Goal: Communication & Community: Answer question/provide support

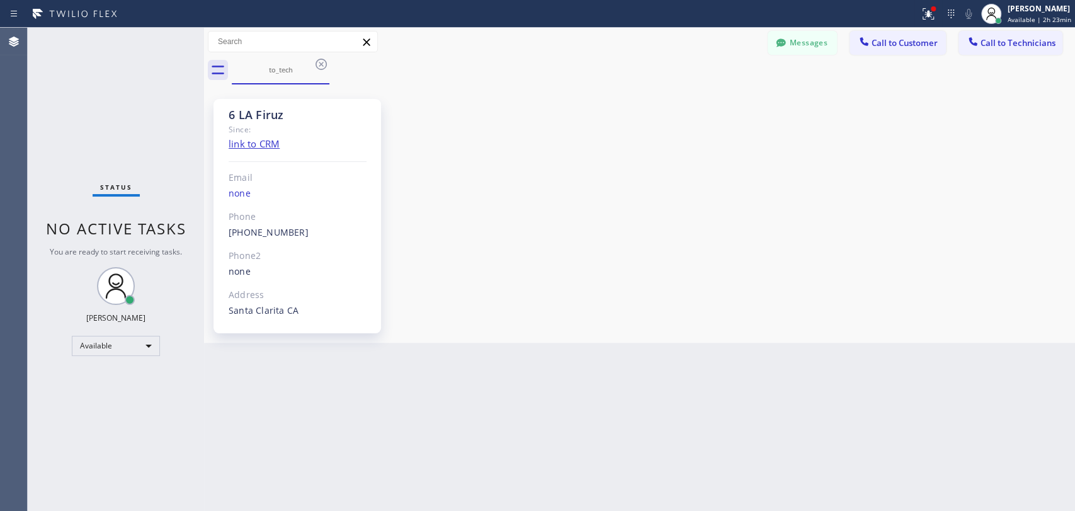
scroll to position [7727, 0]
click at [798, 47] on button "Messages" at bounding box center [802, 43] width 69 height 24
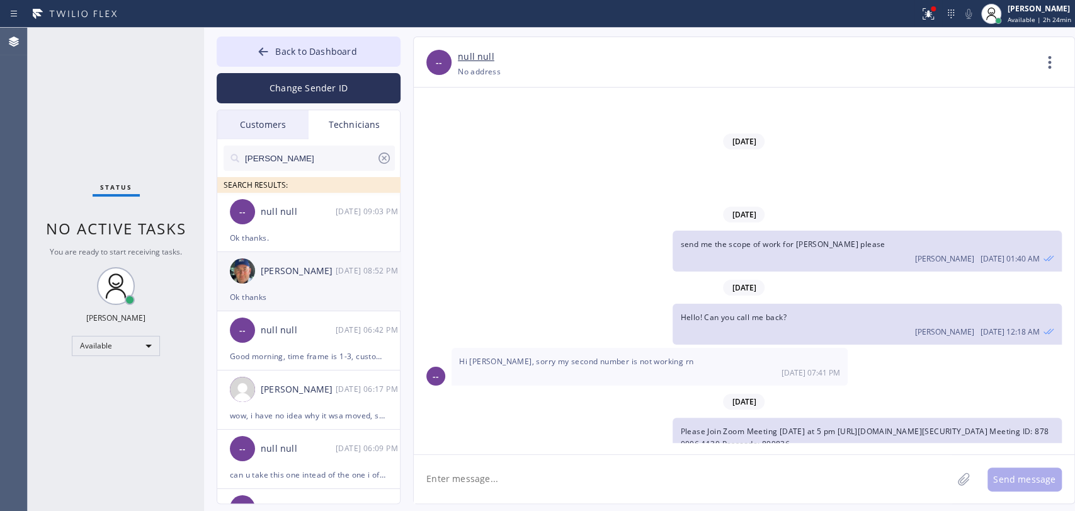
drag, startPoint x: 320, startPoint y: 285, endPoint x: 399, endPoint y: 266, distance: 80.8
click at [320, 285] on div "[PERSON_NAME] [DATE] 08:52 PM" at bounding box center [309, 271] width 184 height 38
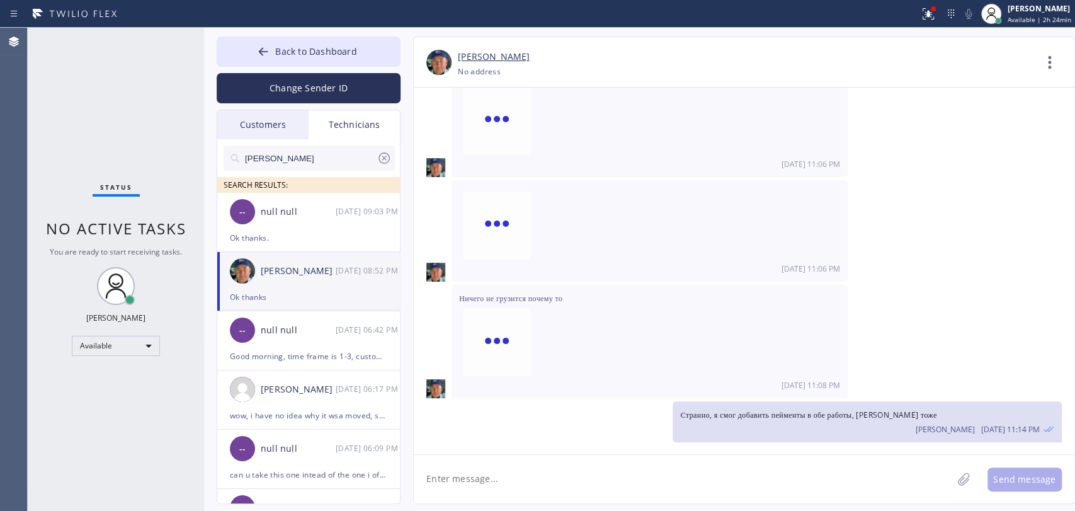
scroll to position [140716, 0]
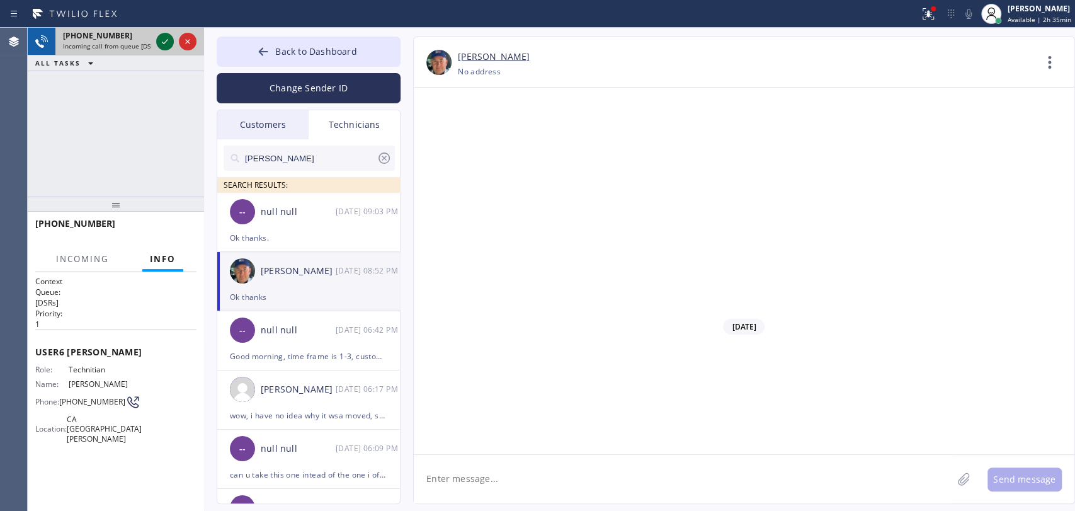
click at [163, 44] on icon at bounding box center [164, 41] width 15 height 15
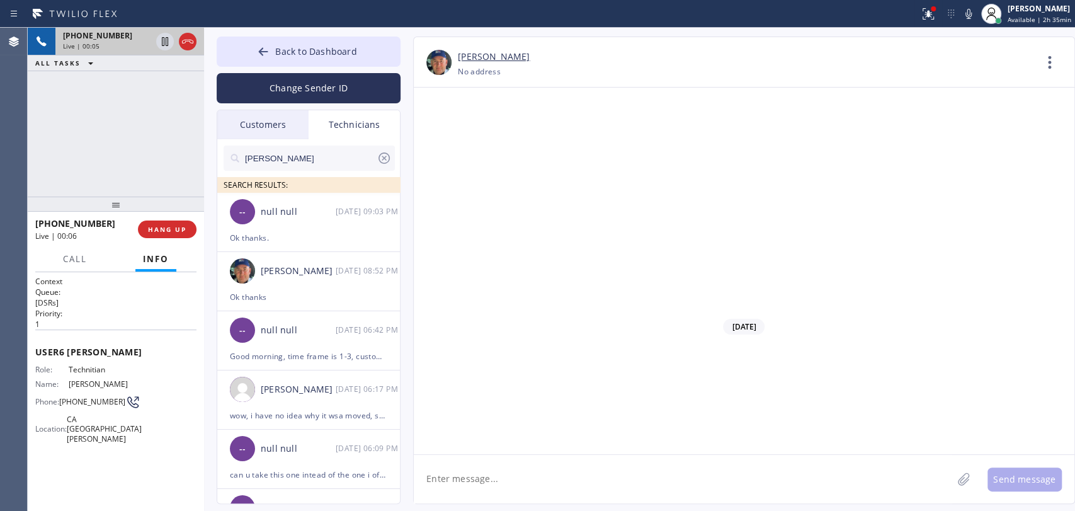
click at [168, 232] on span "HANG UP" at bounding box center [167, 229] width 38 height 9
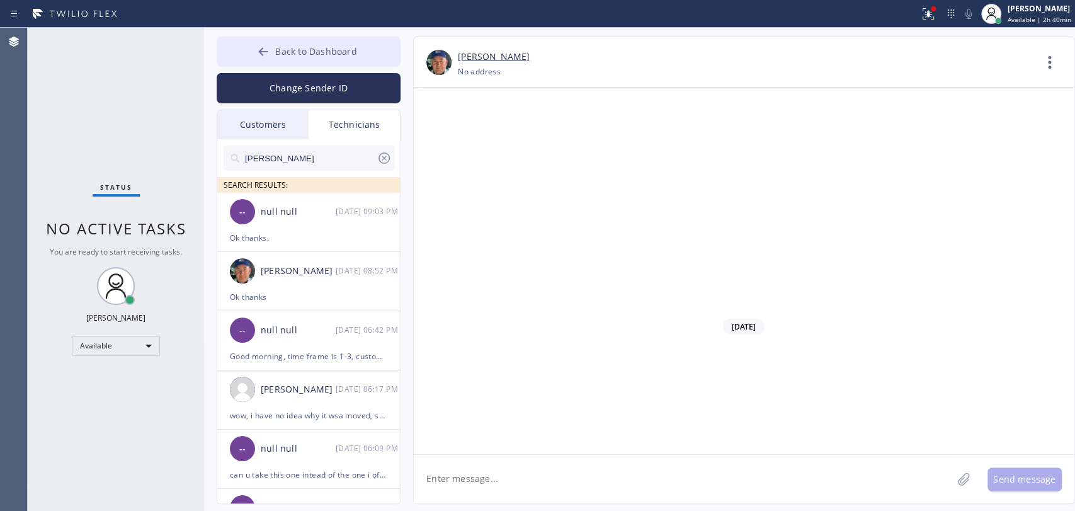
click at [314, 60] on button "Back to Dashboard" at bounding box center [309, 52] width 184 height 30
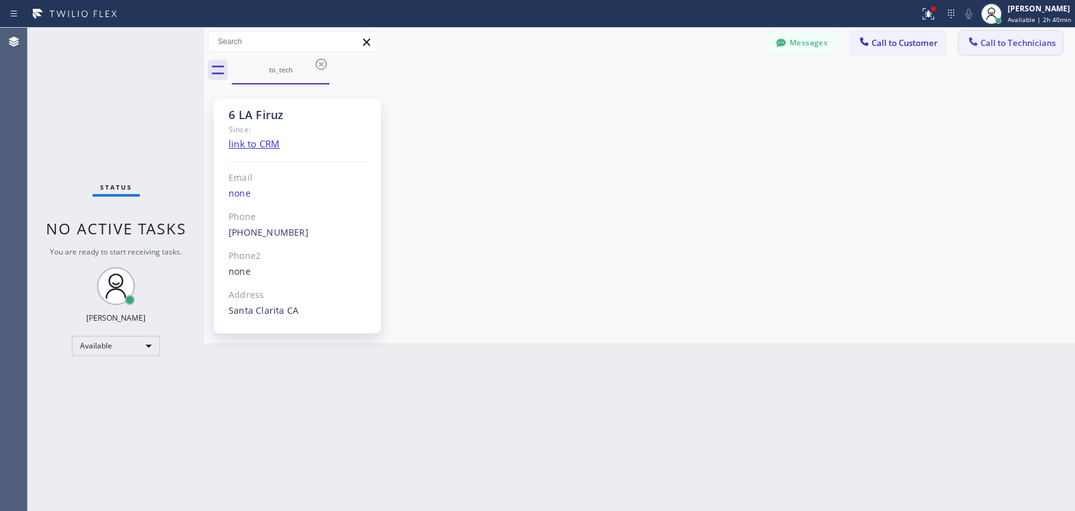
click at [1001, 41] on span "Call to Technicians" at bounding box center [1017, 42] width 75 height 11
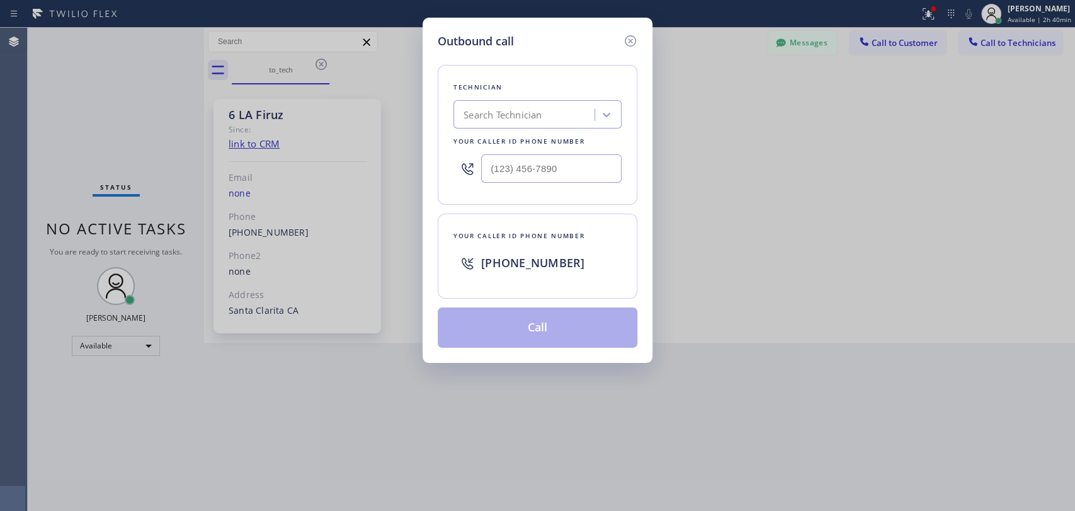
click at [468, 86] on div "Technician" at bounding box center [537, 87] width 168 height 13
click at [482, 113] on div "Search Technician" at bounding box center [502, 115] width 78 height 14
type input "sham"
click at [461, 110] on div "Search Technician" at bounding box center [525, 115] width 137 height 22
click at [485, 127] on div "Search Technician" at bounding box center [537, 114] width 168 height 28
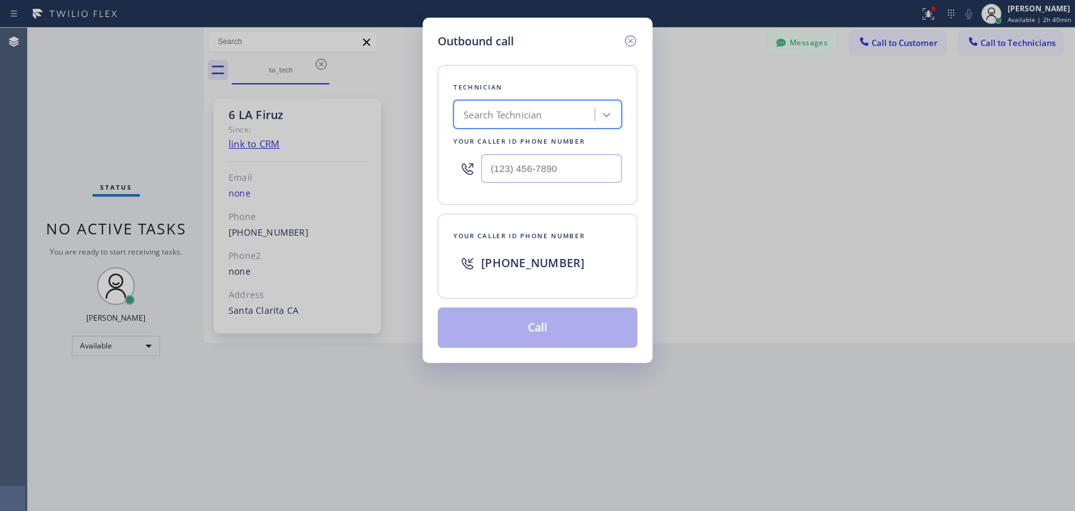
click at [494, 120] on div "Search Technician" at bounding box center [502, 115] width 78 height 14
click at [494, 140] on div "Shamsuddin Esmati" at bounding box center [537, 141] width 168 height 23
type input "(916) 706-8130"
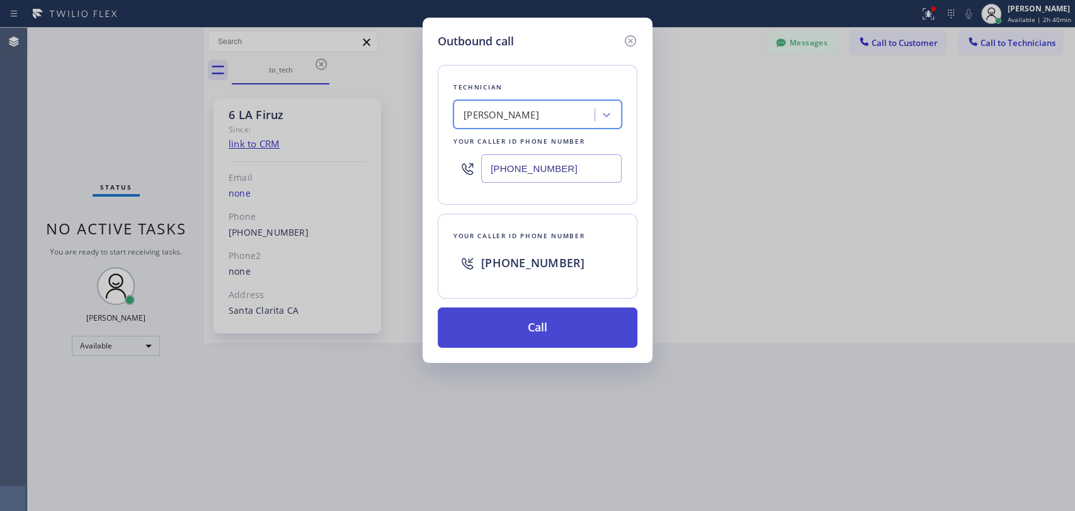
click at [505, 323] on button "Call" at bounding box center [538, 327] width 200 height 40
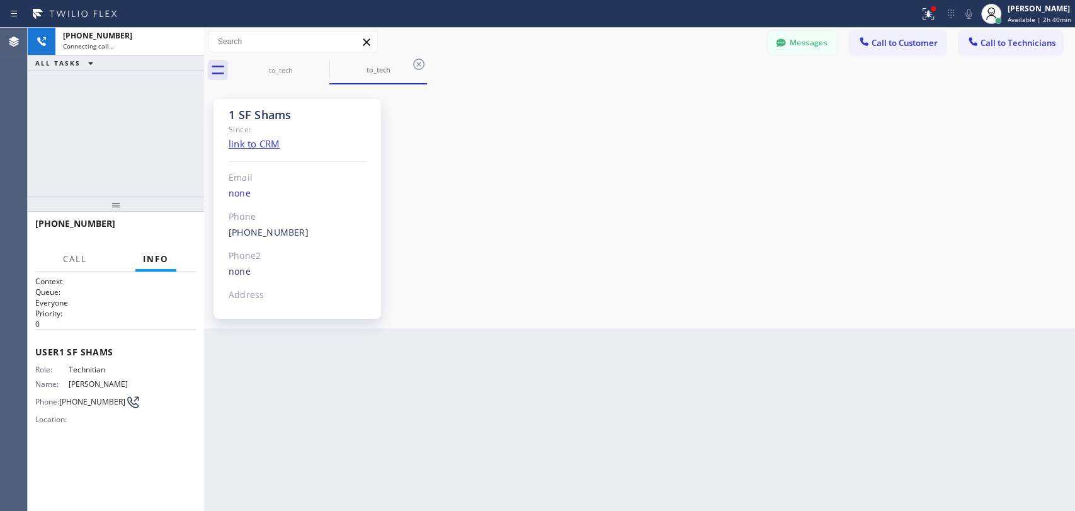
scroll to position [1441, 0]
click at [171, 223] on button "HANG UP" at bounding box center [167, 229] width 59 height 18
click at [171, 224] on button "HANG UP" at bounding box center [167, 229] width 59 height 18
click at [176, 227] on span "HANG UP" at bounding box center [167, 229] width 38 height 9
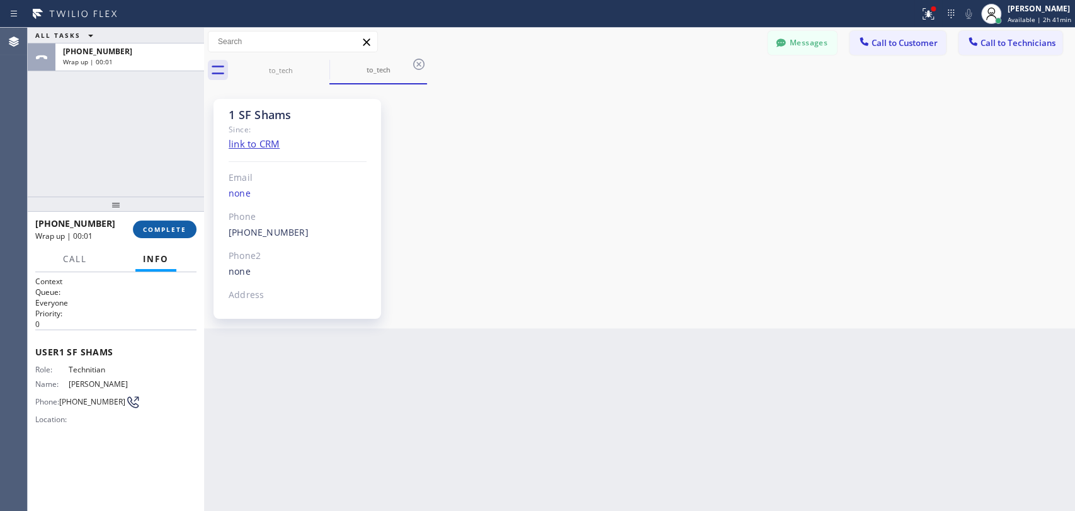
click at [181, 225] on span "COMPLETE" at bounding box center [164, 229] width 43 height 9
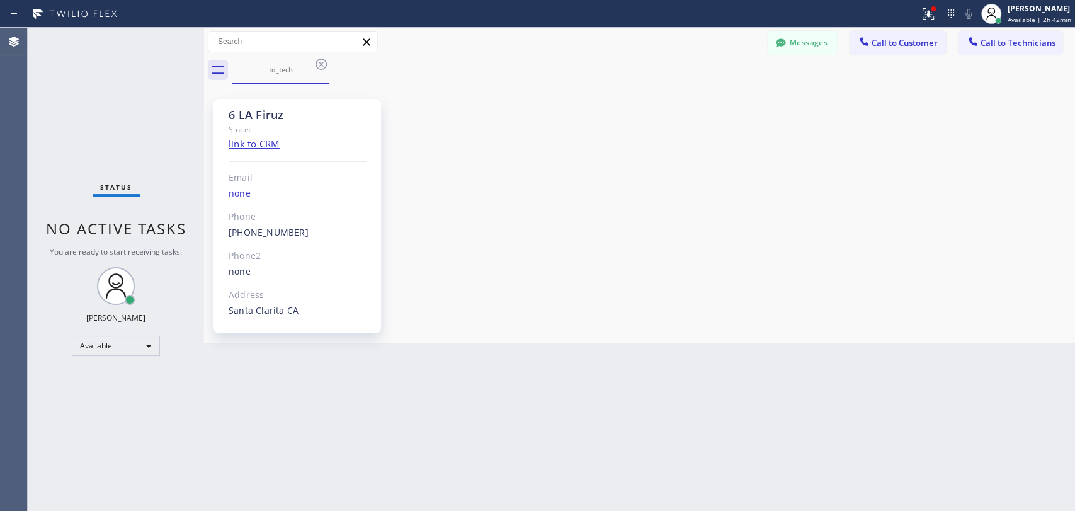
click at [873, 52] on button "Call to Customer" at bounding box center [897, 43] width 96 height 24
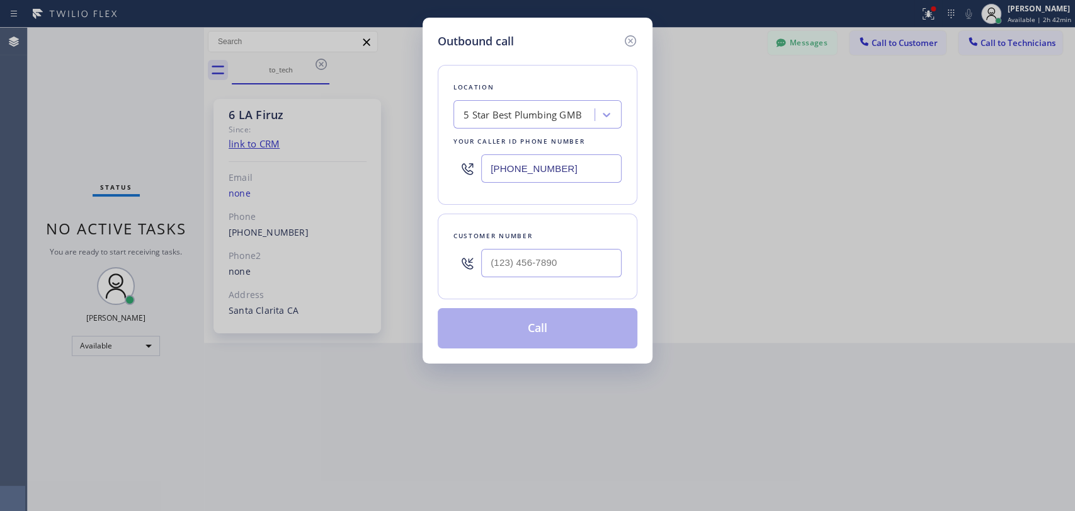
click at [532, 278] on div at bounding box center [551, 262] width 140 height 41
click at [531, 261] on input "(___) ___-____" at bounding box center [551, 263] width 140 height 28
paste input "323) 819-1016"
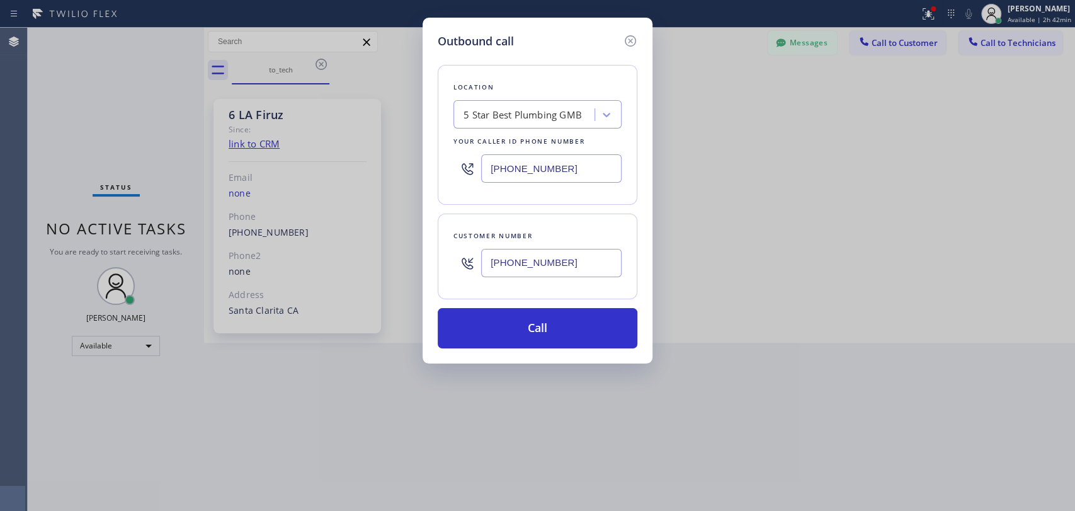
type input "[PHONE_NUMBER]"
click at [535, 139] on div "Your caller id phone number" at bounding box center [537, 141] width 168 height 13
click at [539, 110] on div "5 Star Best Plumbing GMB" at bounding box center [522, 115] width 118 height 14
paste input "5 Star Best Plumbing LA GLSA"
type input "5 Star Best Plumbing LA GLSA"
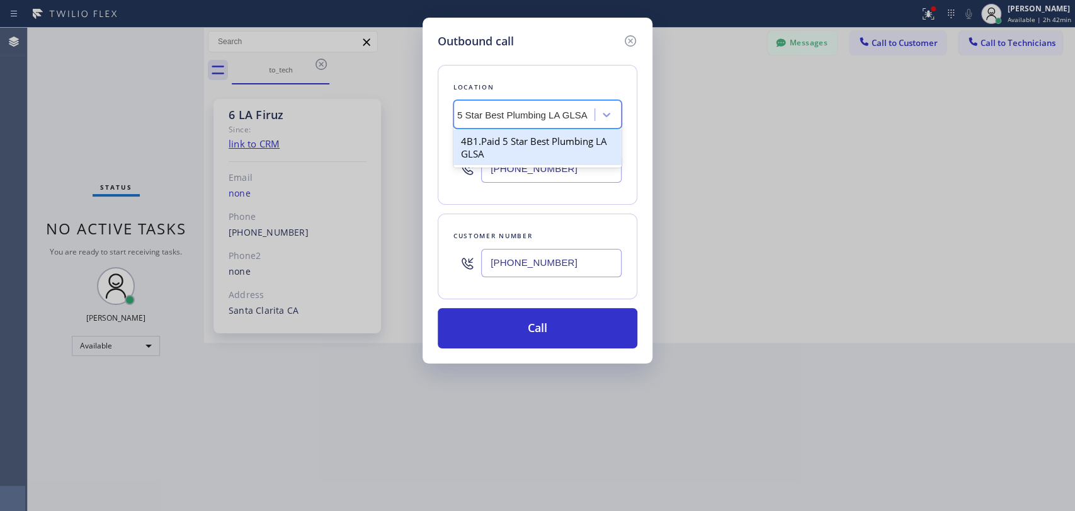
click at [520, 133] on div "4B1.Paid 5 Star Best Plumbing LA GLSA" at bounding box center [537, 147] width 168 height 35
type input "[PHONE_NUMBER]"
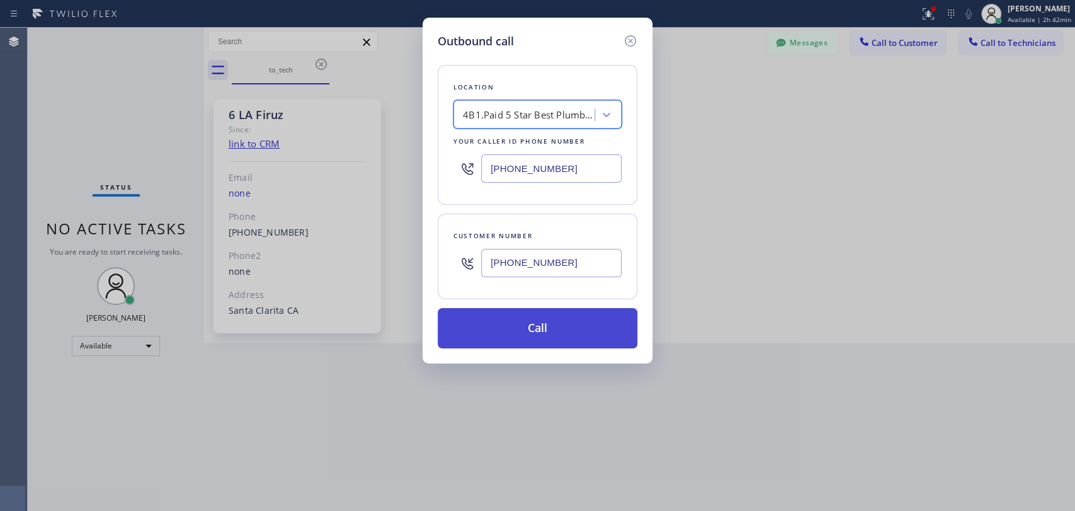
click at [531, 338] on button "Call" at bounding box center [538, 328] width 200 height 40
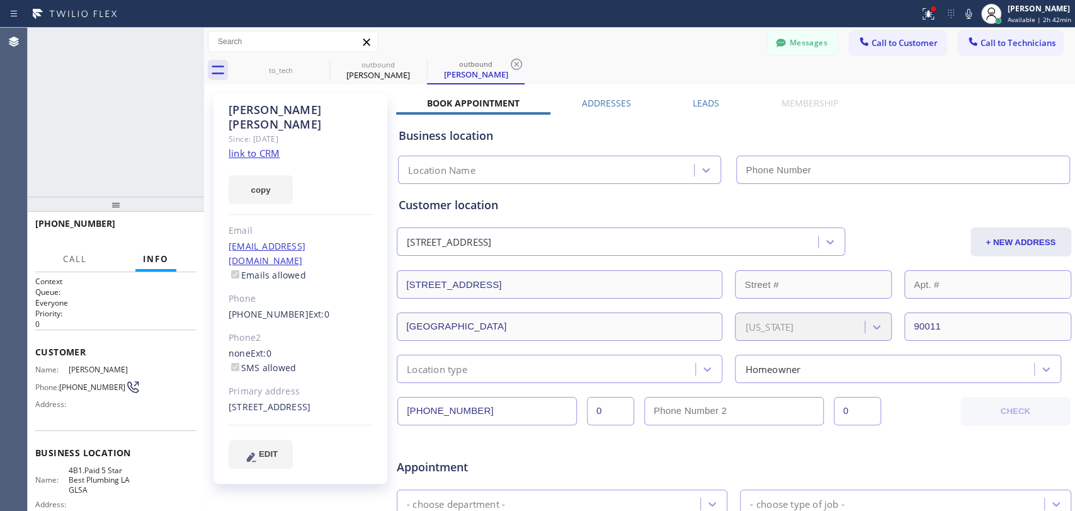
type input "[PHONE_NUMBER]"
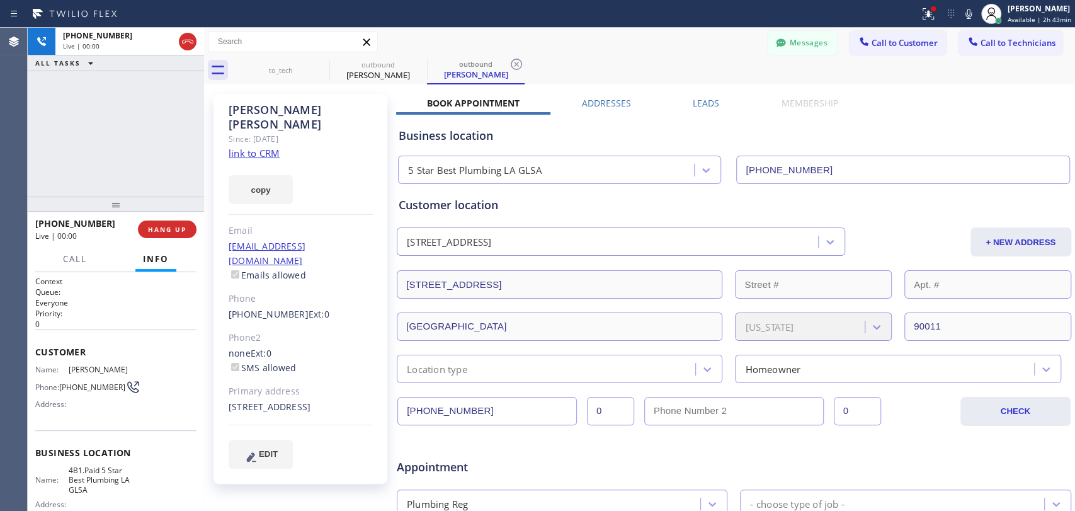
drag, startPoint x: 285, startPoint y: 123, endPoint x: 249, endPoint y: 112, distance: 38.1
click at [249, 112] on div "George Jorge Since: 20 may 2020 link to CRM copy Email no@gmail.com Emails allo…" at bounding box center [300, 289] width 174 height 390
click at [249, 112] on div "George Jorge" at bounding box center [301, 117] width 144 height 29
drag, startPoint x: 309, startPoint y: 130, endPoint x: 232, endPoint y: 115, distance: 77.7
click at [232, 115] on div "George Jorge Since: 20 may 2020 link to CRM copy Email no@gmail.com Emails allo…" at bounding box center [300, 289] width 174 height 390
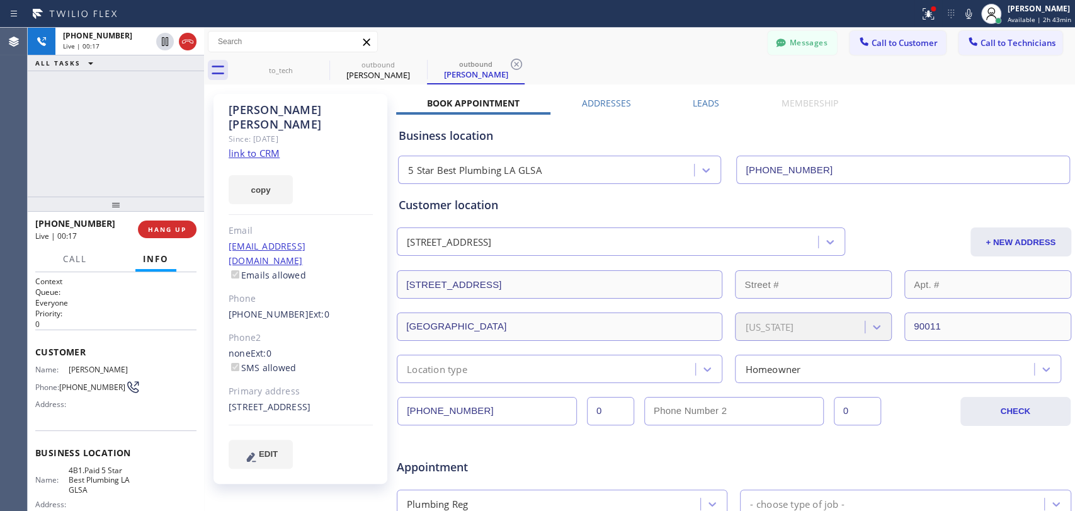
click at [229, 110] on div "George Jorge" at bounding box center [301, 117] width 144 height 29
drag, startPoint x: 230, startPoint y: 110, endPoint x: 307, endPoint y: 126, distance: 79.0
click at [307, 126] on div "George Jorge Since: 20 may 2020 link to CRM copy Email no@gmail.com Emails allo…" at bounding box center [300, 289] width 174 height 390
click at [307, 132] on div "Since: 20 may 2020" at bounding box center [301, 139] width 144 height 14
drag, startPoint x: 301, startPoint y: 125, endPoint x: 224, endPoint y: 110, distance: 78.8
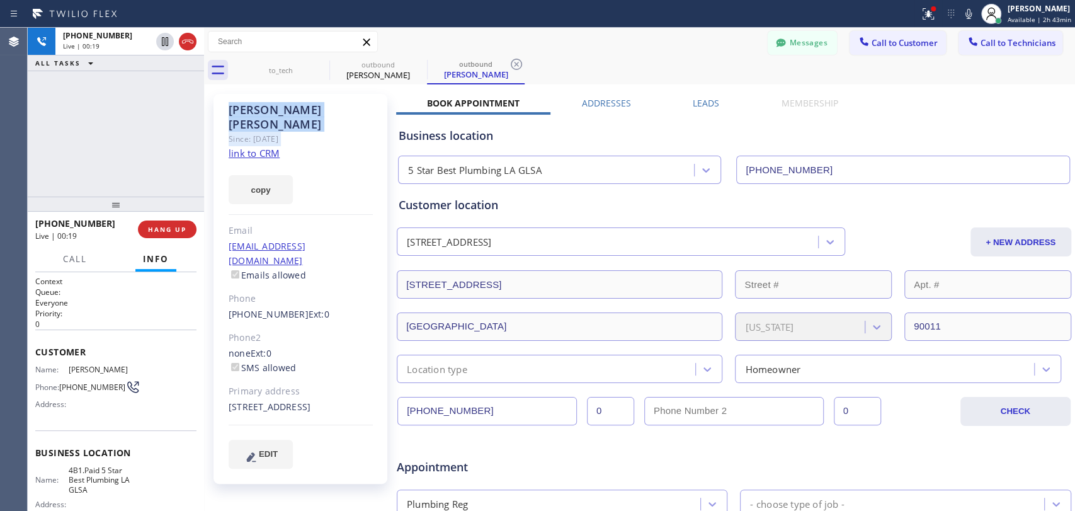
click at [224, 110] on div "George Jorge Since: 20 may 2020 link to CRM copy Email no@gmail.com Emails allo…" at bounding box center [300, 289] width 174 height 390
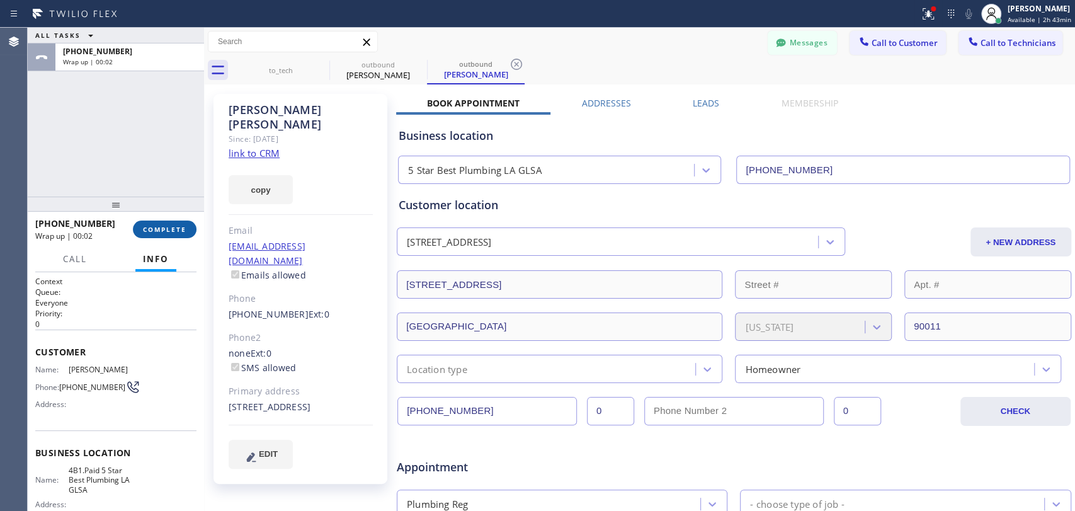
click at [186, 221] on button "COMPLETE" at bounding box center [165, 229] width 64 height 18
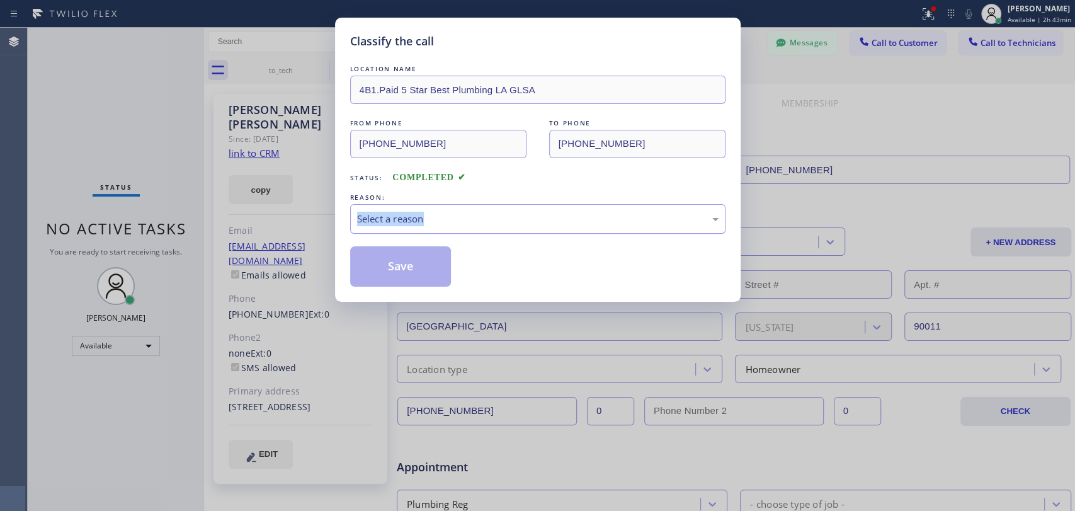
click at [431, 205] on div "REASON: Select a reason" at bounding box center [537, 212] width 375 height 43
click at [421, 220] on div "Select a reason" at bounding box center [537, 219] width 361 height 14
click at [403, 219] on div "Not Booked - All other reasons" at bounding box center [537, 219] width 361 height 14
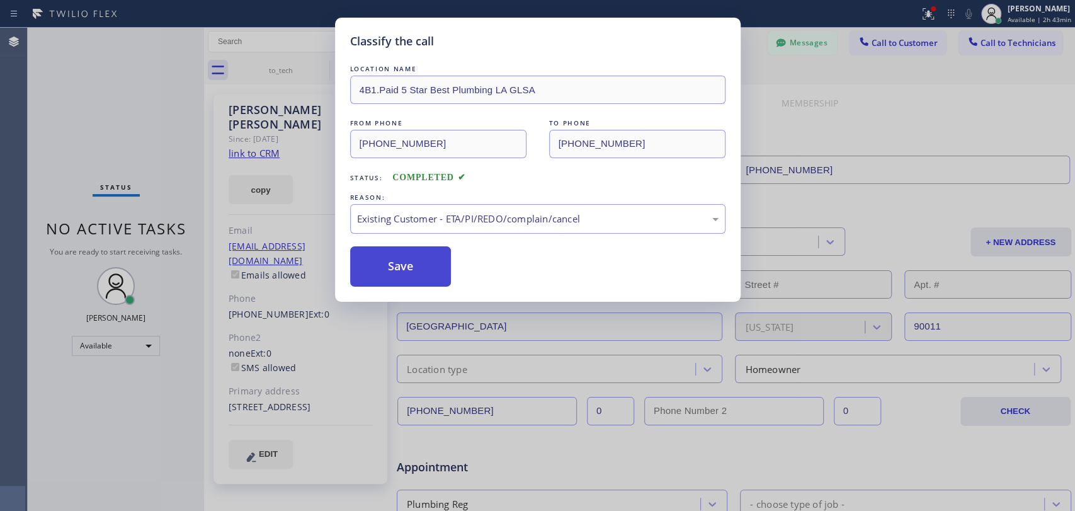
click at [395, 273] on button "Save" at bounding box center [400, 266] width 101 height 40
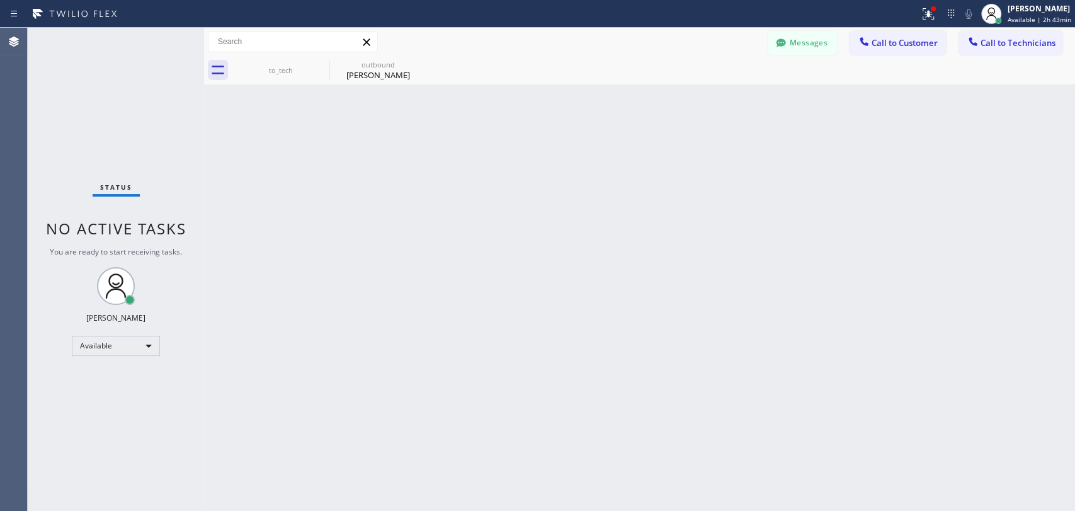
click at [894, 44] on span "Call to Customer" at bounding box center [905, 42] width 66 height 11
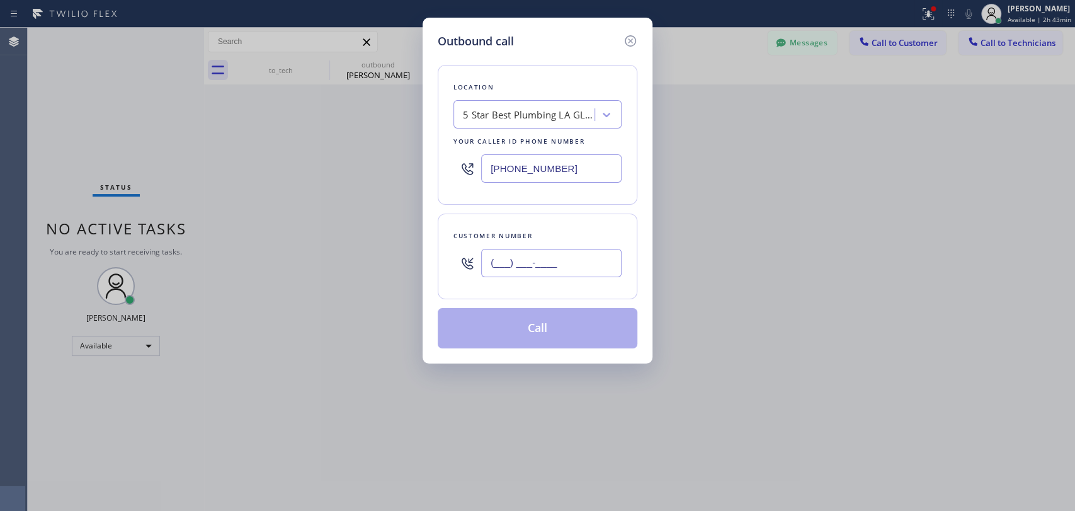
click at [515, 261] on input "(___) ___-____" at bounding box center [551, 263] width 140 height 28
paste input "323) 819-1016"
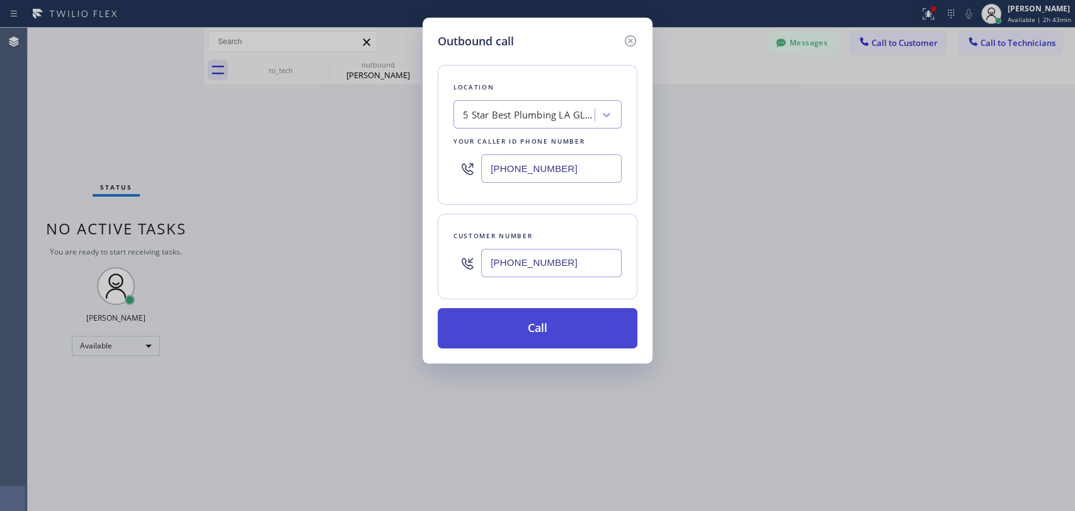
type input "[PHONE_NUMBER]"
click at [521, 323] on button "Call" at bounding box center [538, 328] width 200 height 40
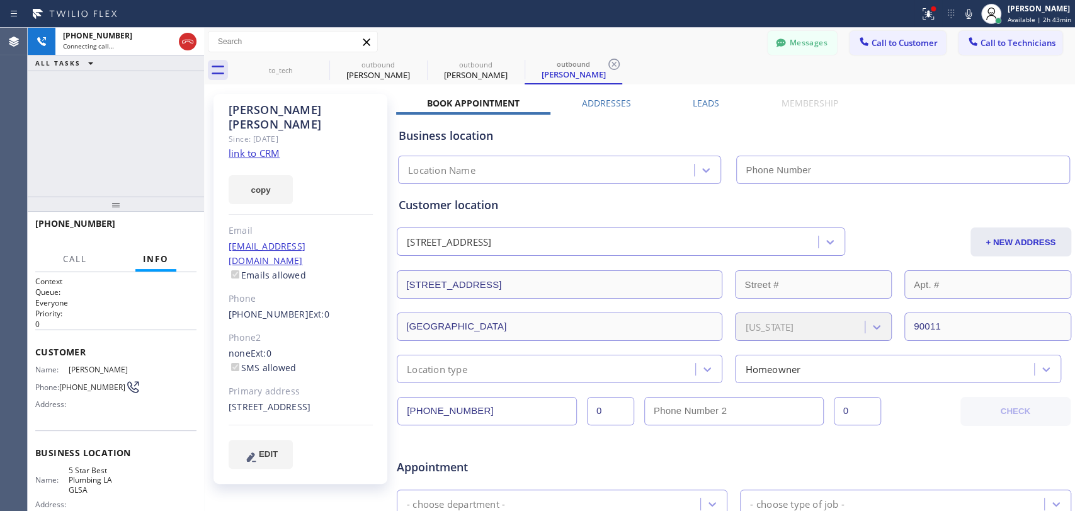
click at [279, 105] on div "George Jorge" at bounding box center [301, 117] width 144 height 29
click at [273, 106] on div "George Jorge" at bounding box center [301, 117] width 144 height 29
click at [277, 106] on div "George Jorge" at bounding box center [301, 117] width 144 height 29
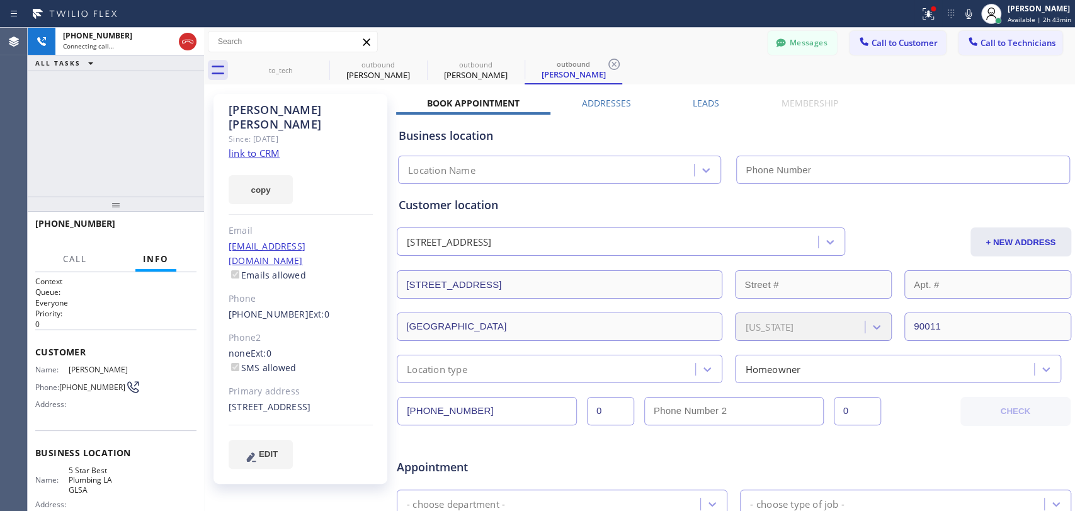
type input "[PHONE_NUMBER]"
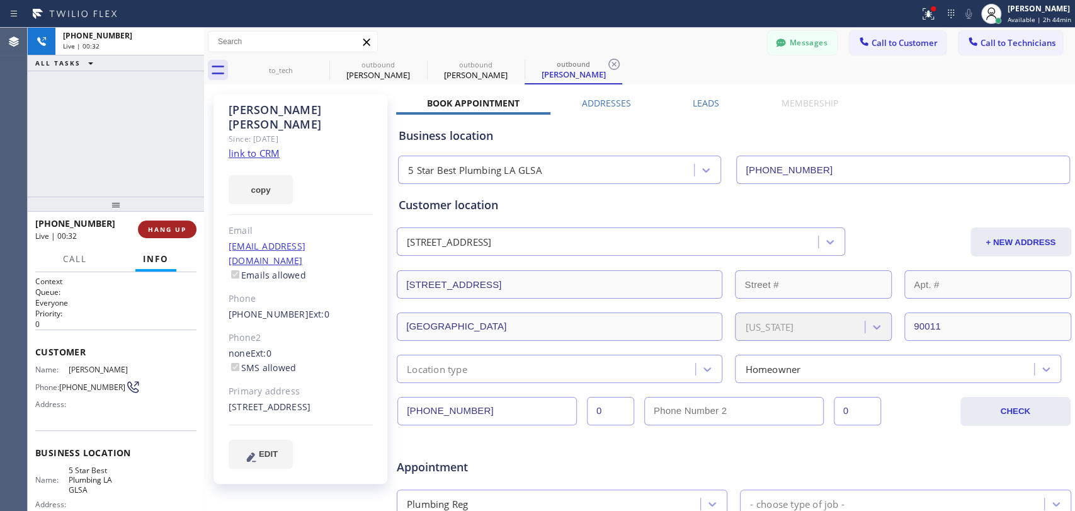
click at [183, 220] on button "HANG UP" at bounding box center [167, 229] width 59 height 18
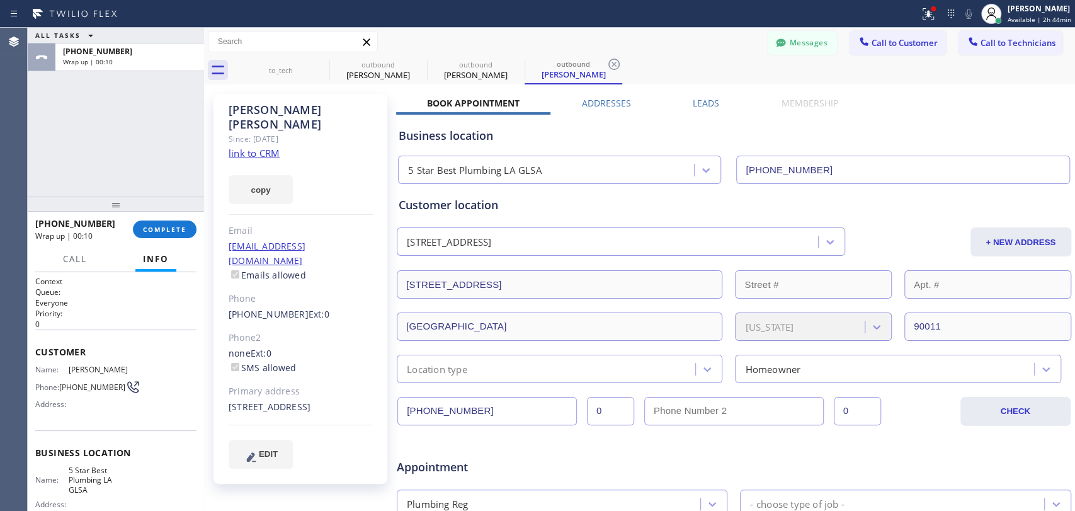
click at [975, 197] on div "Customer location 408 56th Street Los Angeles, 90011 CA + NEW ADDRESS 408 56th …" at bounding box center [734, 283] width 676 height 199
click at [162, 226] on span "COMPLETE" at bounding box center [164, 229] width 43 height 9
drag, startPoint x: 161, startPoint y: 189, endPoint x: 312, endPoint y: 256, distance: 164.6
click at [162, 189] on div "ALL TASKS ALL TASKS ACTIVE TASKS TASKS IN WRAP UP +13238191016 Wrap up | 00:22" at bounding box center [116, 112] width 176 height 169
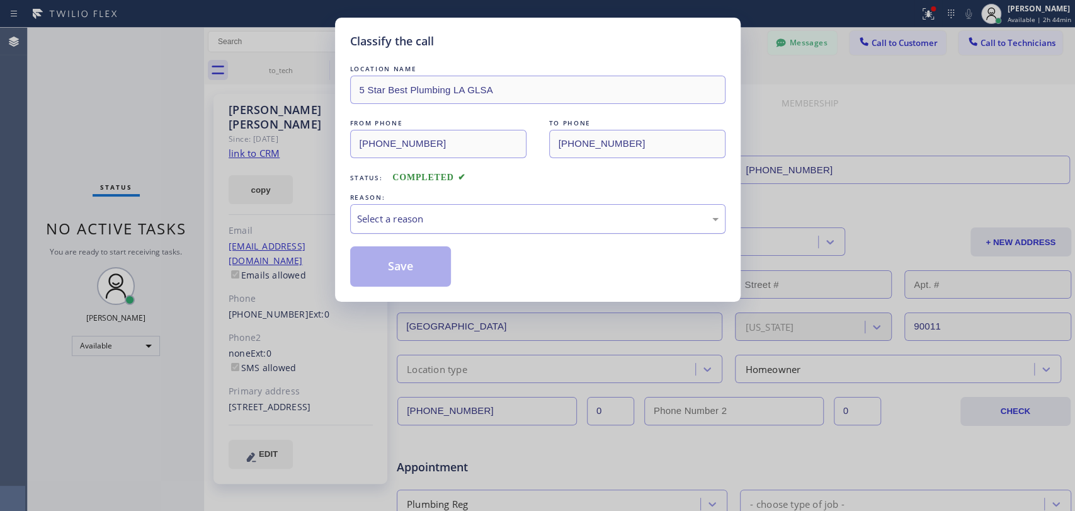
drag, startPoint x: 465, startPoint y: 237, endPoint x: 454, endPoint y: 223, distance: 17.5
click at [464, 236] on div "LOCATION NAME 5 Star Best Plumbing LA GLSA FROM PHONE (213) 444-7988 TO PHONE (…" at bounding box center [537, 174] width 375 height 224
drag, startPoint x: 454, startPoint y: 223, endPoint x: 444, endPoint y: 230, distance: 12.2
click at [453, 223] on div "Select a reason" at bounding box center [537, 219] width 361 height 14
click at [410, 262] on button "Save" at bounding box center [400, 266] width 101 height 40
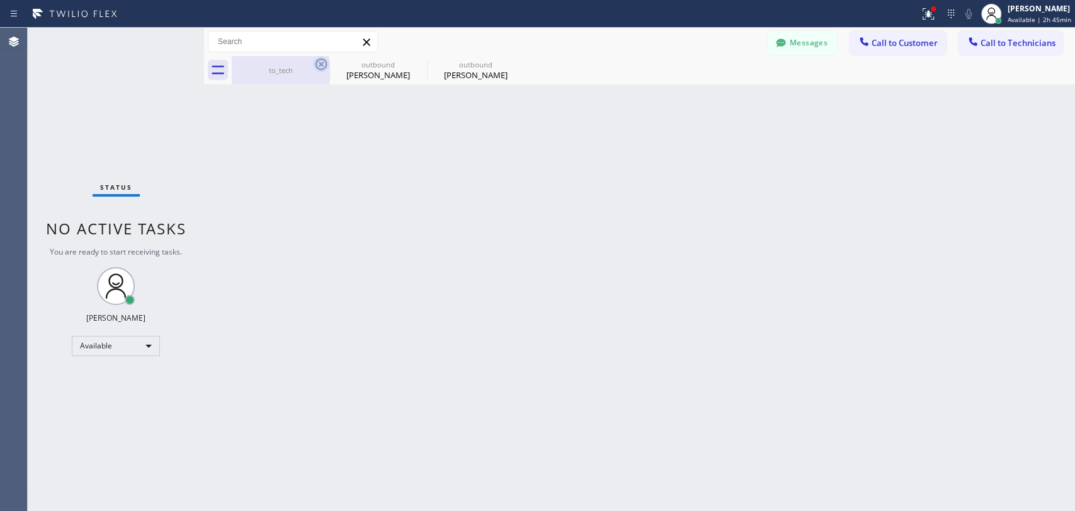
click at [324, 69] on icon at bounding box center [320, 64] width 11 height 11
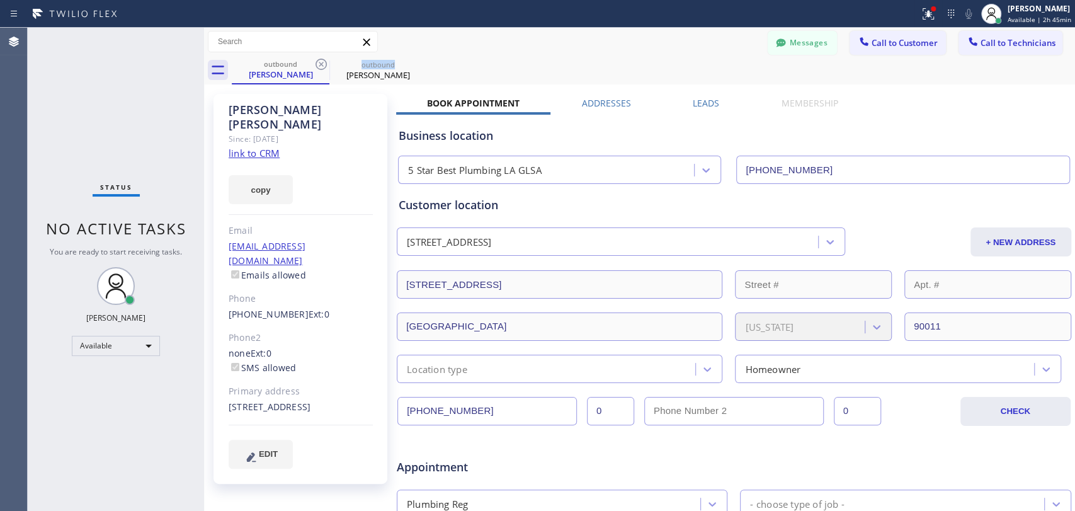
click at [324, 69] on icon at bounding box center [320, 64] width 11 height 11
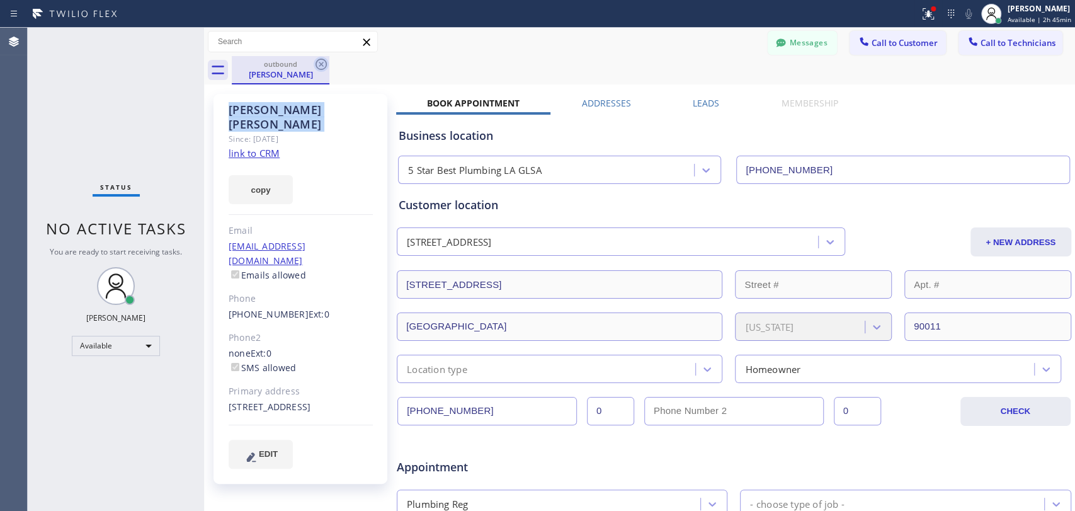
click at [322, 67] on icon at bounding box center [321, 64] width 15 height 15
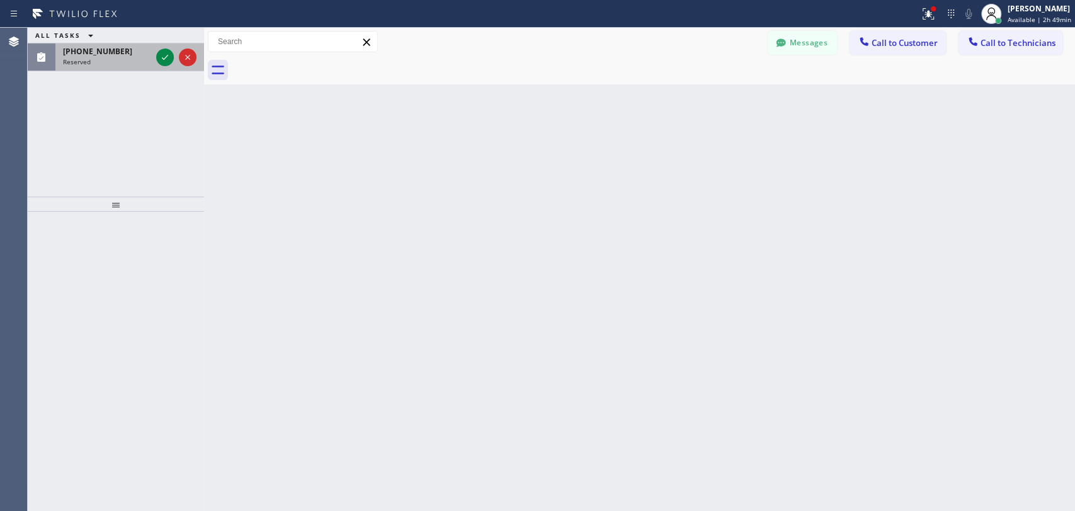
click at [86, 48] on span "(412) 998-1311" at bounding box center [97, 51] width 69 height 11
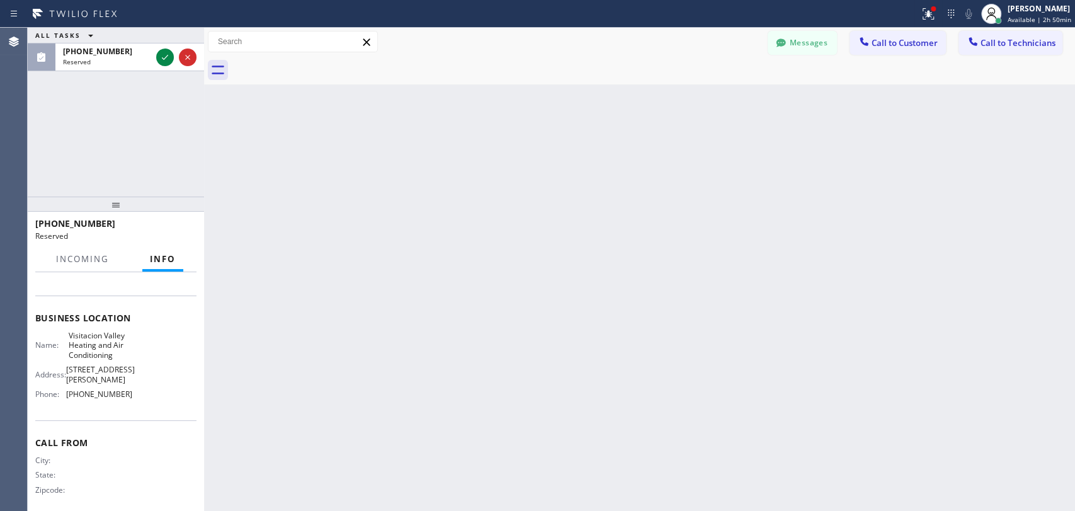
scroll to position [156, 0]
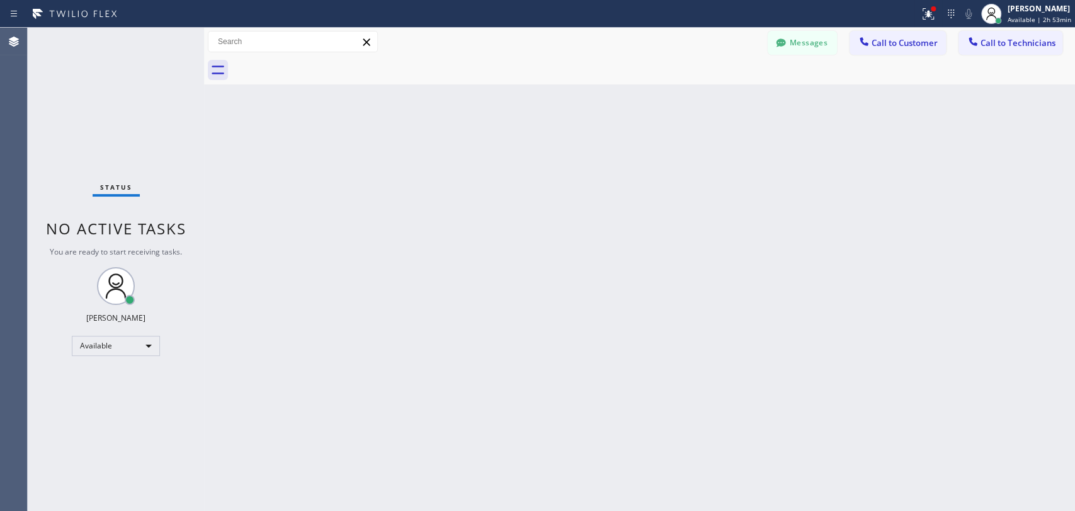
click at [297, 217] on div "Back to Dashboard Change Sender ID Customers Technicians [PERSON_NAME] [PERSON_…" at bounding box center [639, 269] width 871 height 483
drag, startPoint x: 594, startPoint y: 281, endPoint x: 7, endPoint y: 311, distance: 587.7
click at [594, 281] on div "Back to Dashboard Change Sender ID Customers Technicians [PERSON_NAME] [PERSON_…" at bounding box center [639, 269] width 871 height 483
click at [338, 140] on div "Back to Dashboard Change Sender ID Customers Technicians [PERSON_NAME] [PERSON_…" at bounding box center [639, 269] width 871 height 483
click at [1033, 45] on span "Call to Technicians" at bounding box center [1017, 42] width 75 height 11
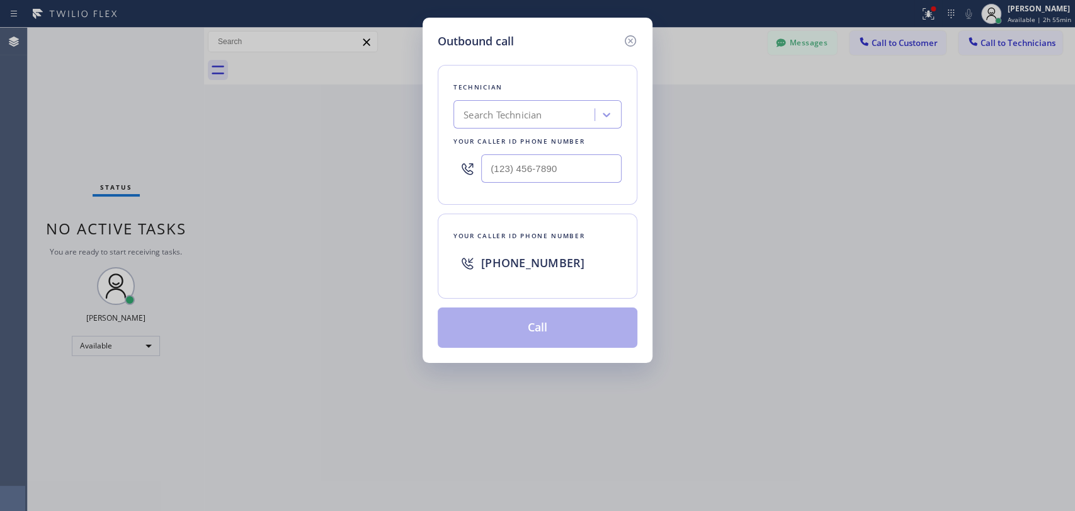
click at [524, 128] on div "Technician Search Technician Your caller id phone number" at bounding box center [538, 135] width 200 height 140
click at [521, 118] on div "Search Technician" at bounding box center [502, 115] width 78 height 14
type input "sham"
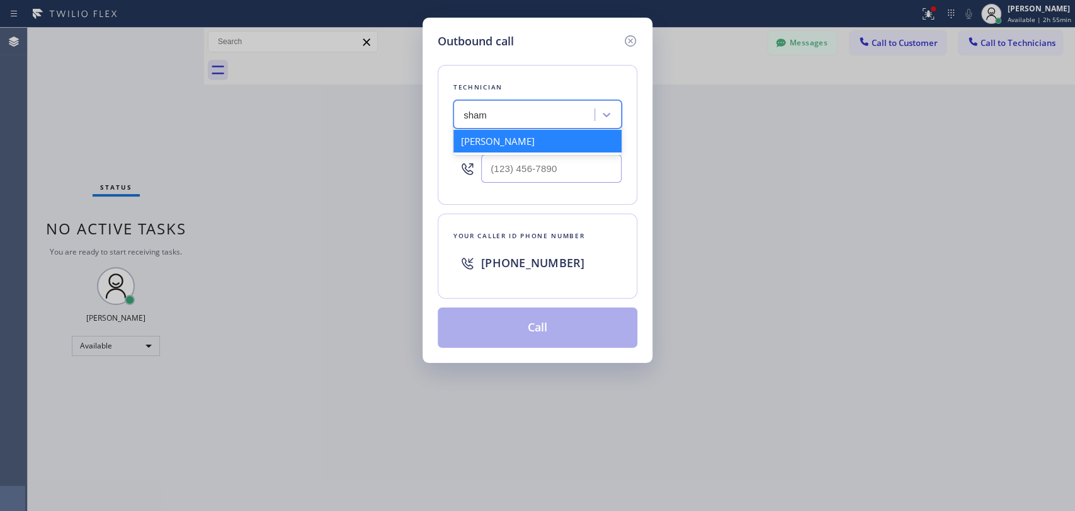
click at [515, 140] on div "Shamsuddin Esmati" at bounding box center [537, 141] width 168 height 23
type input "(916) 706-8130"
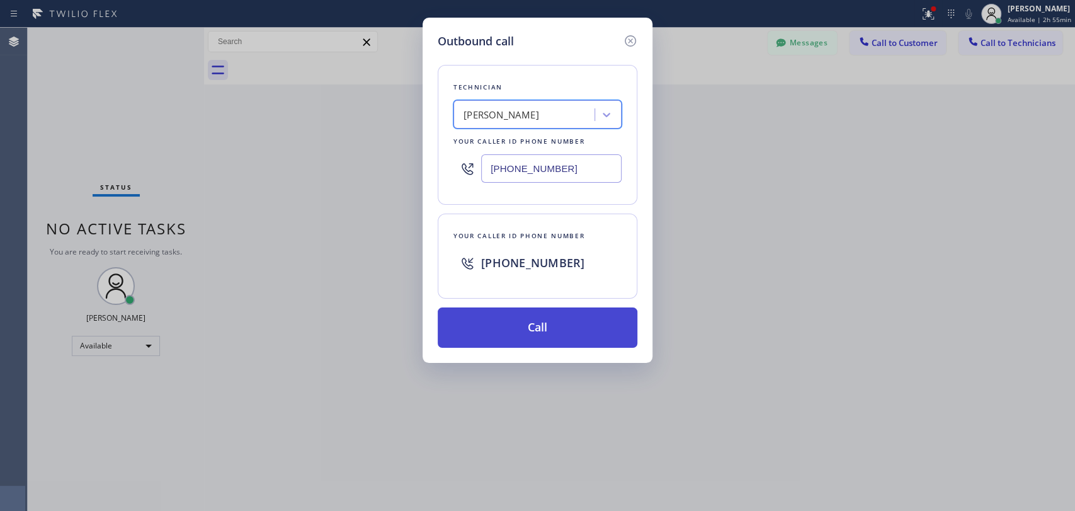
click at [501, 315] on button "Call" at bounding box center [538, 327] width 200 height 40
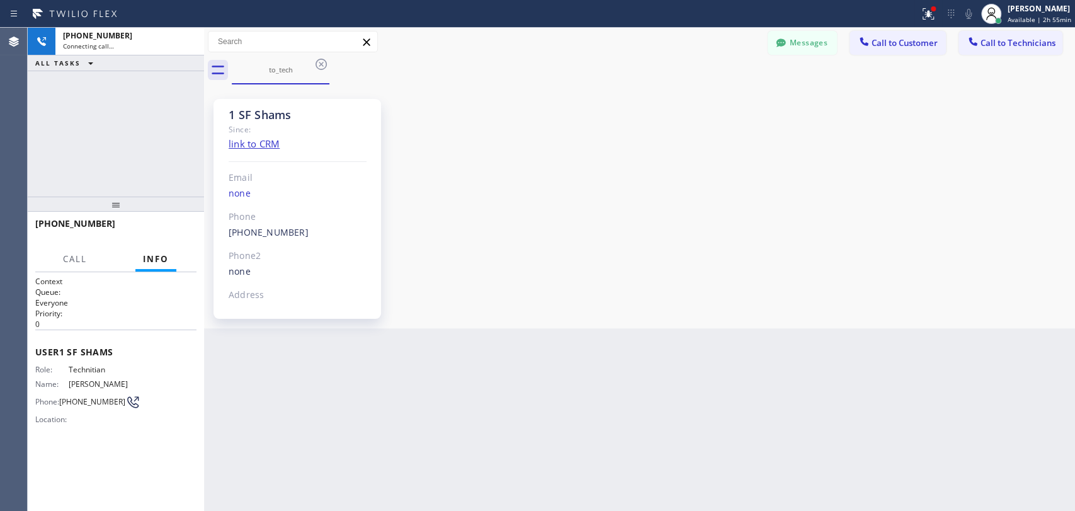
scroll to position [1441, 0]
drag, startPoint x: 91, startPoint y: 265, endPoint x: 120, endPoint y: 268, distance: 29.1
click at [91, 265] on button "Call" at bounding box center [74, 259] width 39 height 25
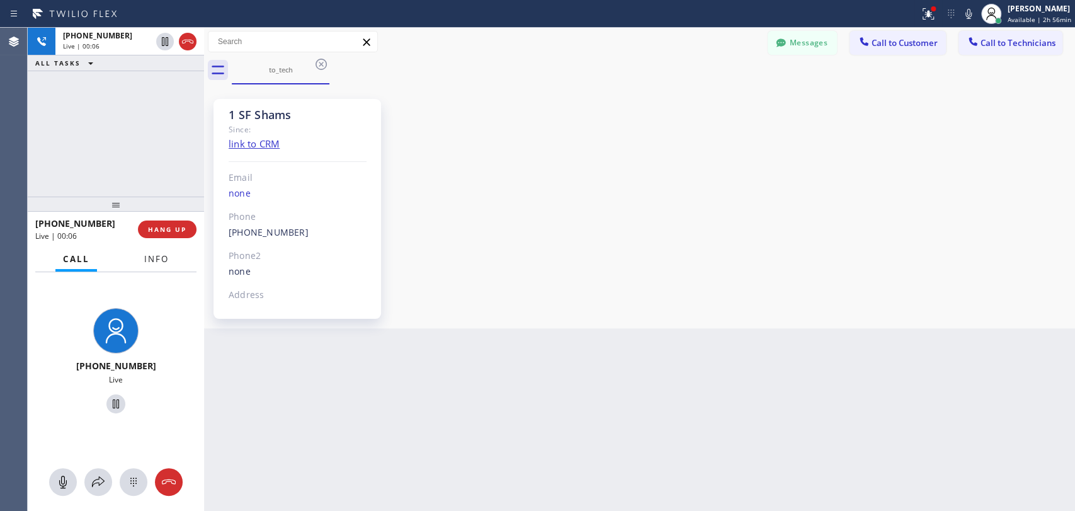
click at [149, 268] on button "Info" at bounding box center [157, 259] width 40 height 25
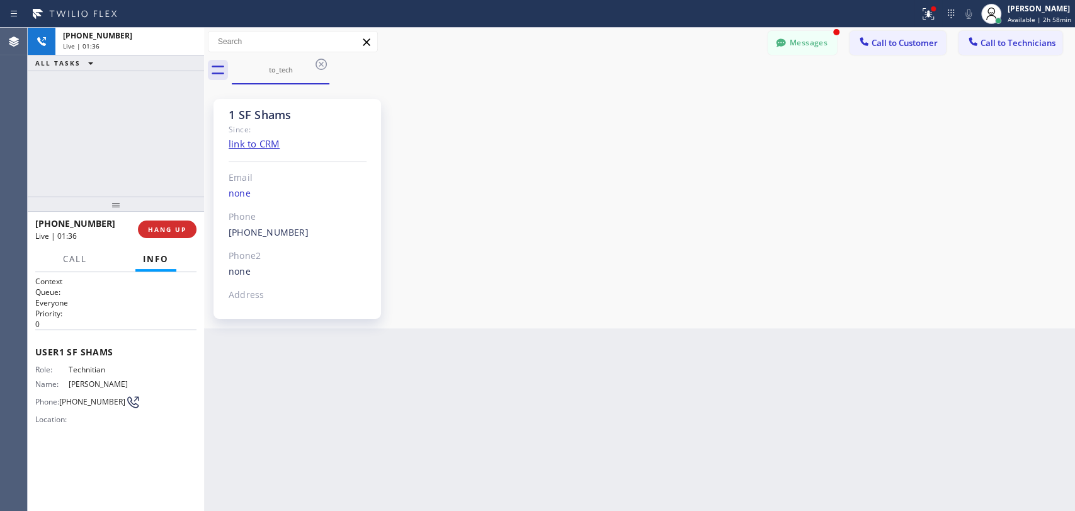
click at [166, 219] on div "+19167068130 Live | 01:36 HANG UP" at bounding box center [115, 229] width 161 height 33
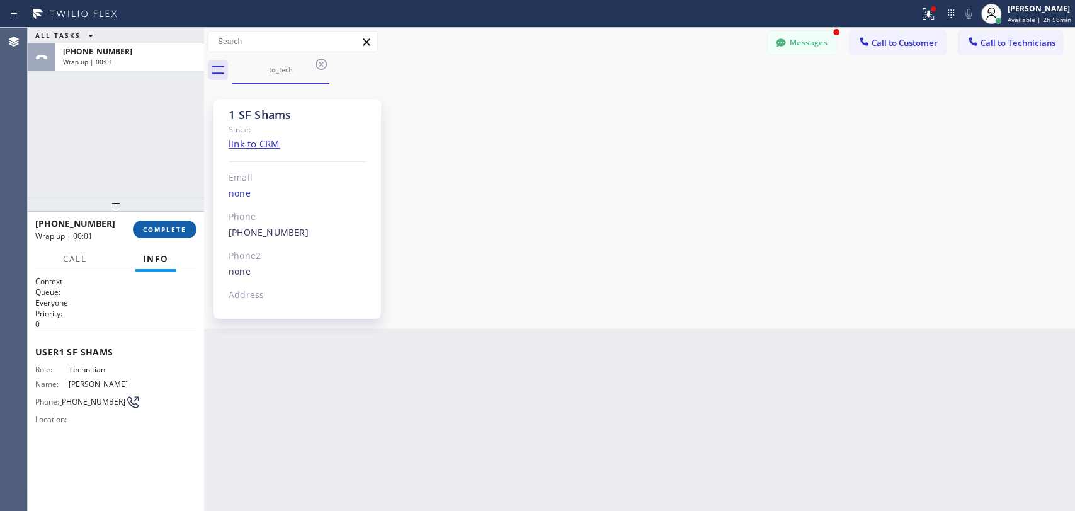
click at [170, 226] on span "COMPLETE" at bounding box center [164, 229] width 43 height 9
click at [780, 38] on icon at bounding box center [781, 43] width 13 height 13
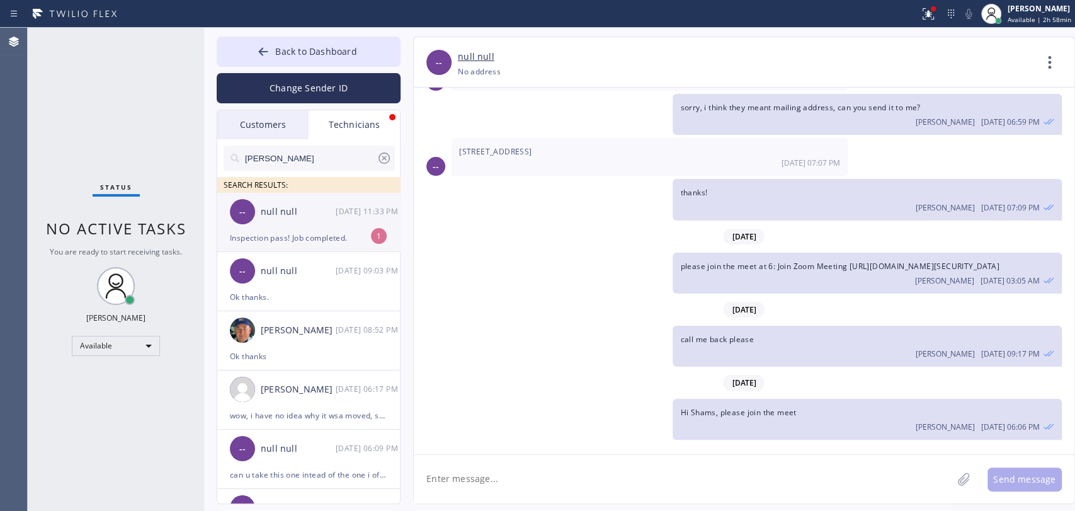
click at [309, 198] on div "-- null null 10/01 11:33 PM" at bounding box center [309, 212] width 184 height 38
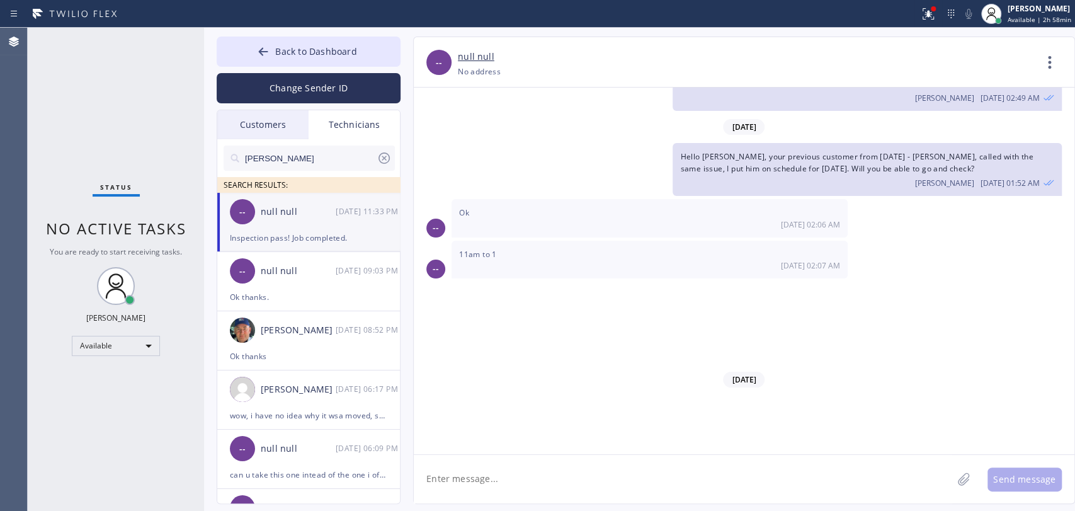
scroll to position [7478, 0]
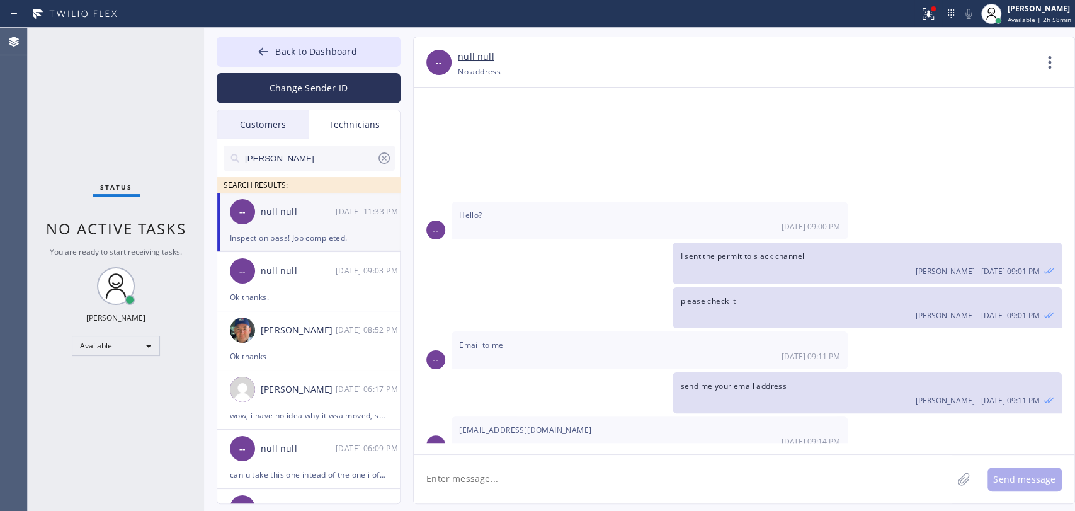
click at [518, 465] on textarea at bounding box center [683, 479] width 538 height 48
click at [509, 469] on textarea "To enrich screen reader interactions, please activate Accessibility in Grammarl…" at bounding box center [683, 479] width 538 height 48
click at [462, 485] on textarea "To enrich screen reader interactions, please activate Accessibility in Grammarl…" at bounding box center [683, 479] width 538 height 48
type textarea "great to hear"
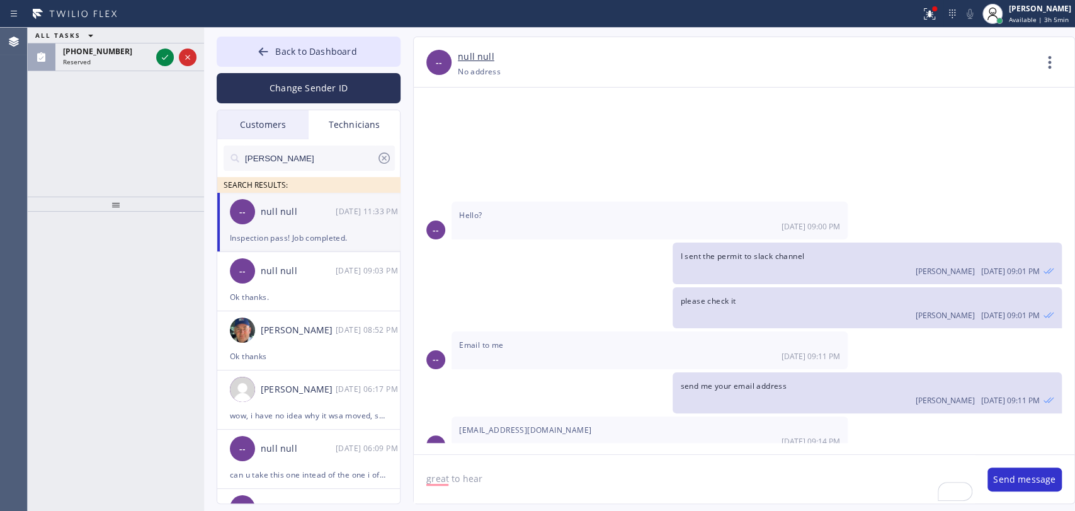
click at [91, 40] on icon at bounding box center [90, 35] width 15 height 15
click at [91, 47] on button "ALL TASKS" at bounding box center [73, 51] width 91 height 16
click at [99, 49] on span "(213) 820-8935" at bounding box center [97, 51] width 69 height 11
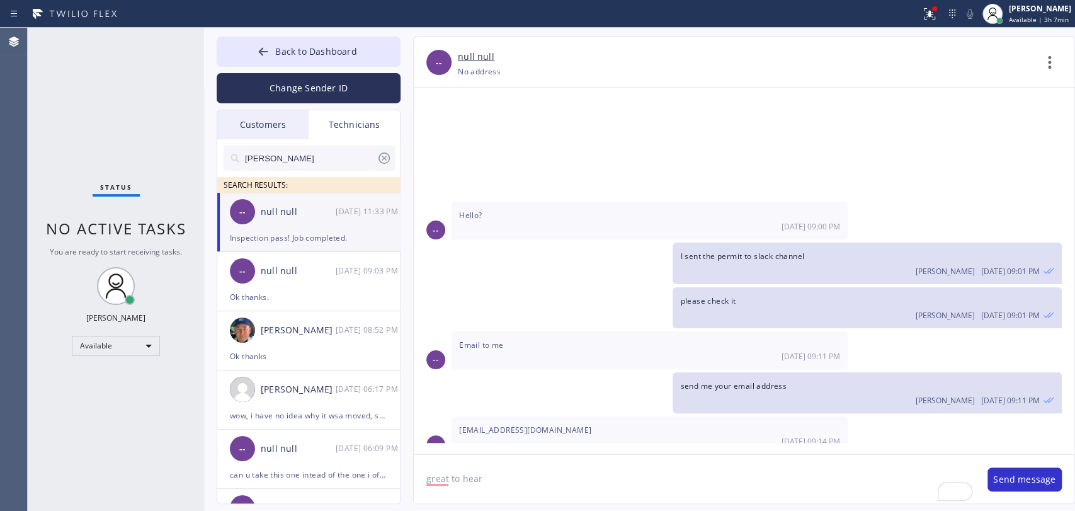
drag, startPoint x: 282, startPoint y: 52, endPoint x: 962, endPoint y: 81, distance: 680.1
click at [282, 52] on span "Back to Dashboard" at bounding box center [315, 51] width 81 height 12
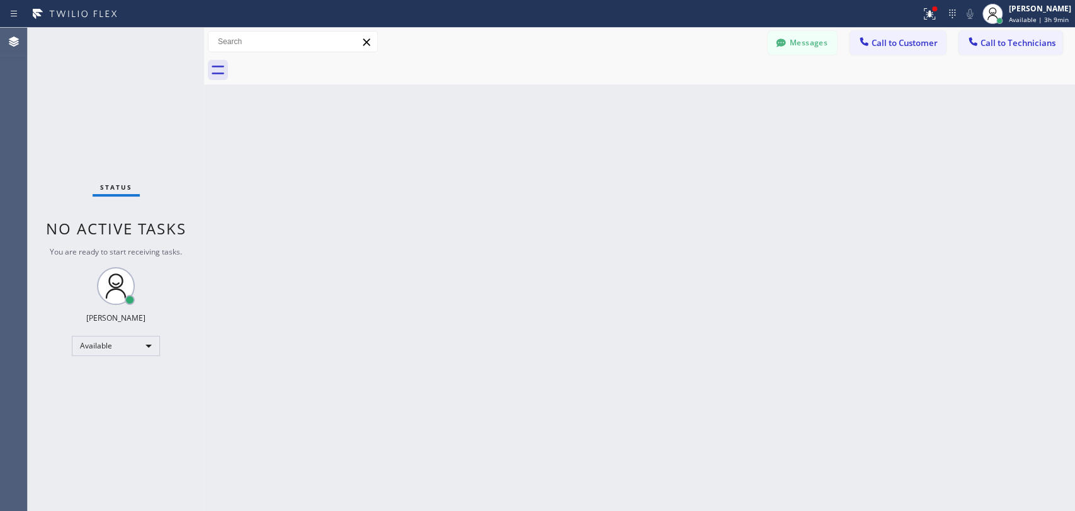
drag, startPoint x: 1028, startPoint y: 43, endPoint x: 720, endPoint y: 48, distance: 307.3
click at [1028, 43] on span "Call to Technicians" at bounding box center [1017, 42] width 75 height 11
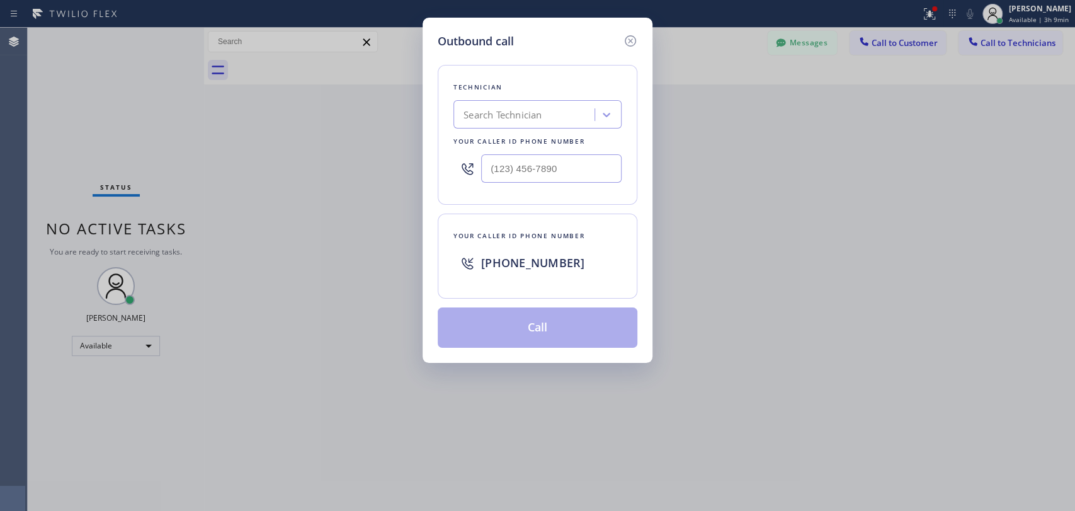
click at [564, 81] on div "Technician" at bounding box center [537, 87] width 168 height 13
click at [548, 107] on div "Search Technician" at bounding box center [525, 115] width 137 height 22
type input "denis"
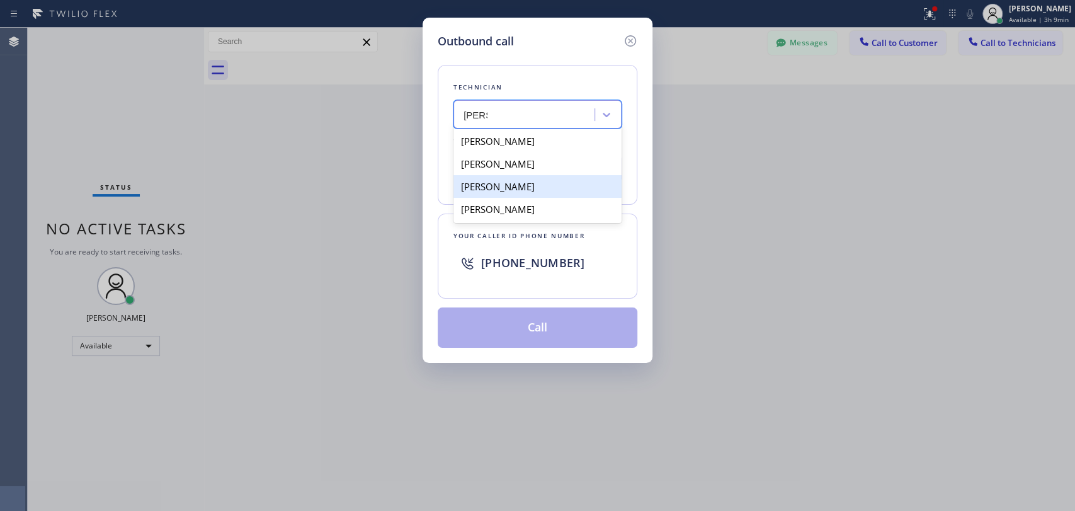
click at [497, 196] on div "Denis Nikolayevich Bolshunov" at bounding box center [537, 186] width 168 height 23
type input "(949) 394-0845"
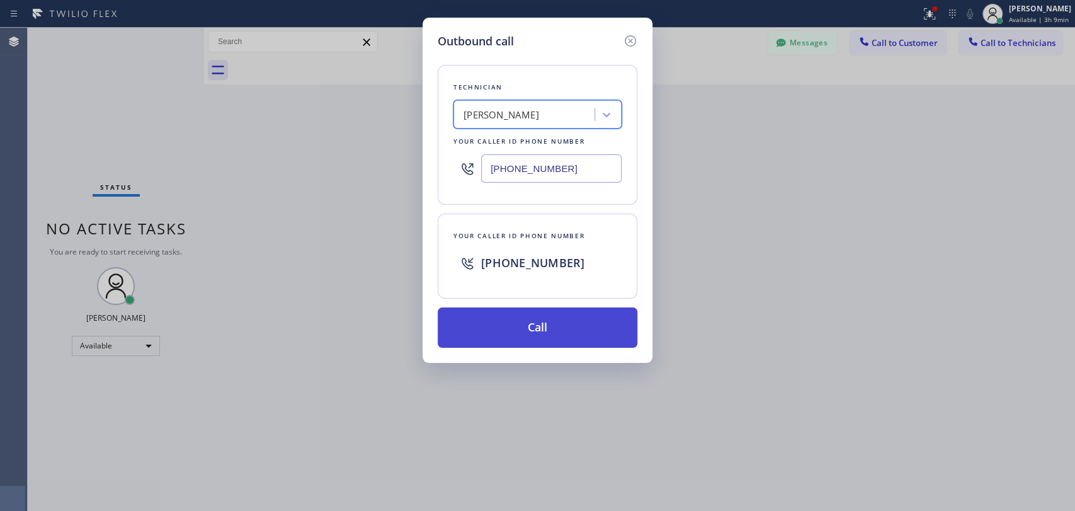
click at [519, 322] on button "Call" at bounding box center [538, 327] width 200 height 40
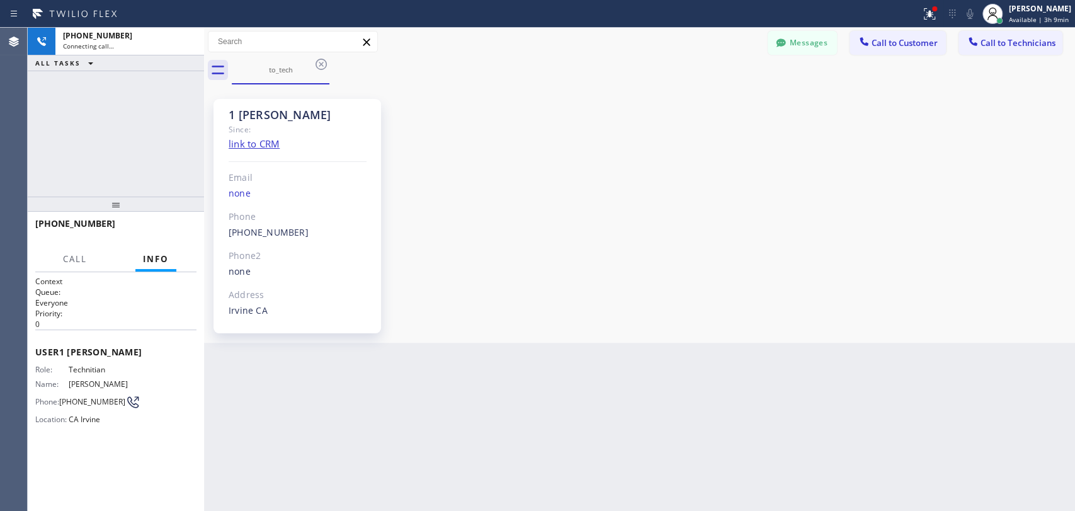
scroll to position [19507, 0]
drag, startPoint x: 781, startPoint y: 47, endPoint x: 150, endPoint y: 249, distance: 662.6
click at [781, 47] on icon at bounding box center [781, 43] width 13 height 13
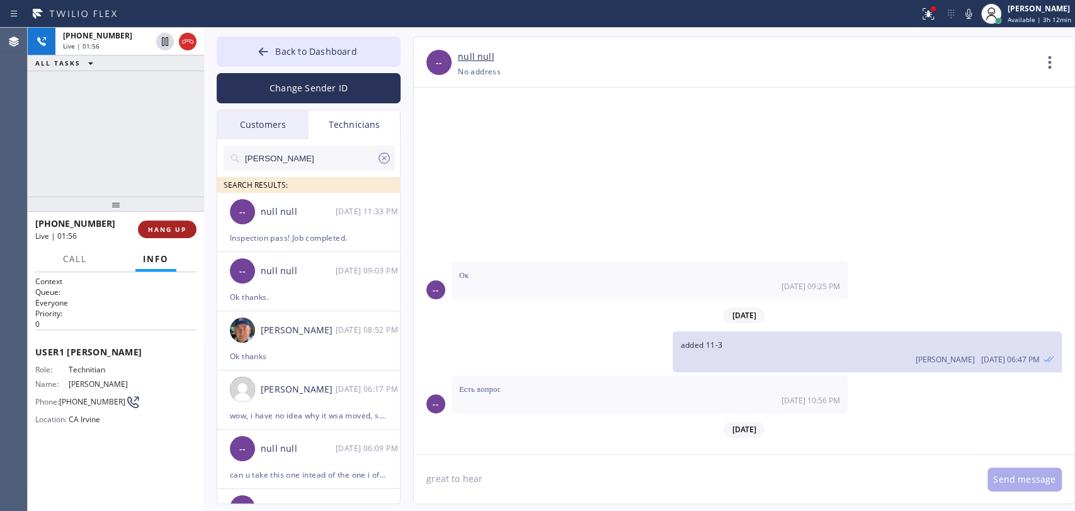
click at [158, 224] on button "HANG UP" at bounding box center [167, 229] width 59 height 18
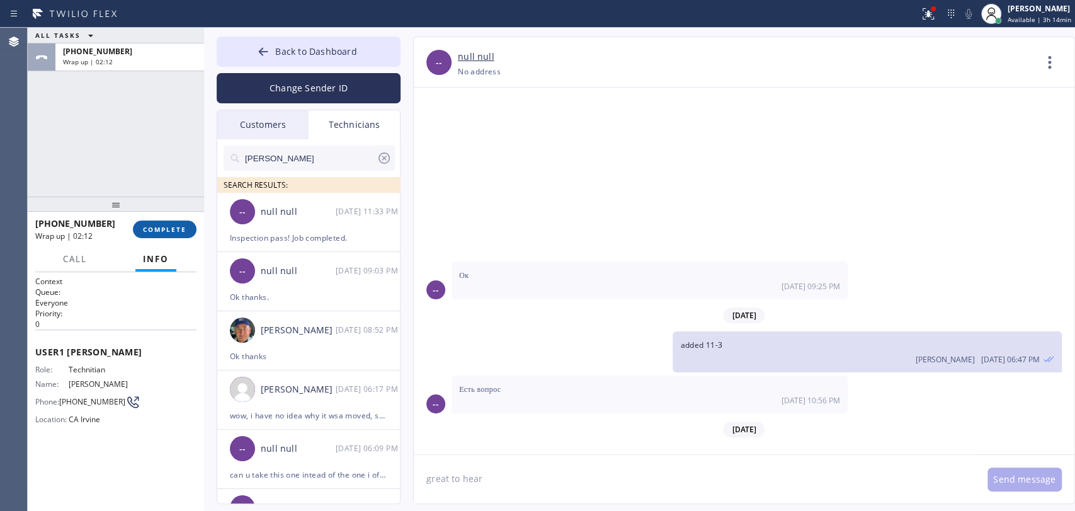
click at [163, 212] on div at bounding box center [116, 203] width 176 height 15
click at [171, 235] on button "COMPLETE" at bounding box center [165, 230] width 64 height 18
click at [145, 125] on div "ALL TASKS ALL TASKS ACTIVE TASKS TASKS IN WRAP UP +19493940845 Wrap up | 02:12" at bounding box center [116, 112] width 176 height 169
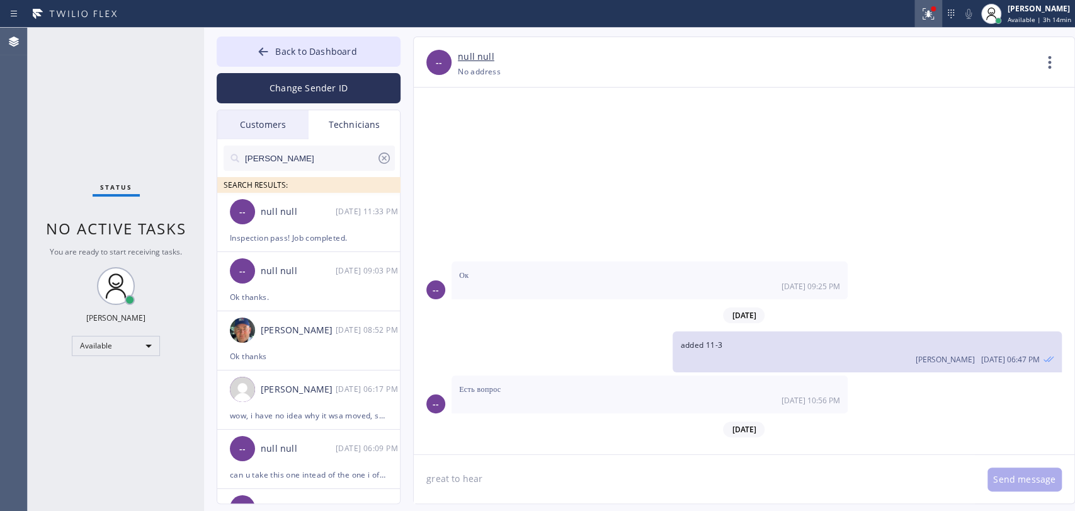
click at [349, 56] on span "Back to Dashboard" at bounding box center [315, 51] width 81 height 12
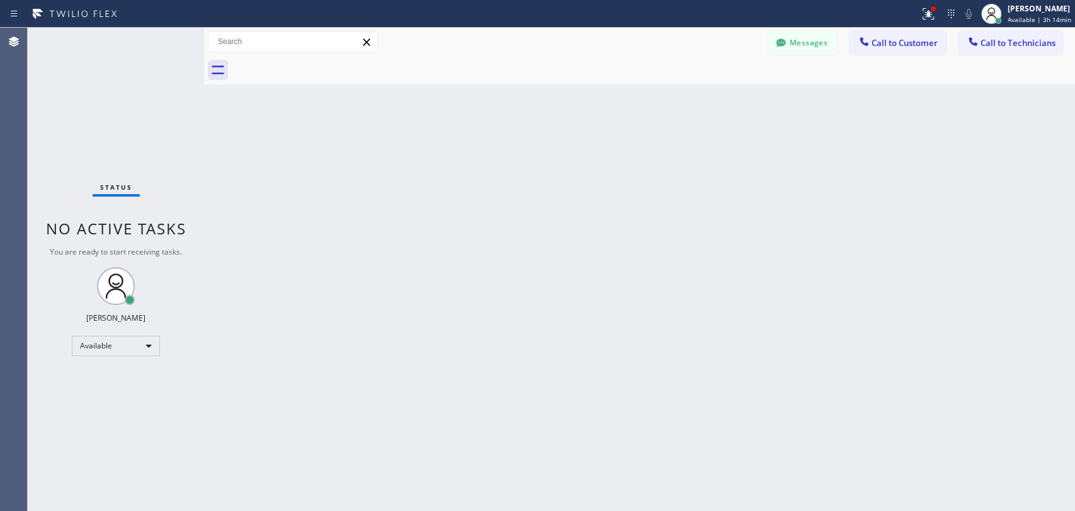
click at [1013, 47] on span "Call to Technicians" at bounding box center [1017, 42] width 75 height 11
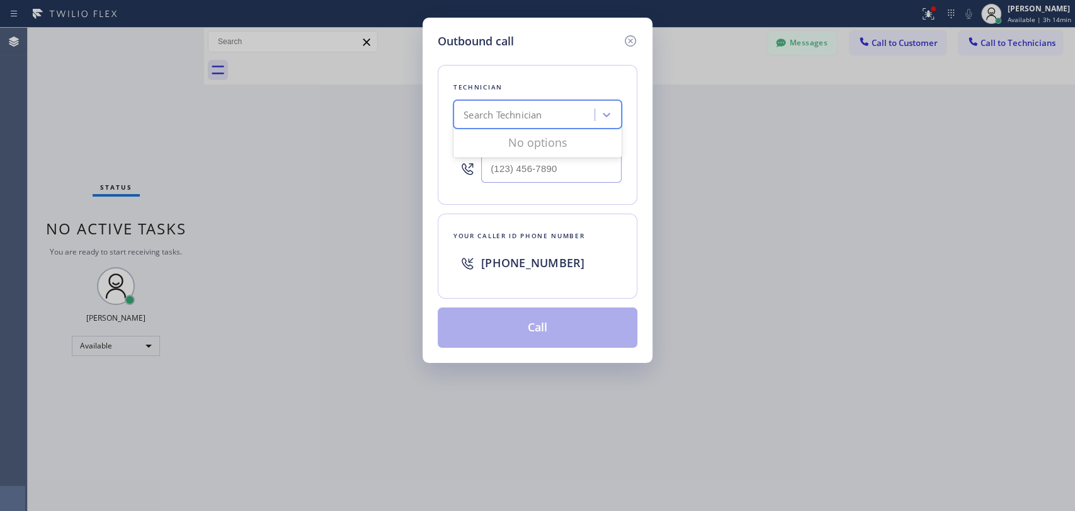
click at [569, 108] on div "Search Technician" at bounding box center [525, 115] width 137 height 22
type input "denis"
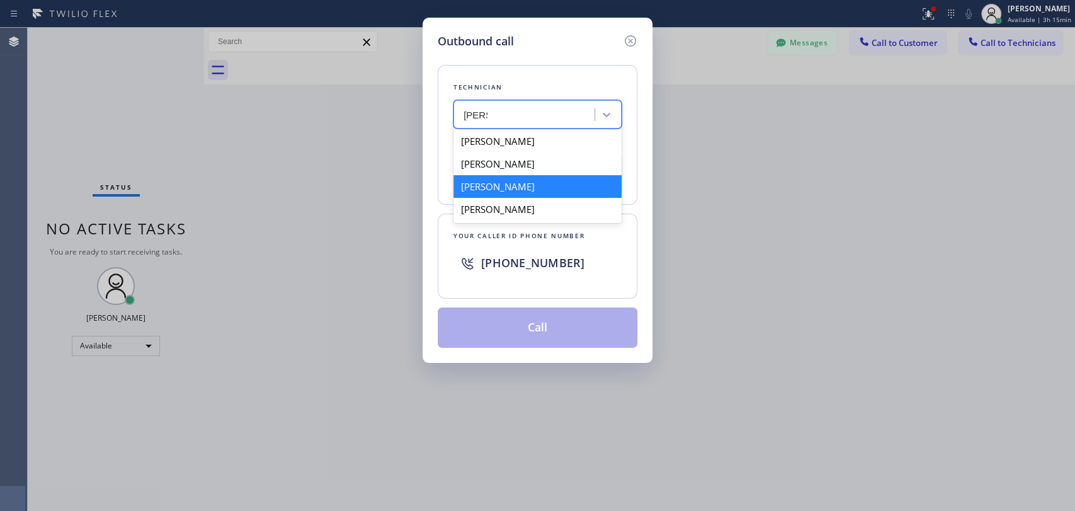
click at [502, 193] on div "Denis Nikolayevich Bolshunov" at bounding box center [537, 186] width 168 height 23
type input "(949) 394-0845"
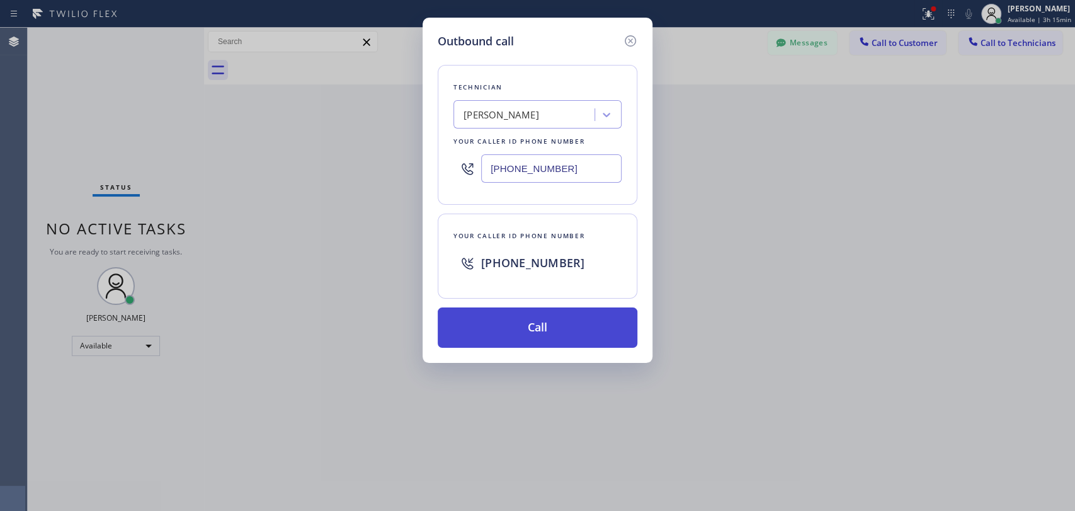
click at [523, 325] on button "Call" at bounding box center [538, 327] width 200 height 40
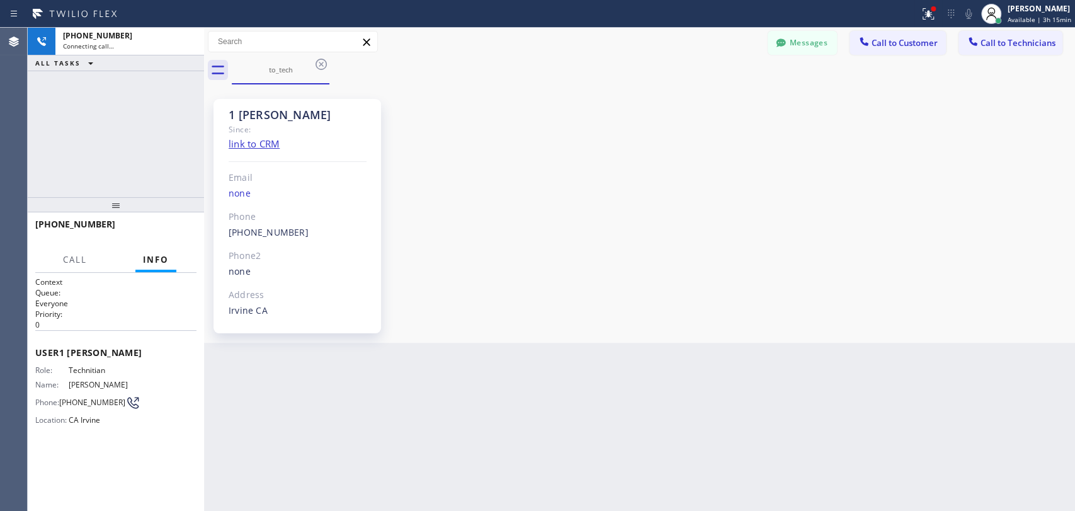
scroll to position [19507, 0]
click at [166, 227] on span "HANG UP" at bounding box center [167, 229] width 38 height 9
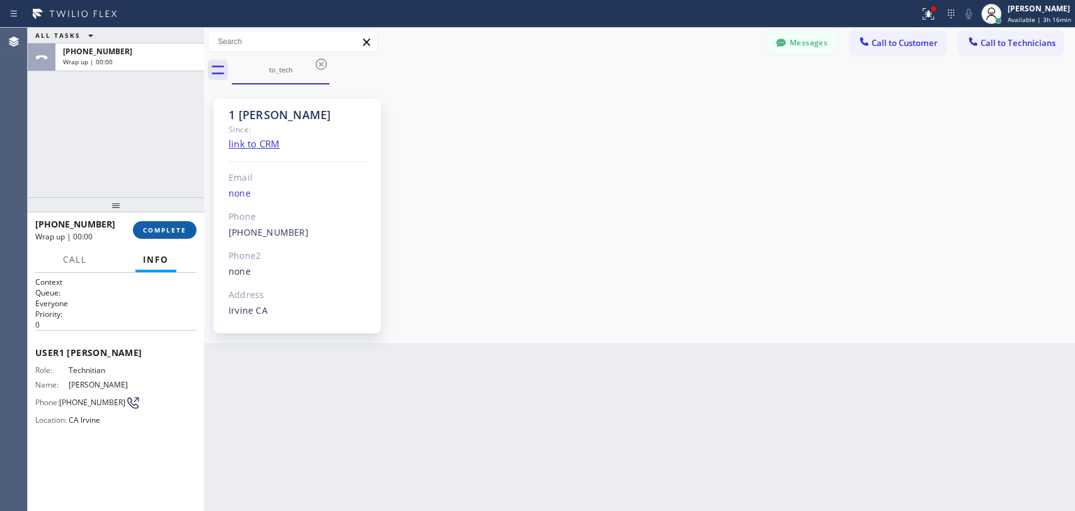
click at [166, 228] on span "COMPLETE" at bounding box center [164, 229] width 43 height 9
click at [157, 191] on div "ALL TASKS ALL TASKS ACTIVE TASKS TASKS IN WRAP UP +19493940845 Wrap up | 00:01" at bounding box center [116, 112] width 176 height 169
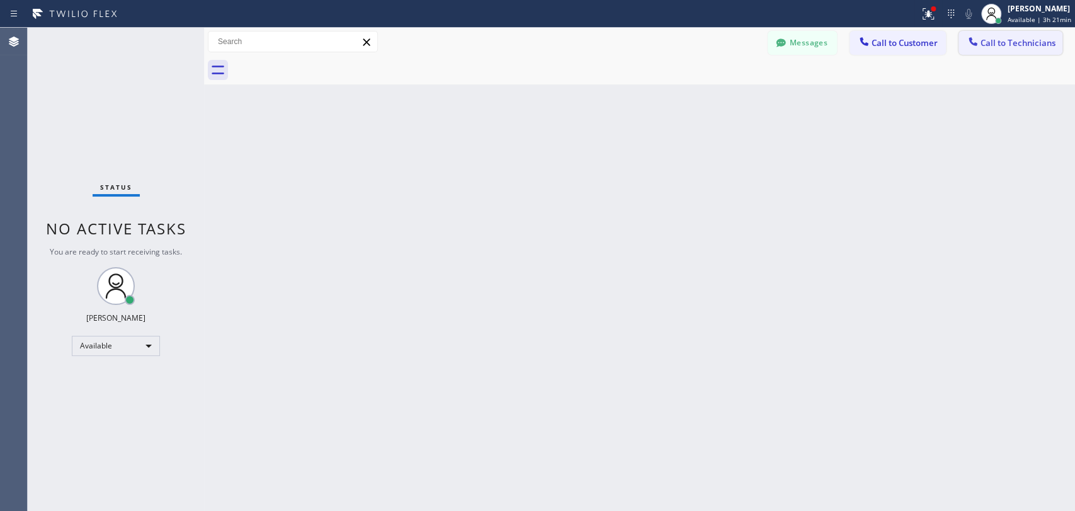
click at [1015, 33] on button "Call to Technicians" at bounding box center [1010, 43] width 104 height 24
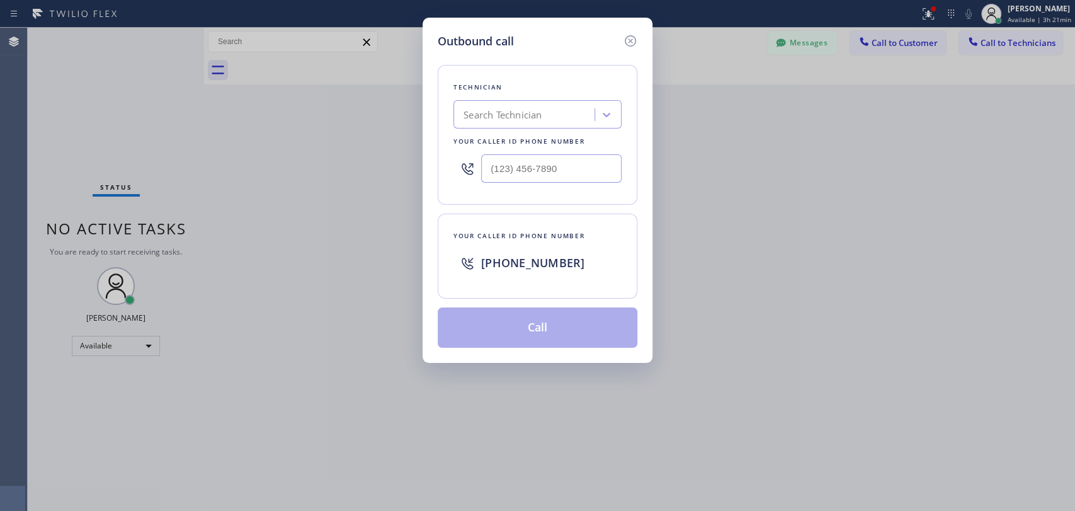
click at [557, 90] on div "Technician" at bounding box center [537, 87] width 168 height 13
click at [547, 111] on div "Search Technician" at bounding box center [525, 115] width 137 height 22
type input "den"
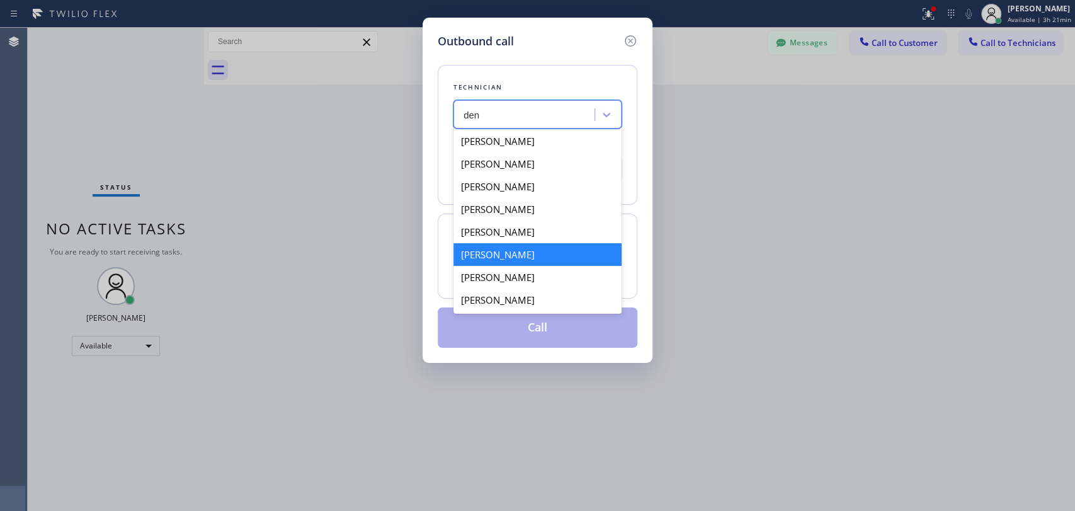
click at [485, 251] on div "Denis Nikolayevich Bolshunov" at bounding box center [537, 254] width 168 height 23
type input "(949) 394-0845"
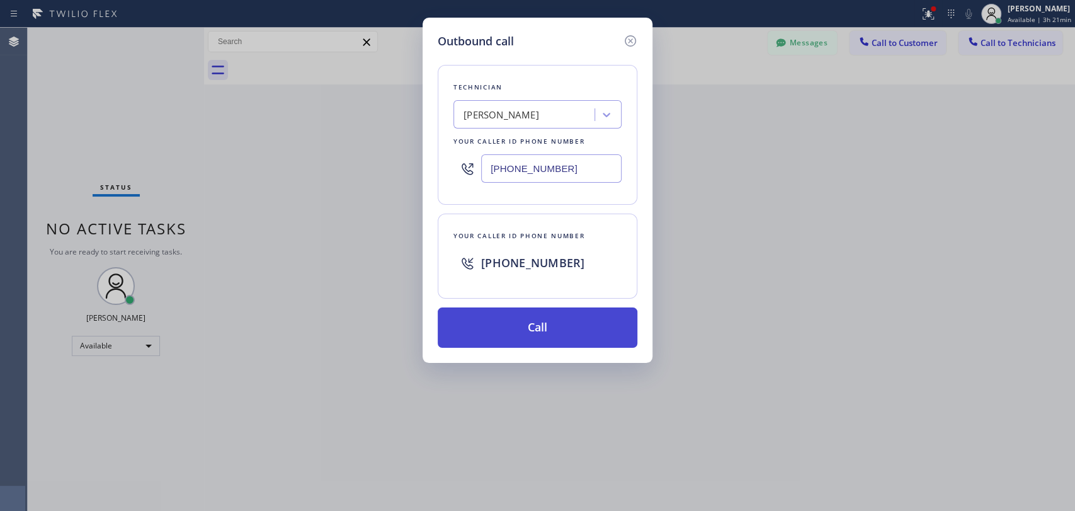
click at [493, 312] on button "Call" at bounding box center [538, 327] width 200 height 40
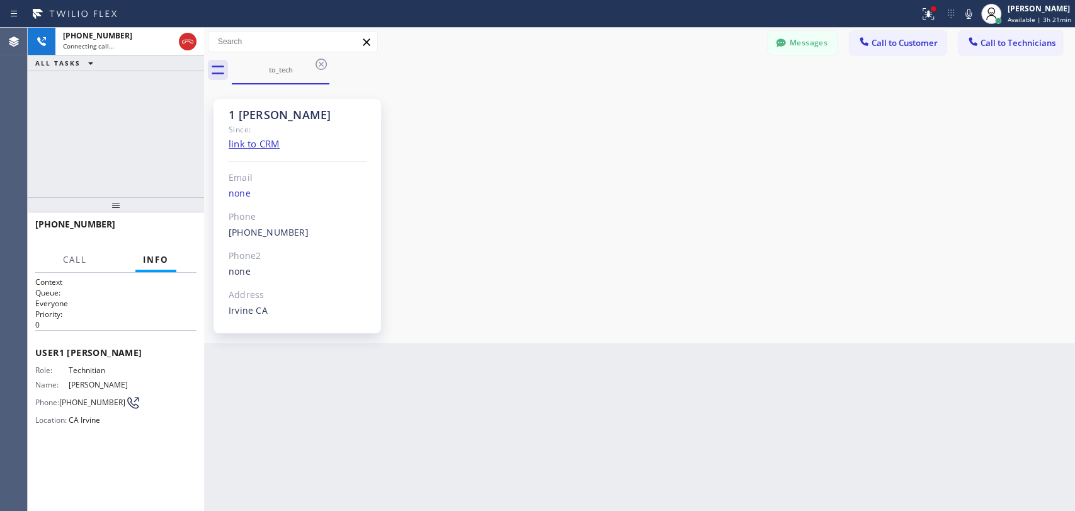
scroll to position [19507, 0]
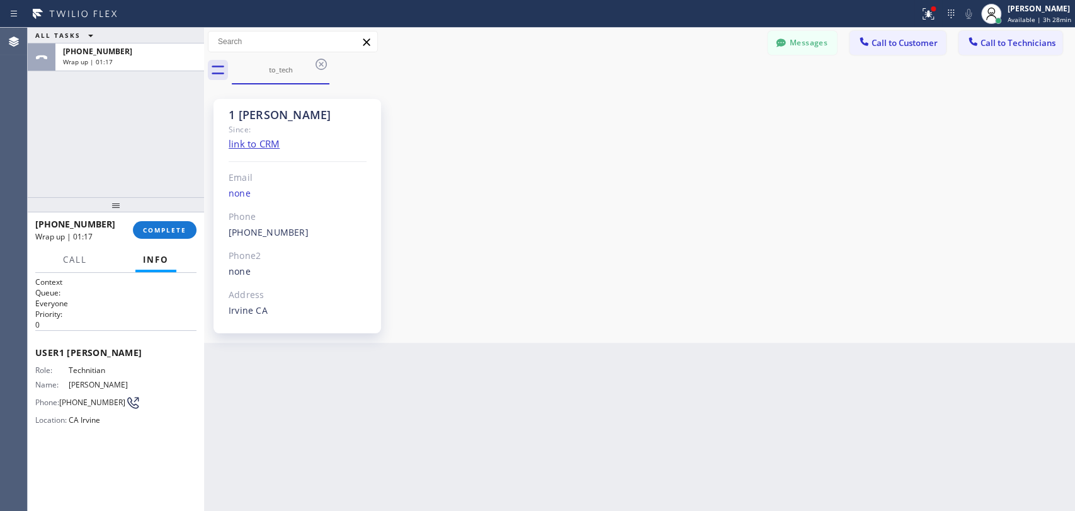
click at [164, 217] on div "+19493940845 Wrap up | 01:17 COMPLETE" at bounding box center [115, 229] width 161 height 33
click at [161, 218] on div "+19493940845 Wrap up | 01:18 COMPLETE" at bounding box center [115, 229] width 161 height 33
click at [161, 221] on button "COMPLETE" at bounding box center [165, 230] width 64 height 18
click at [136, 145] on div "ALL TASKS ALL TASKS ACTIVE TASKS TASKS IN WRAP UP +19493940845 Wrap up | 01:18" at bounding box center [116, 112] width 176 height 169
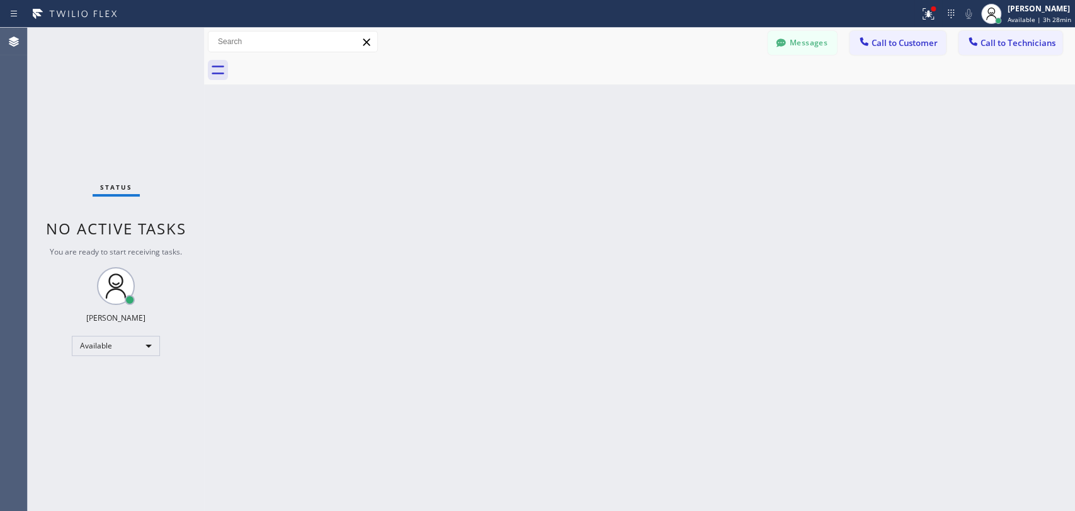
click at [478, 261] on div "Back to Dashboard Change Sender ID Customers Technicians [PERSON_NAME] [PERSON_…" at bounding box center [639, 269] width 871 height 483
drag, startPoint x: 1003, startPoint y: 39, endPoint x: 901, endPoint y: 61, distance: 103.8
click at [1003, 39] on span "Call to Technicians" at bounding box center [1017, 42] width 75 height 11
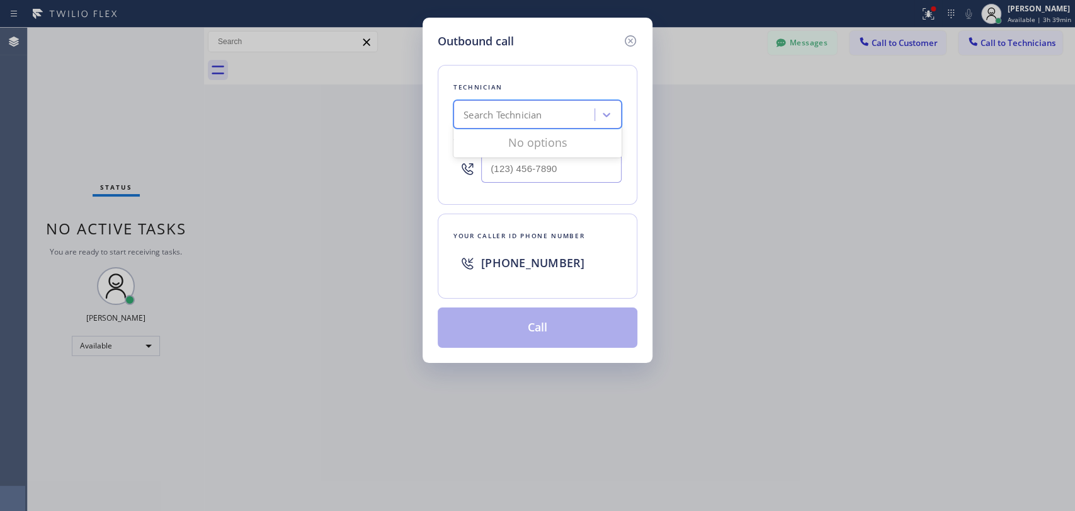
click at [568, 106] on div "Search Technician" at bounding box center [525, 115] width 137 height 22
type input "dav"
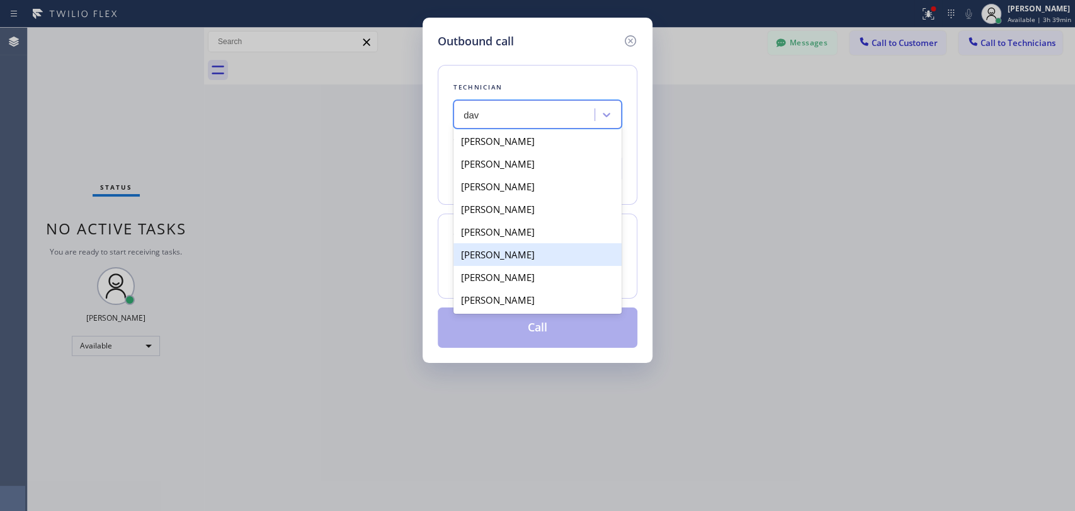
click at [486, 234] on div "David Romero" at bounding box center [537, 231] width 168 height 23
type input "(323) 579-9547"
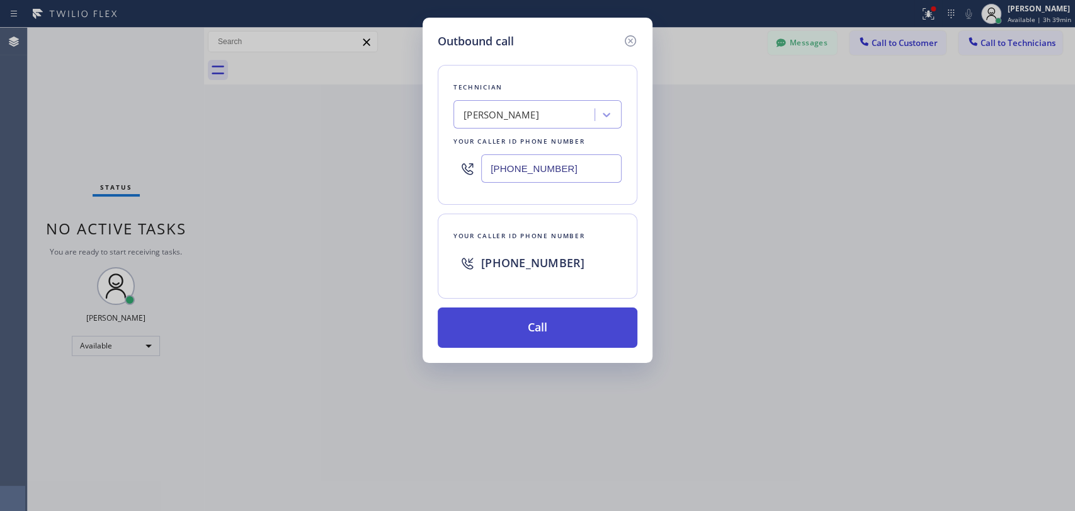
click at [511, 311] on button "Call" at bounding box center [538, 327] width 200 height 40
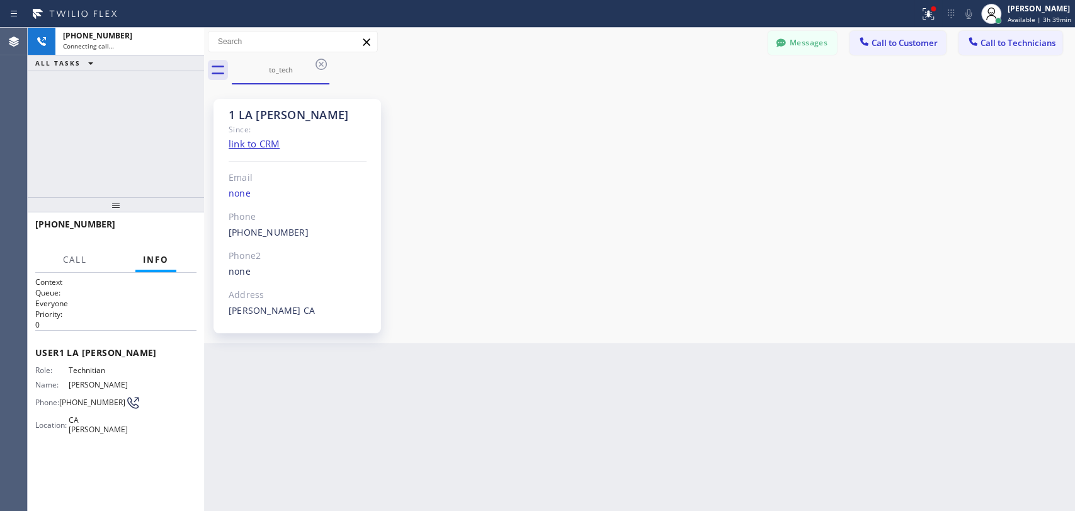
scroll to position [299, 0]
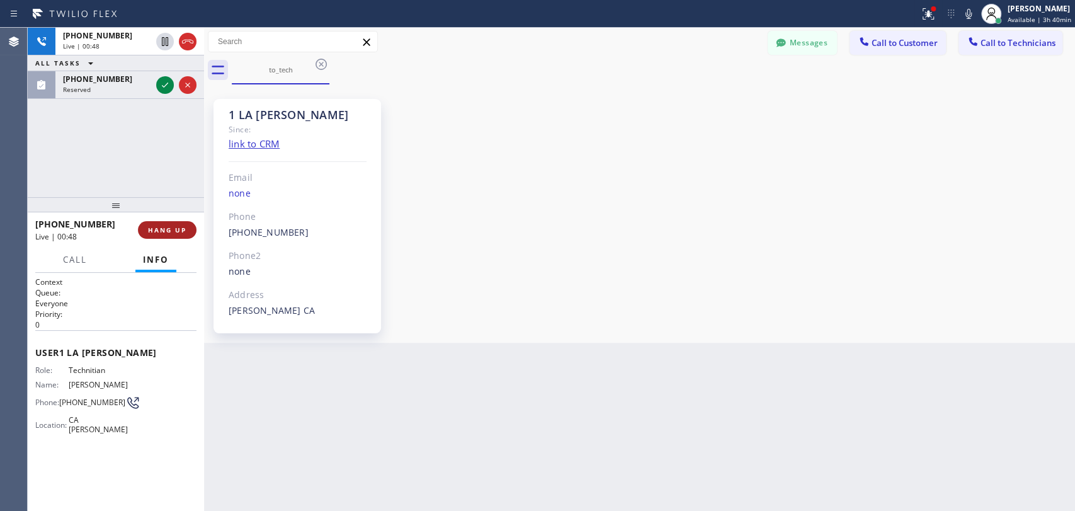
click at [157, 232] on span "HANG UP" at bounding box center [167, 229] width 38 height 9
click at [92, 99] on div "+13235799547 Live | 00:49 ALL TASKS ALL TASKS ACTIVE TASKS TASKS IN WRAP UP (48…" at bounding box center [116, 112] width 176 height 169
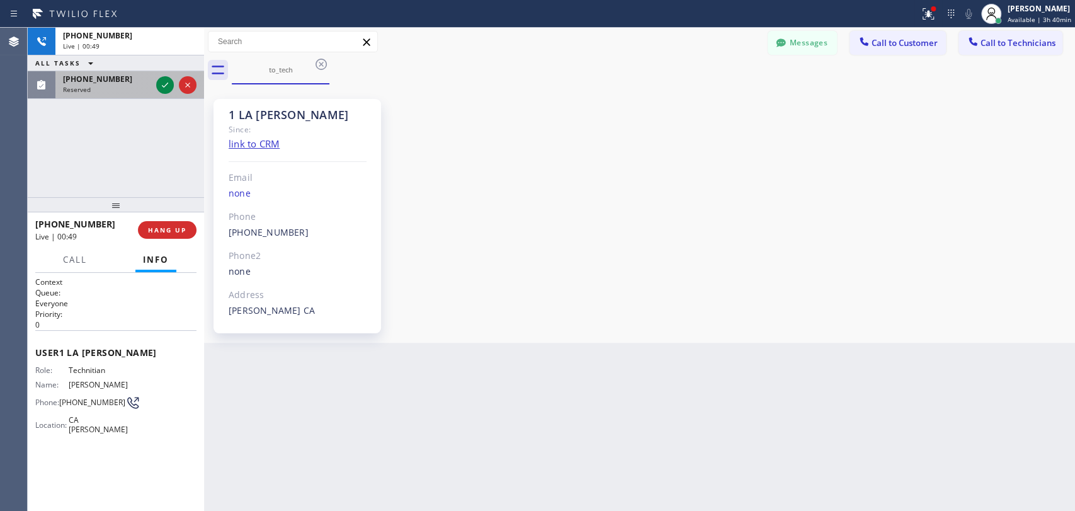
click at [91, 92] on div "Reserved" at bounding box center [107, 89] width 88 height 9
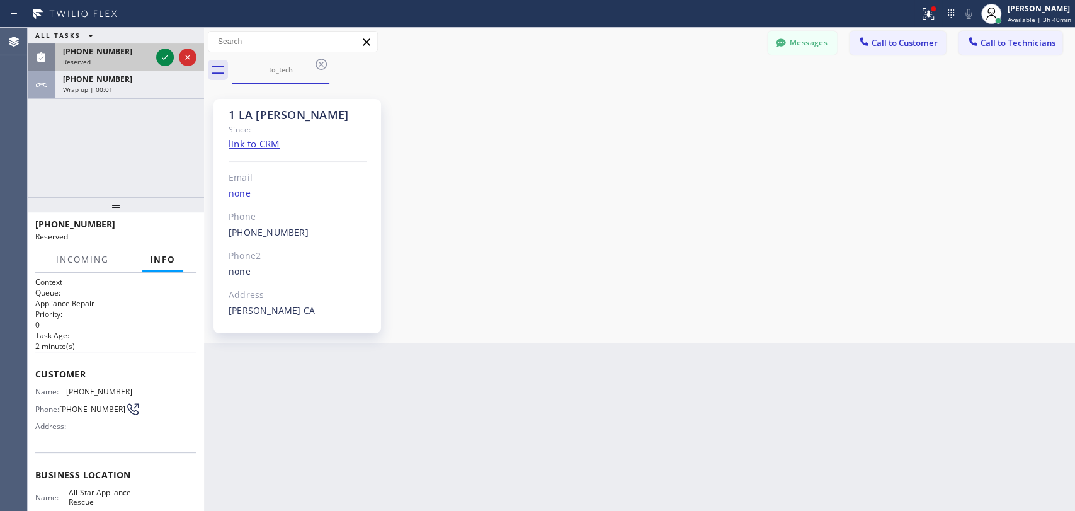
click at [125, 54] on div "(480) 209-9235" at bounding box center [107, 51] width 88 height 11
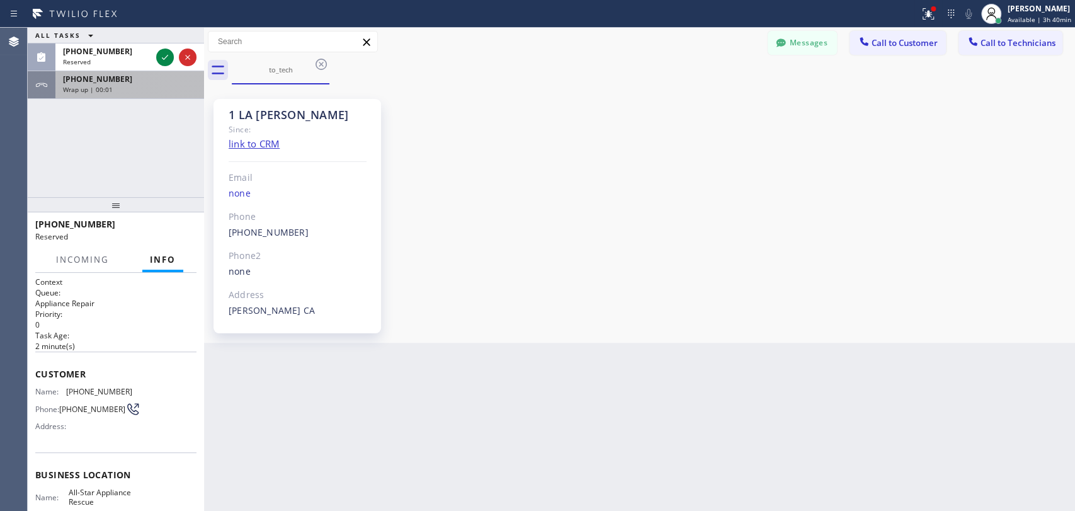
click at [142, 72] on div "+13235799547 Wrap up | 00:01" at bounding box center [127, 85] width 144 height 28
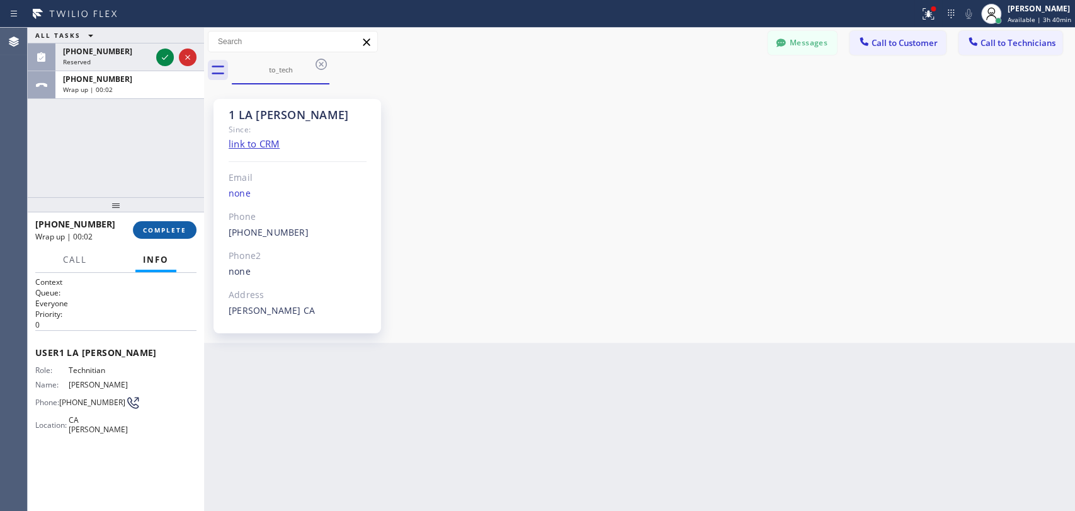
click at [178, 226] on button "COMPLETE" at bounding box center [165, 230] width 64 height 18
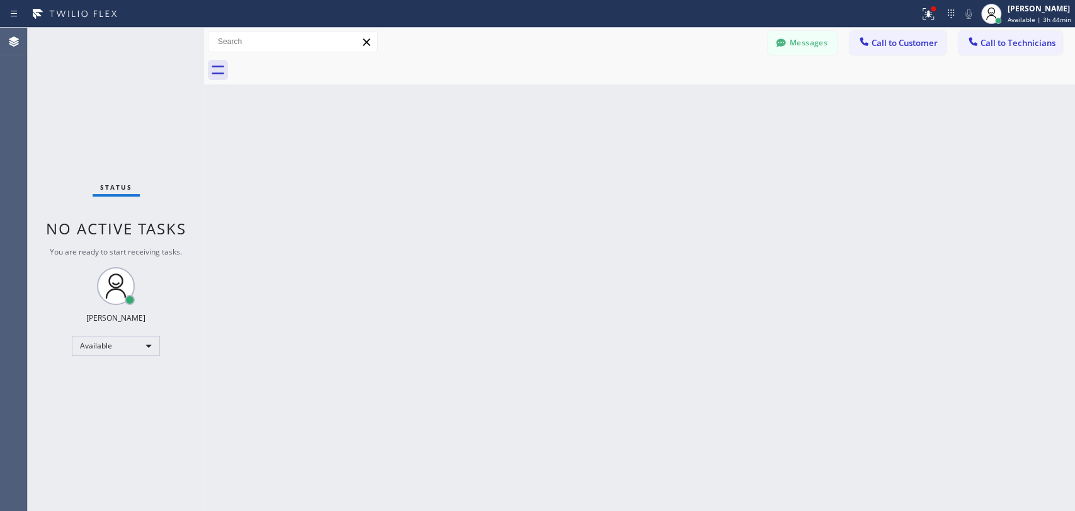
drag, startPoint x: 285, startPoint y: 288, endPoint x: 1, endPoint y: 273, distance: 283.8
click at [285, 288] on div "Back to Dashboard Change Sender ID Customers Technicians [PERSON_NAME] [PERSON_…" at bounding box center [639, 269] width 871 height 483
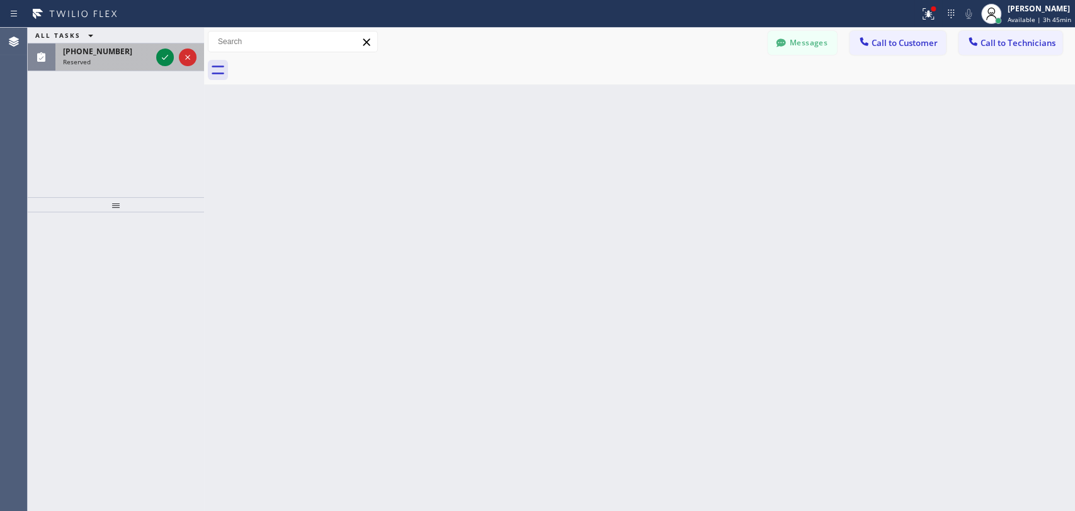
click at [110, 62] on div "Reserved" at bounding box center [107, 61] width 88 height 9
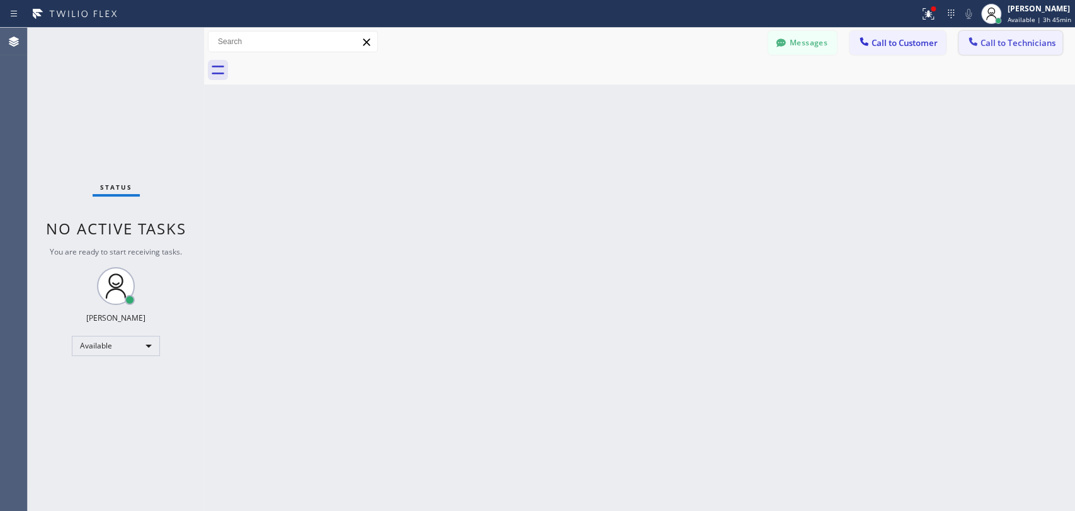
click at [977, 42] on icon at bounding box center [973, 41] width 13 height 13
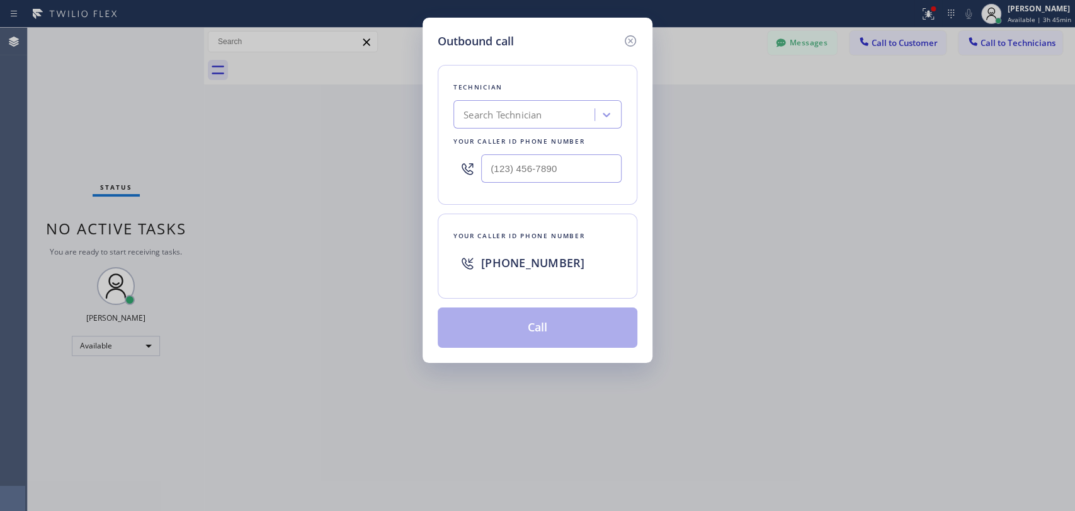
drag, startPoint x: 516, startPoint y: 115, endPoint x: 507, endPoint y: 126, distance: 14.8
click at [514, 116] on div "Search Technician" at bounding box center [525, 115] width 137 height 22
type input "Firu"
click at [508, 142] on div "Firuz Dadadzhanov" at bounding box center [537, 141] width 168 height 23
type input "(949) 919-2234"
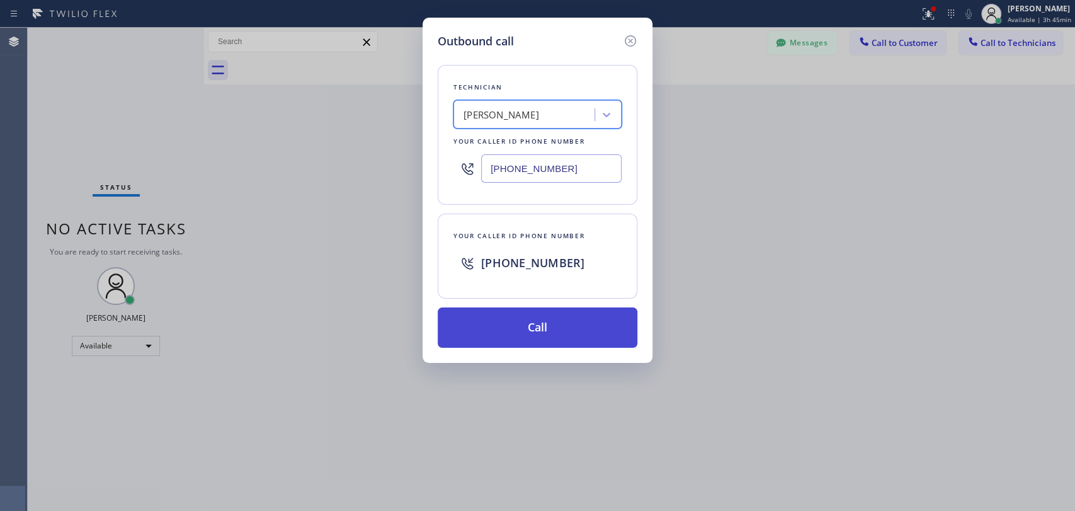
click at [556, 314] on button "Call" at bounding box center [538, 327] width 200 height 40
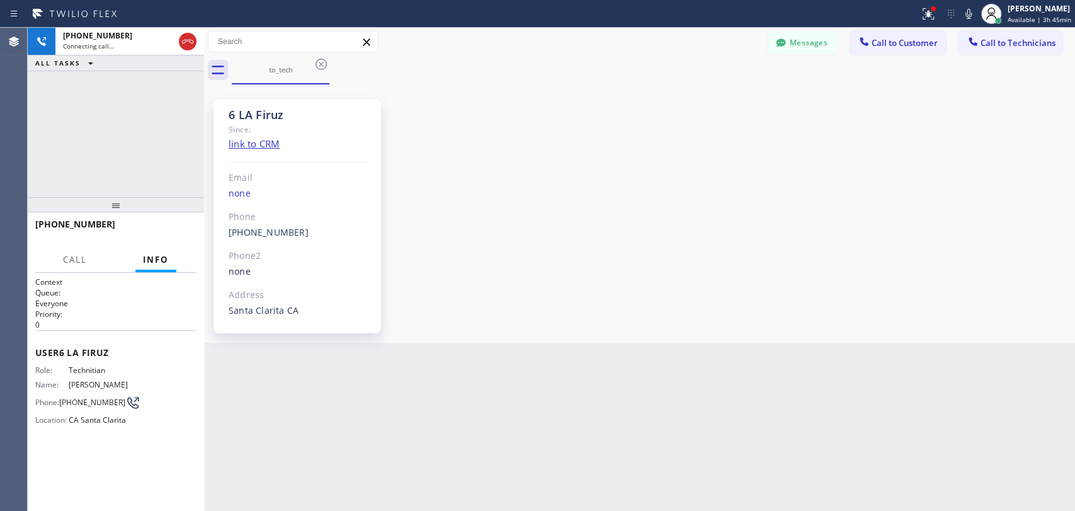
scroll to position [7727, 0]
click at [185, 224] on button "HANG UP" at bounding box center [167, 230] width 59 height 18
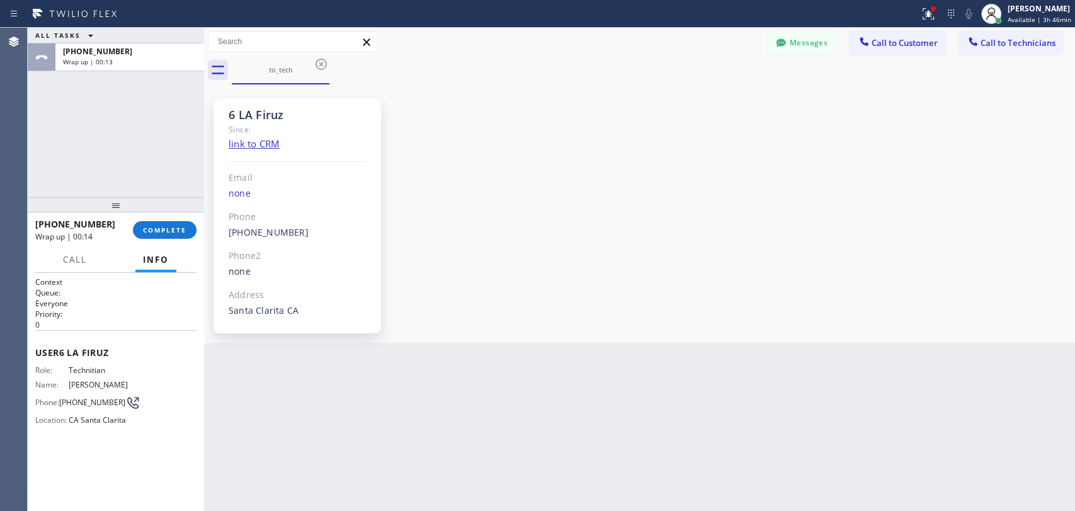
click at [995, 38] on span "Call to Technicians" at bounding box center [1017, 42] width 75 height 11
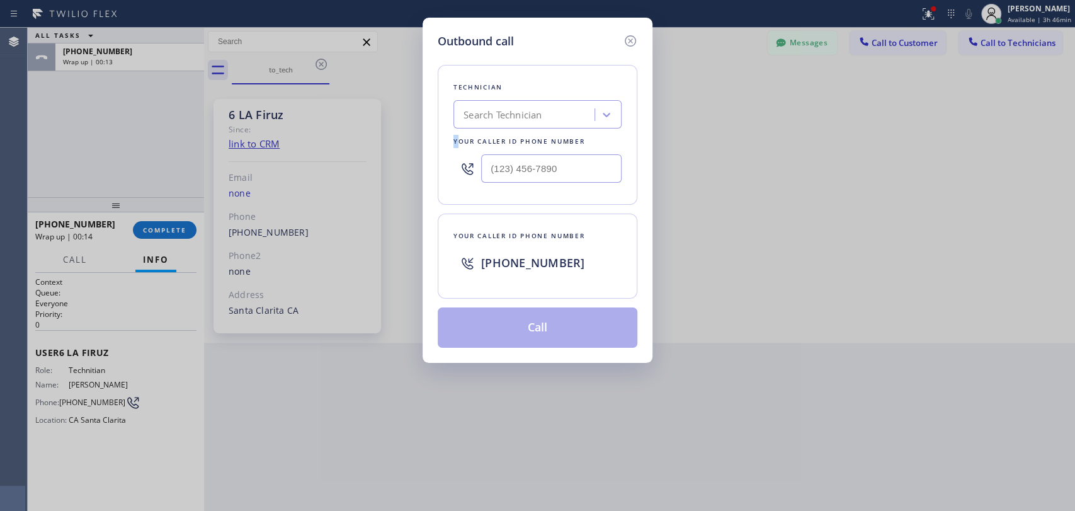
click at [448, 137] on div "Technician Search Technician Your caller id phone number" at bounding box center [538, 135] width 200 height 140
click at [501, 106] on div "Search Technician" at bounding box center [525, 115] width 137 height 22
click at [505, 113] on div "Search Technician" at bounding box center [502, 115] width 78 height 14
type input "firu"
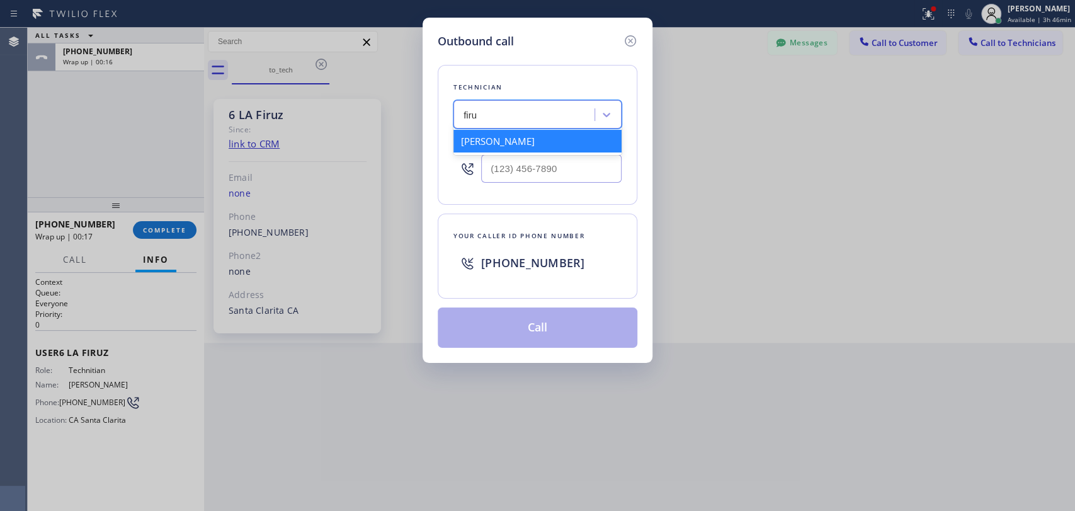
click at [508, 140] on div "Firuz Dadadzhanov" at bounding box center [537, 141] width 168 height 23
type input "(949) 919-2234"
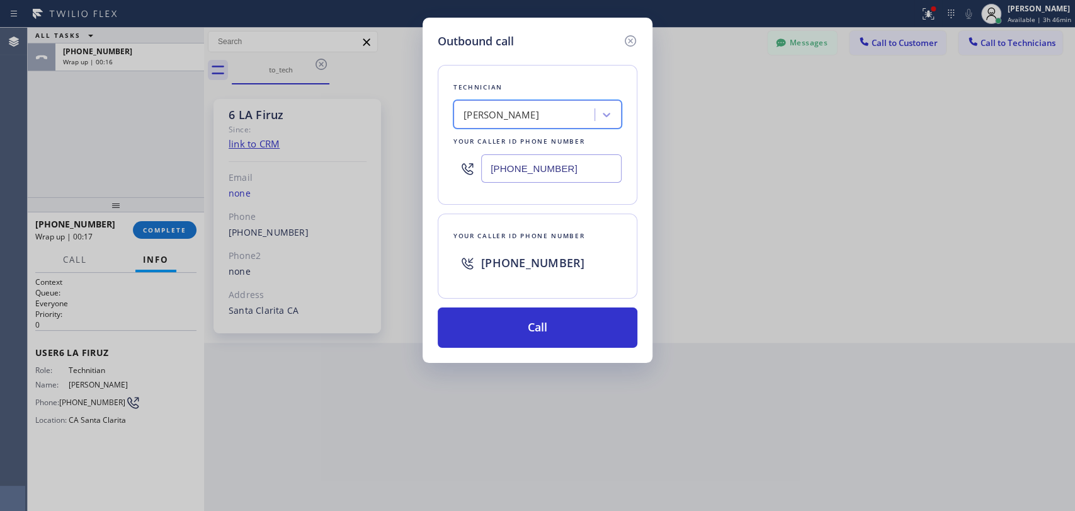
click at [490, 329] on button "Call" at bounding box center [538, 327] width 200 height 40
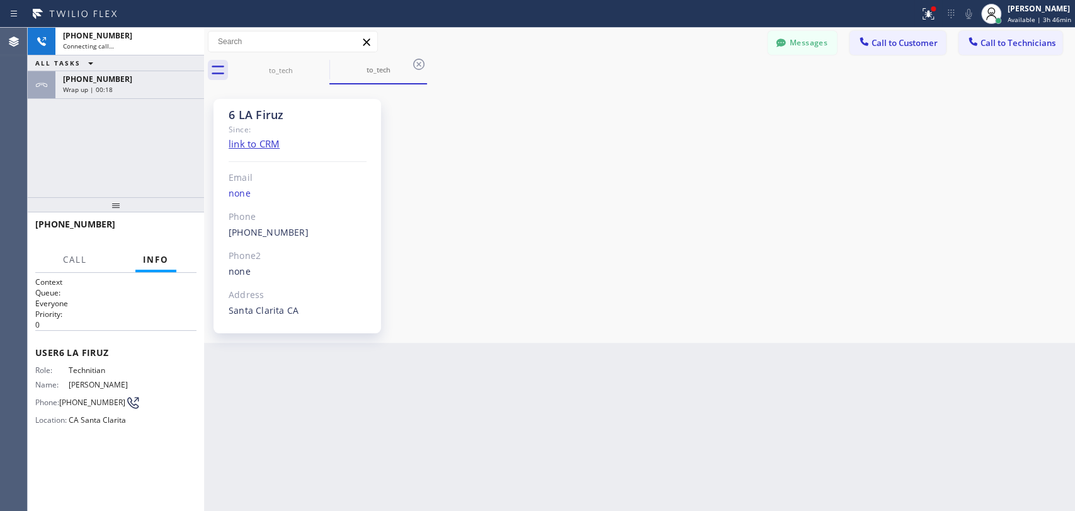
scroll to position [7727, 0]
drag, startPoint x: 157, startPoint y: 93, endPoint x: 166, endPoint y: 205, distance: 111.8
click at [157, 93] on div "+19499192234 Wrap up | 00:37" at bounding box center [127, 85] width 144 height 28
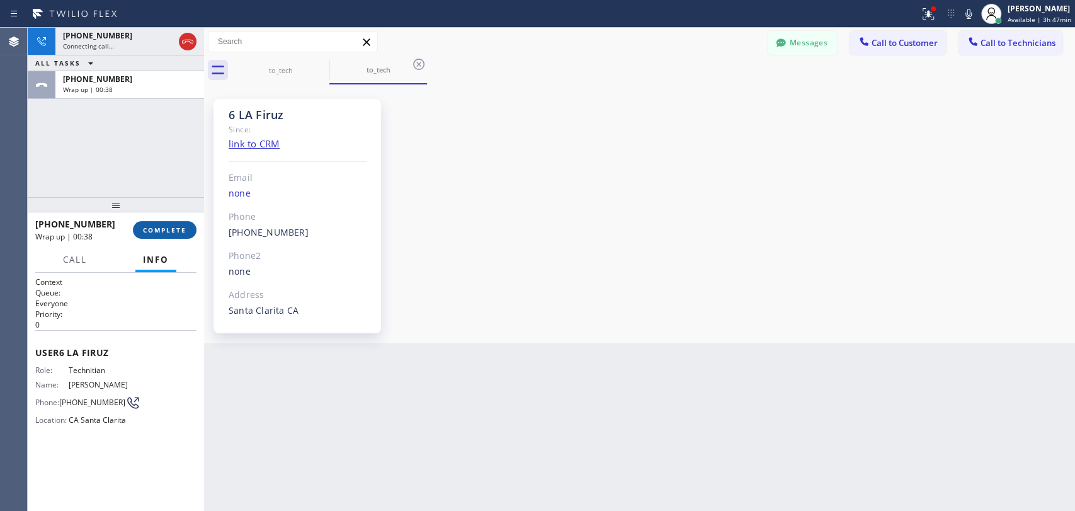
click at [166, 225] on button "COMPLETE" at bounding box center [165, 230] width 64 height 18
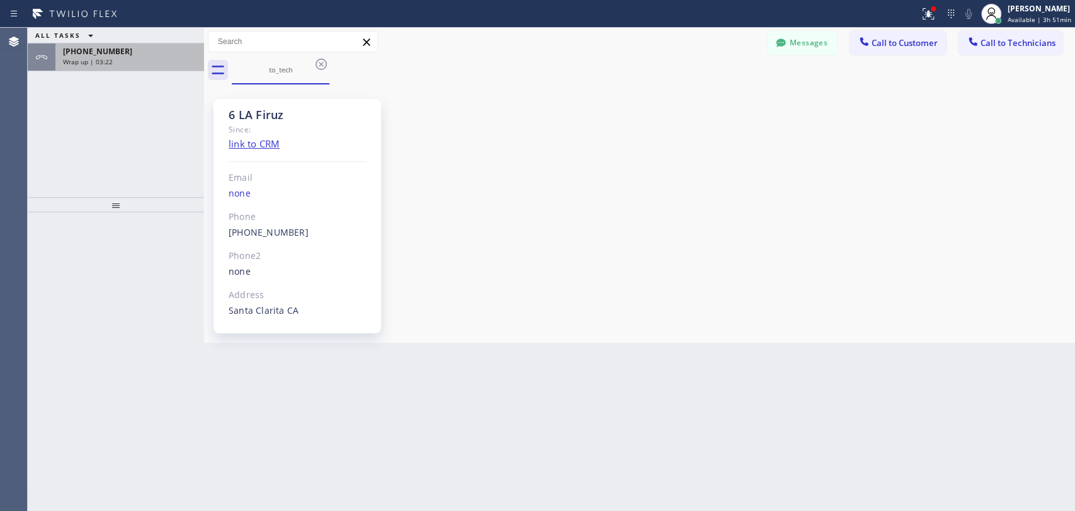
drag, startPoint x: 77, startPoint y: 59, endPoint x: 83, endPoint y: 66, distance: 9.4
click at [77, 59] on span "Wrap up | 03:22" at bounding box center [88, 61] width 50 height 9
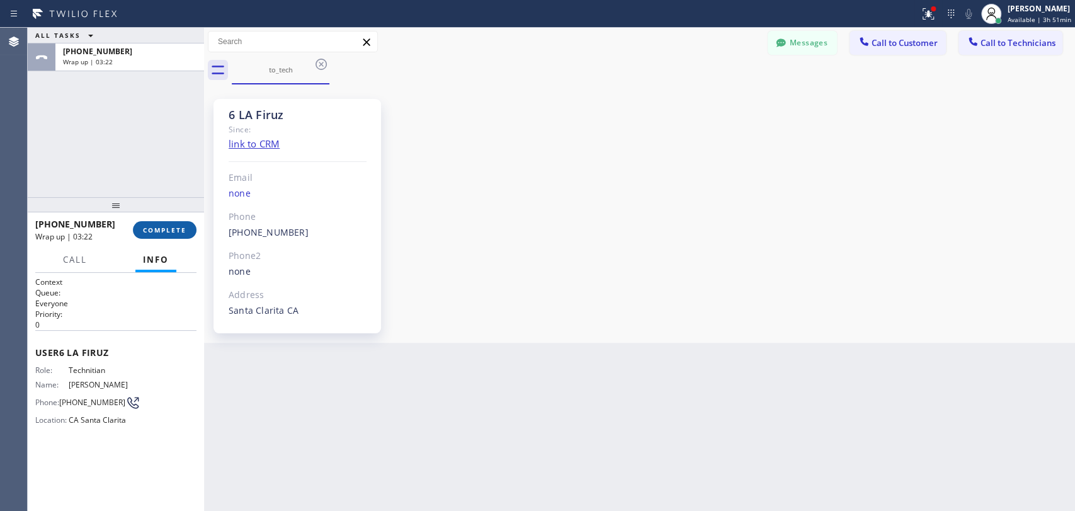
click at [183, 232] on span "COMPLETE" at bounding box center [164, 229] width 43 height 9
click at [166, 184] on div "ALL TASKS ALL TASKS ACTIVE TASKS TASKS IN WRAP UP +19499192234 Wrap up | 03:22" at bounding box center [116, 112] width 176 height 169
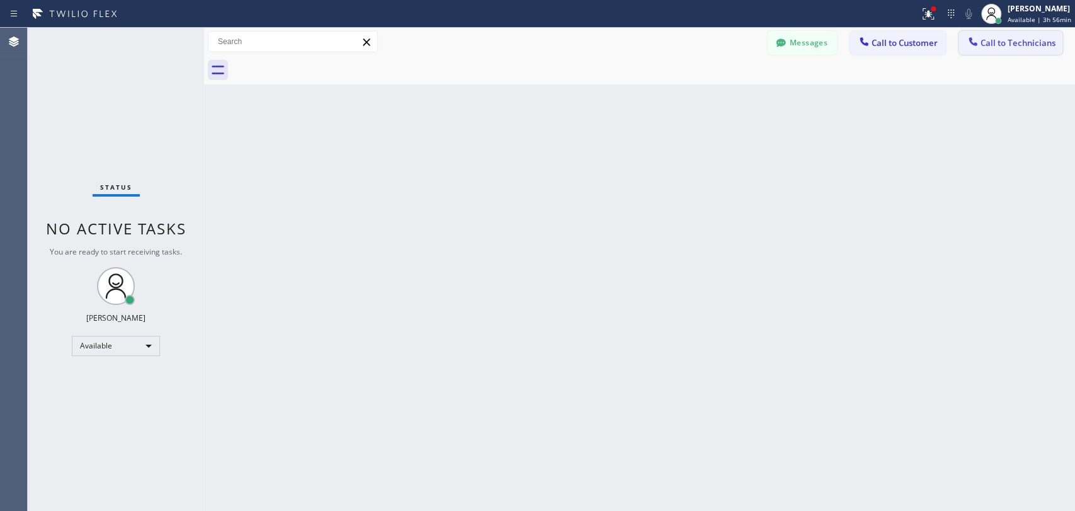
click at [989, 54] on button "Call to Technicians" at bounding box center [1010, 43] width 104 height 24
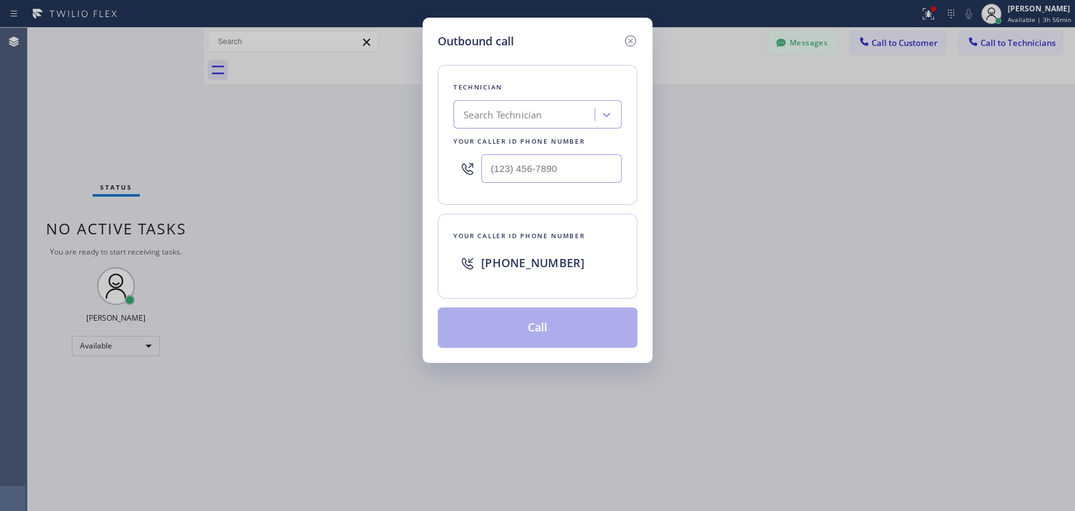
click at [625, 110] on div "Technician Search Technician Your caller id phone number" at bounding box center [538, 135] width 200 height 140
click at [562, 117] on div "Search Technician" at bounding box center [525, 115] width 137 height 22
type input "Nick"
click at [552, 135] on div "[PERSON_NAME]" at bounding box center [537, 141] width 168 height 23
type input "[PHONE_NUMBER]"
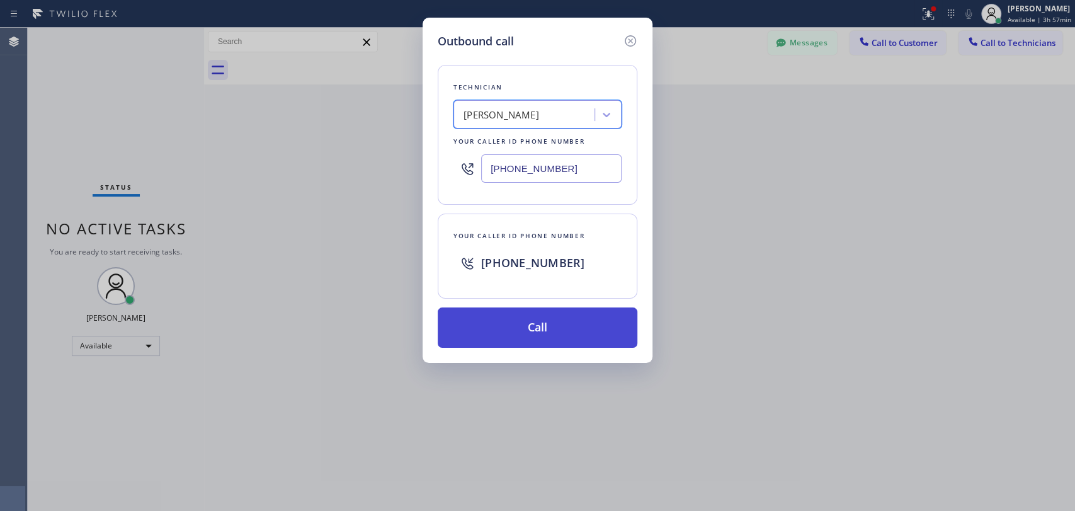
click at [492, 320] on button "Call" at bounding box center [538, 327] width 200 height 40
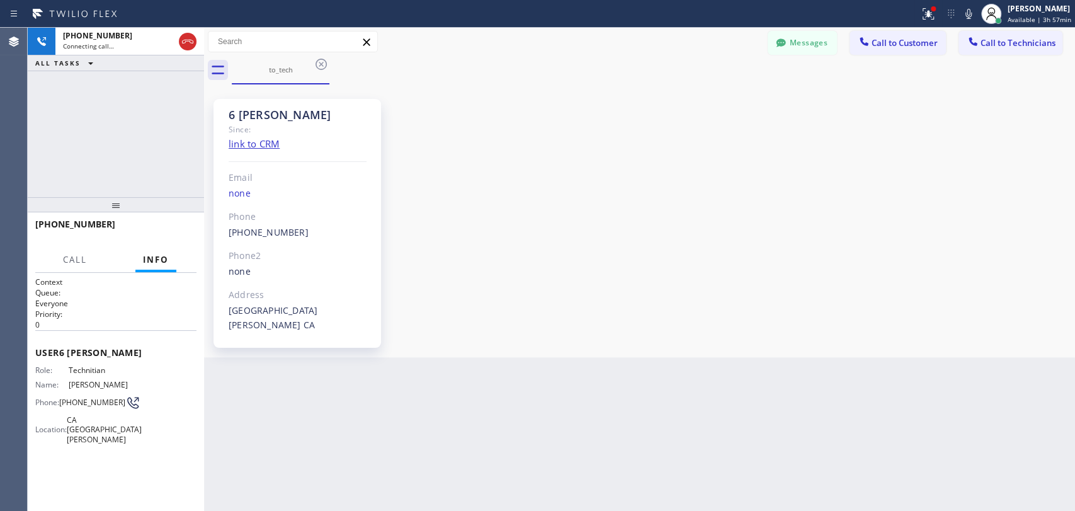
scroll to position [140716, 0]
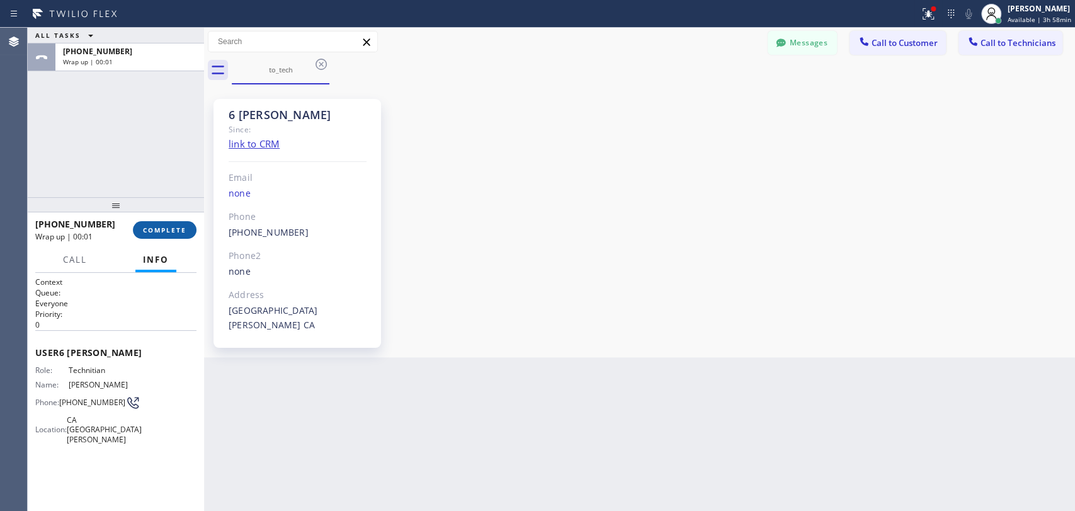
click at [152, 226] on span "COMPLETE" at bounding box center [164, 229] width 43 height 9
click at [176, 145] on div "ALL TASKS ALL TASKS ACTIVE TASKS TASKS IN WRAP UP [PHONE_NUMBER] Wrap up | 00:01" at bounding box center [116, 112] width 176 height 169
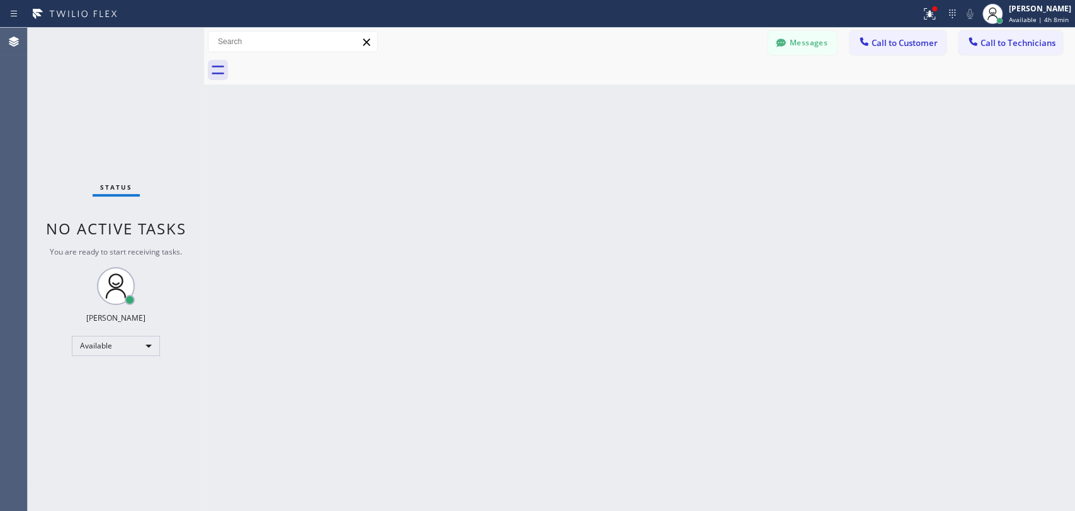
drag, startPoint x: 735, startPoint y: 6, endPoint x: 766, endPoint y: 21, distance: 34.1
click at [744, 10] on div at bounding box center [460, 14] width 911 height 20
click at [821, 51] on button "Messages" at bounding box center [802, 43] width 69 height 24
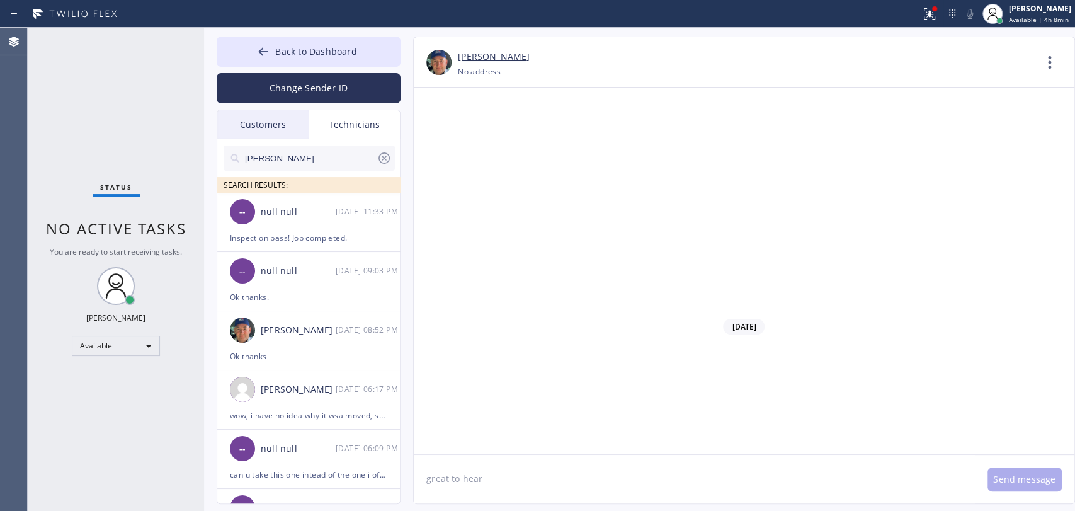
click at [514, 482] on textarea "great to hear" at bounding box center [694, 479] width 561 height 48
click at [513, 481] on textarea "great to hear" at bounding box center [694, 479] width 561 height 48
click at [288, 348] on div "[PERSON_NAME] [DATE] 08:52 PM" at bounding box center [309, 330] width 184 height 38
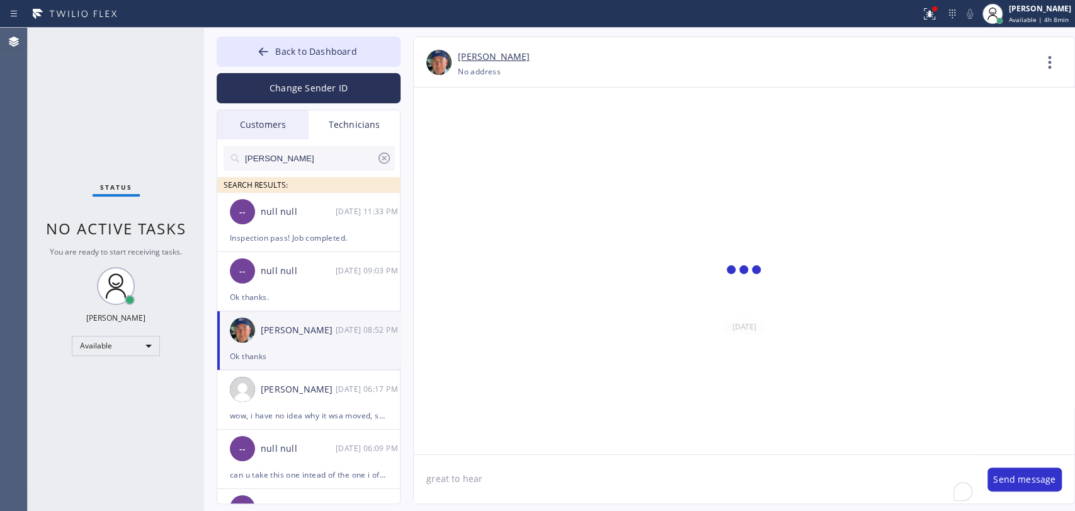
click at [486, 505] on div "Back to Dashboard Change Sender ID Customers Technicians [PERSON_NAME] [PERSON_…" at bounding box center [639, 269] width 871 height 483
click at [491, 485] on textarea "great to hear" at bounding box center [694, 479] width 561 height 48
type textarea "added 3:30-5:30"
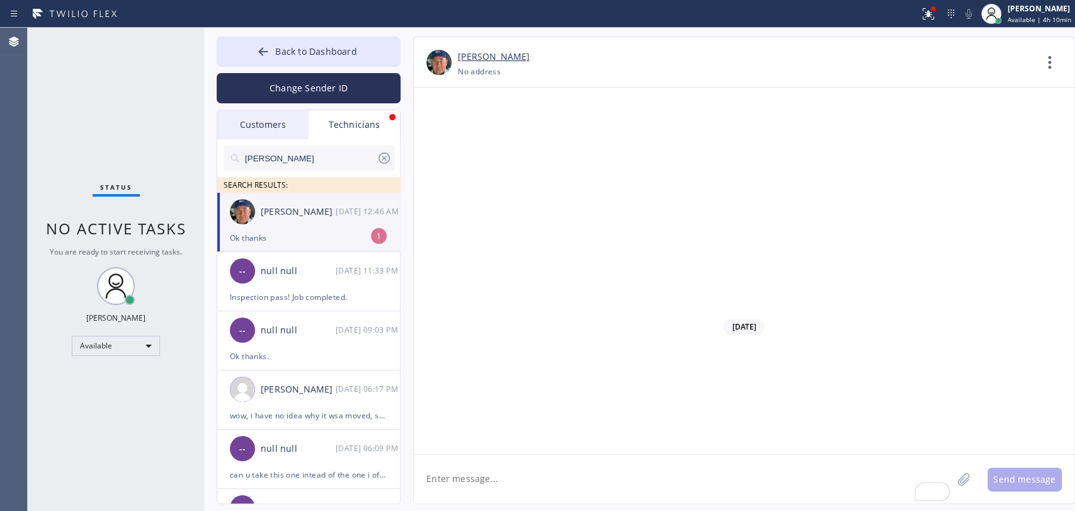
scroll to position [140829, 0]
click at [247, 217] on img at bounding box center [242, 211] width 25 height 25
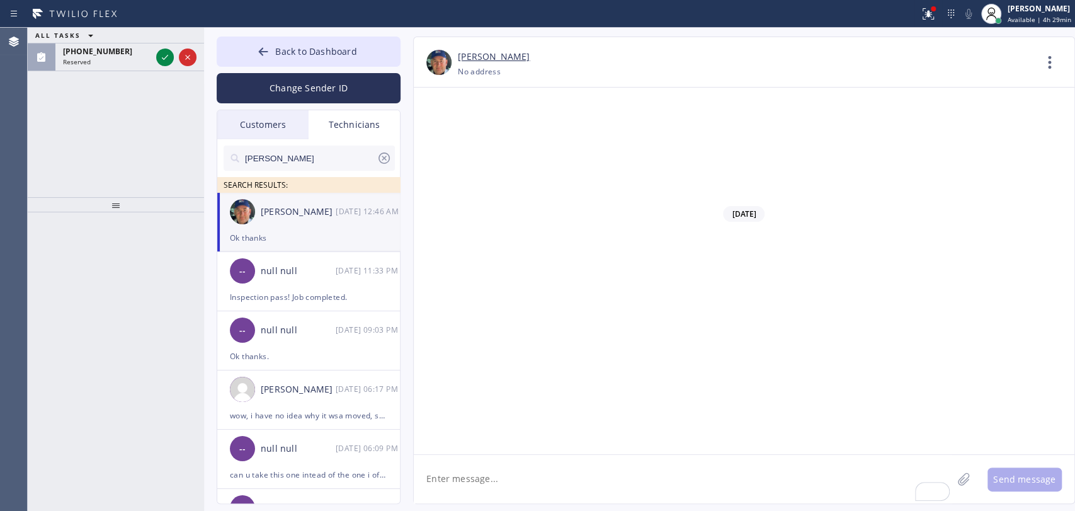
click at [329, 150] on input "[PERSON_NAME]" at bounding box center [310, 157] width 133 height 25
click at [75, 70] on div "ALL TASKS ALL TASKS ACTIVE TASKS TASKS IN WRAP UP [PHONE_NUMBER] Reserved" at bounding box center [116, 112] width 176 height 169
click at [76, 65] on div "[PHONE_NUMBER] Reserved" at bounding box center [104, 57] width 98 height 28
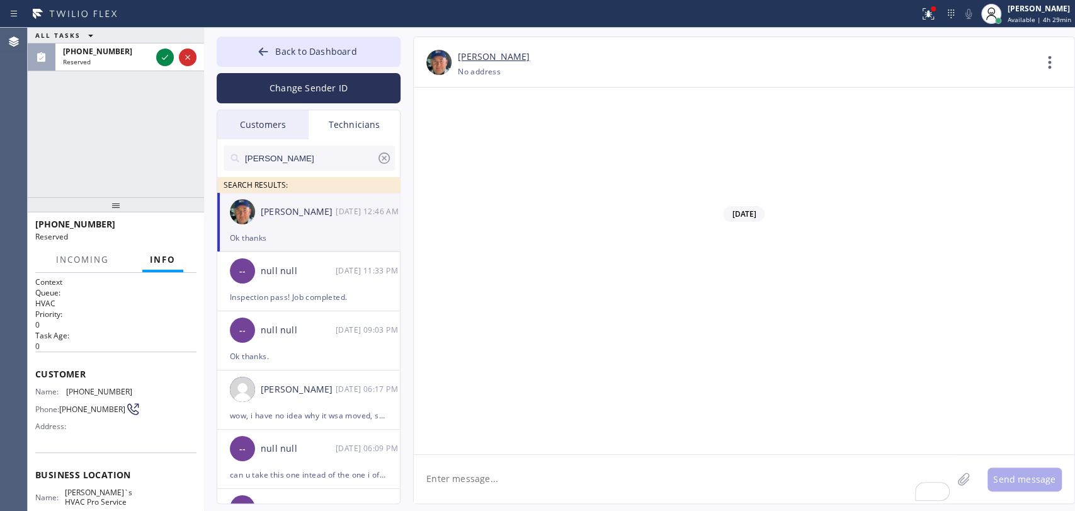
click at [268, 161] on input "[PERSON_NAME]" at bounding box center [310, 157] width 133 height 25
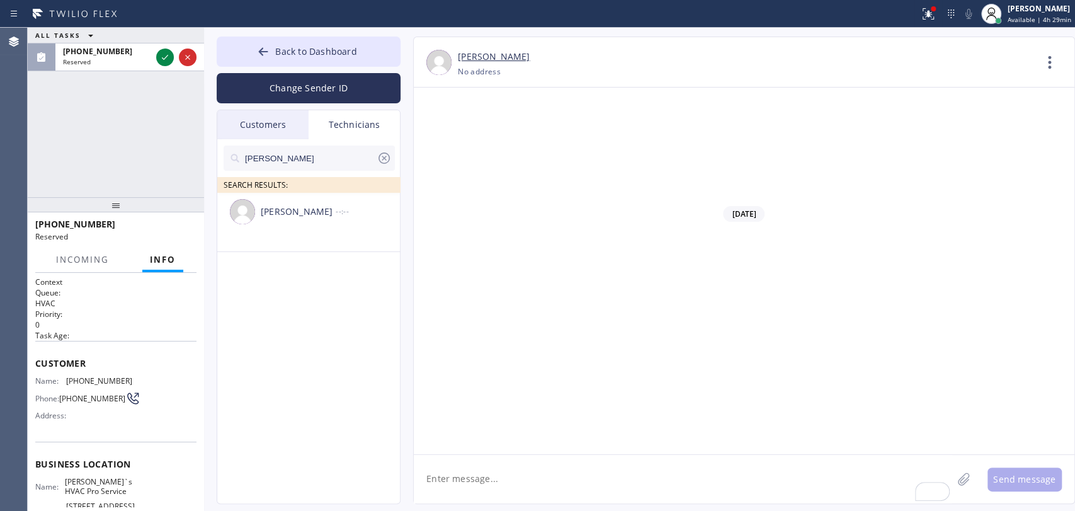
type input "[PERSON_NAME]"
click at [277, 230] on div "[PERSON_NAME] --:--" at bounding box center [309, 212] width 184 height 38
click at [472, 475] on textarea "To enrich screen reader interactions, please activate Accessibility in Grammarl…" at bounding box center [683, 479] width 538 height 48
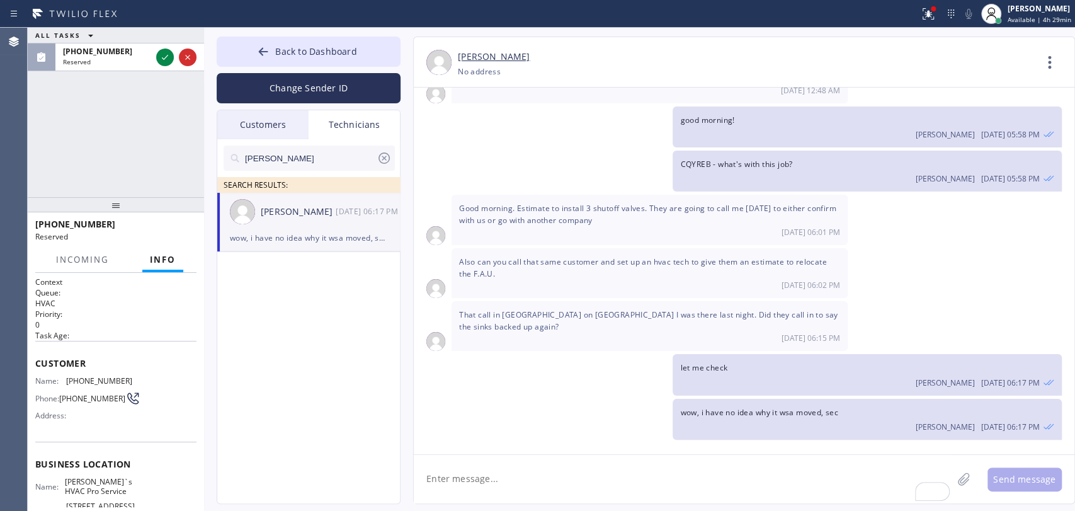
scroll to position [2984, 0]
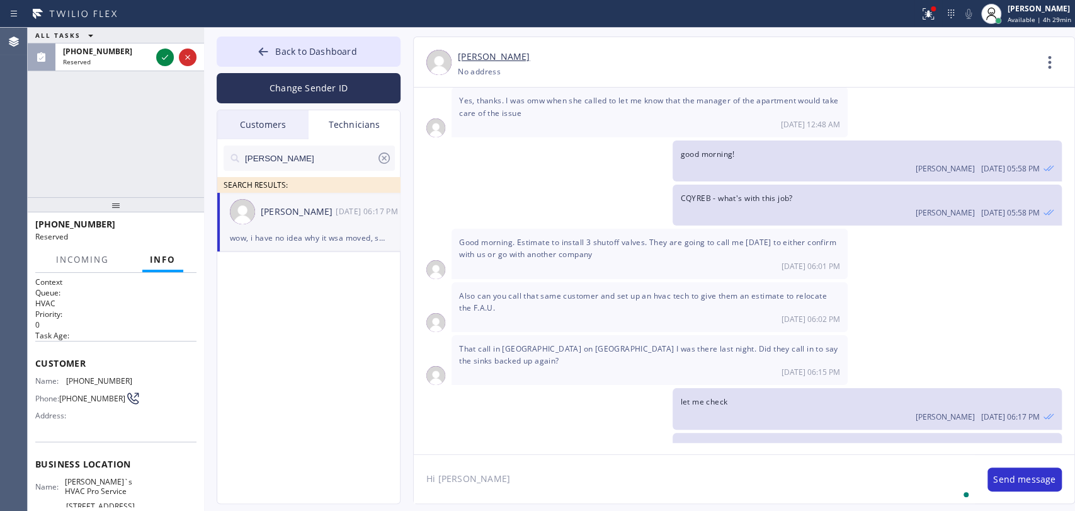
type textarea "Hi [PERSON_NAME]"
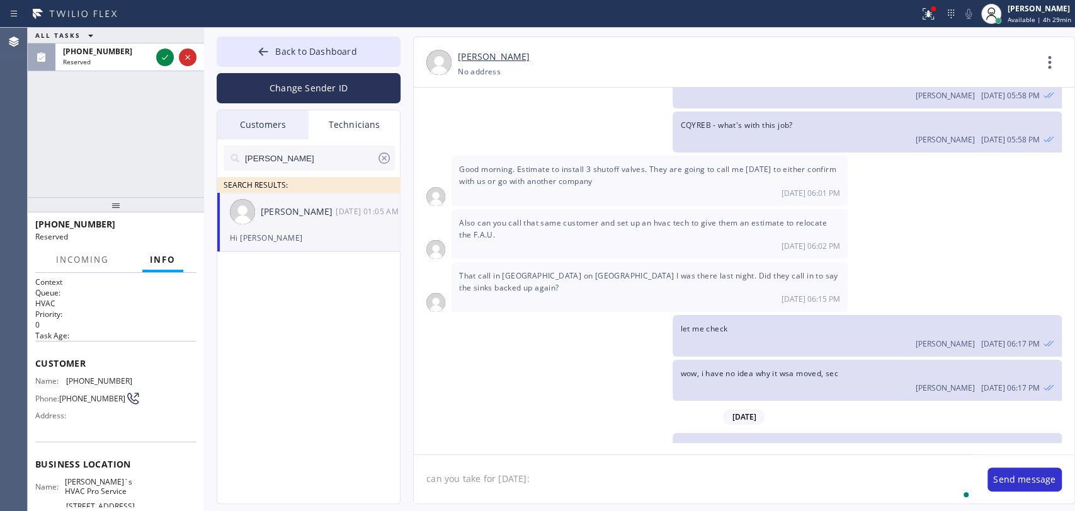
paste textarea "10-1 Free scf need a major snake, they have roots underneath the house informed…"
type textarea "can you take for [DATE]: 10-1 Free scf need a major snake, they have roots unde…"
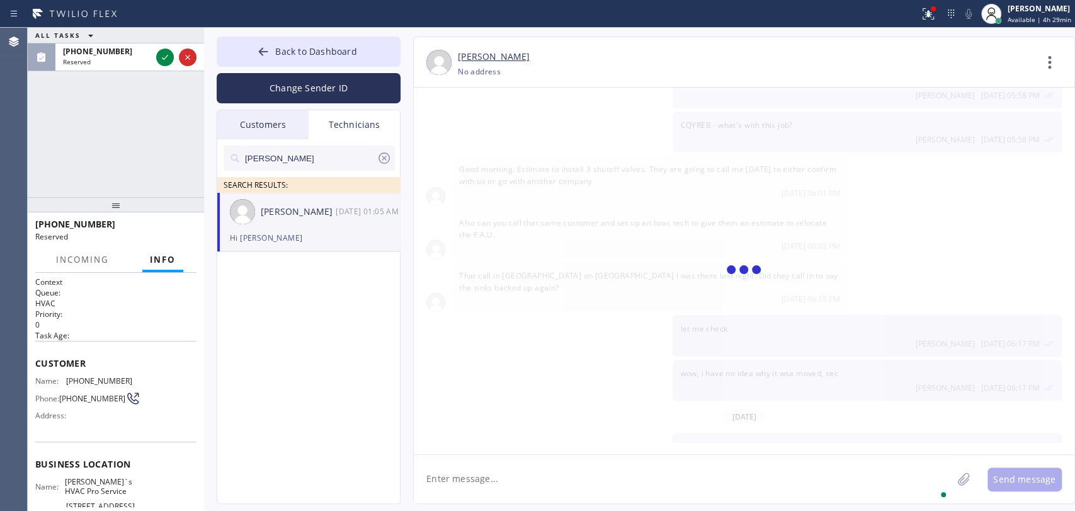
scroll to position [3113, 0]
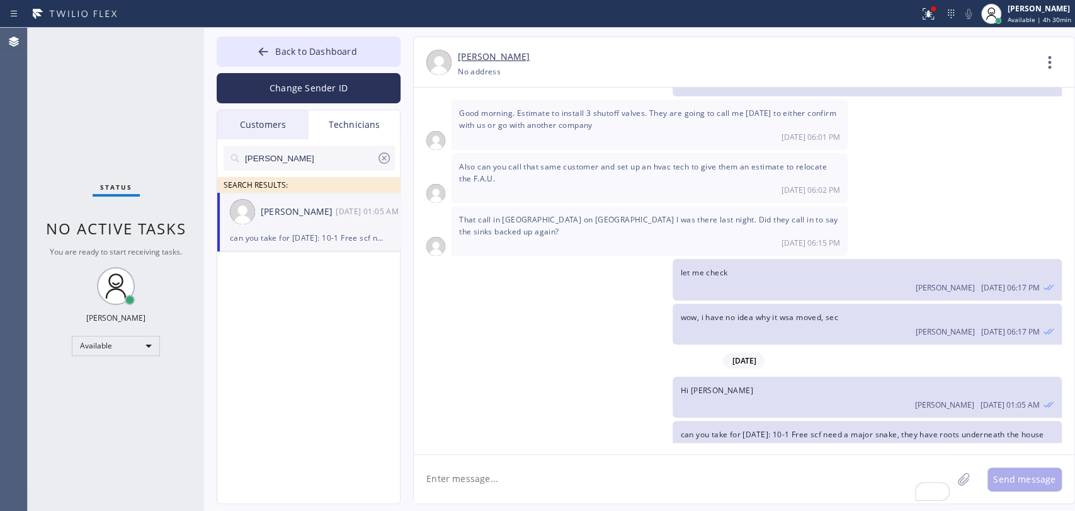
click at [331, 156] on input "[PERSON_NAME]" at bounding box center [310, 157] width 133 height 25
type input "vach"
click at [283, 223] on div "[PERSON_NAME] --:--" at bounding box center [309, 212] width 184 height 38
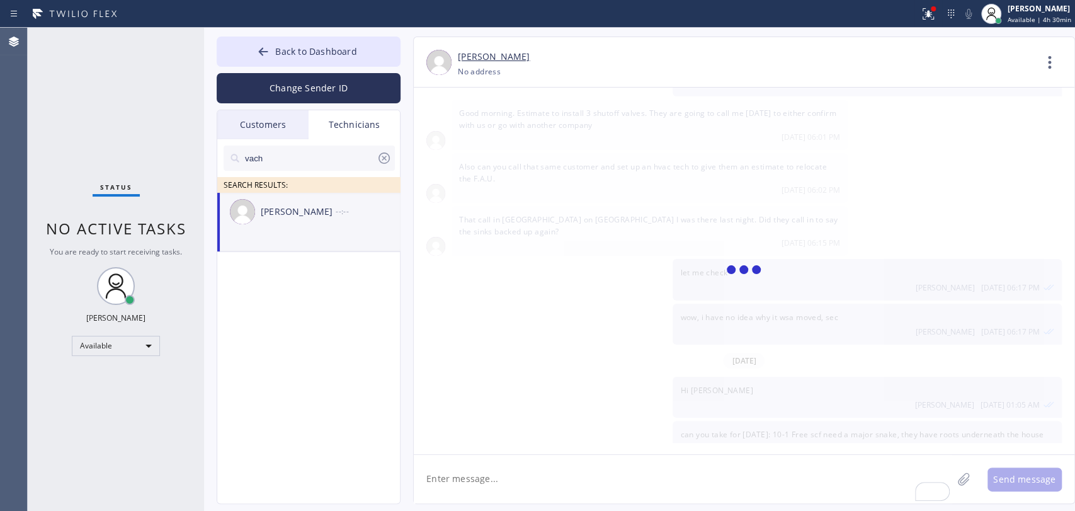
click at [501, 477] on textarea "To enrich screen reader interactions, please activate Accessibility in Grammarl…" at bounding box center [683, 479] width 538 height 48
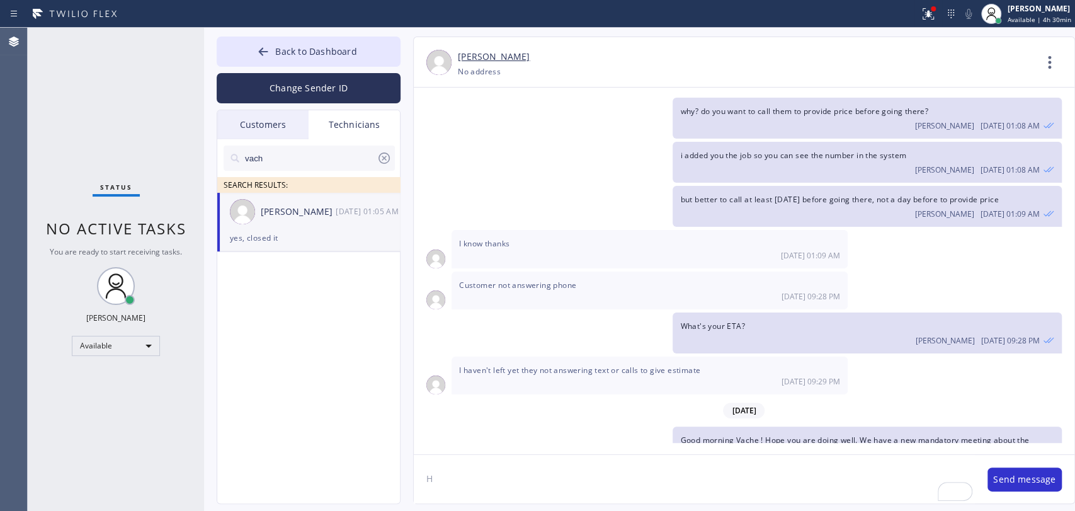
scroll to position [32521, 0]
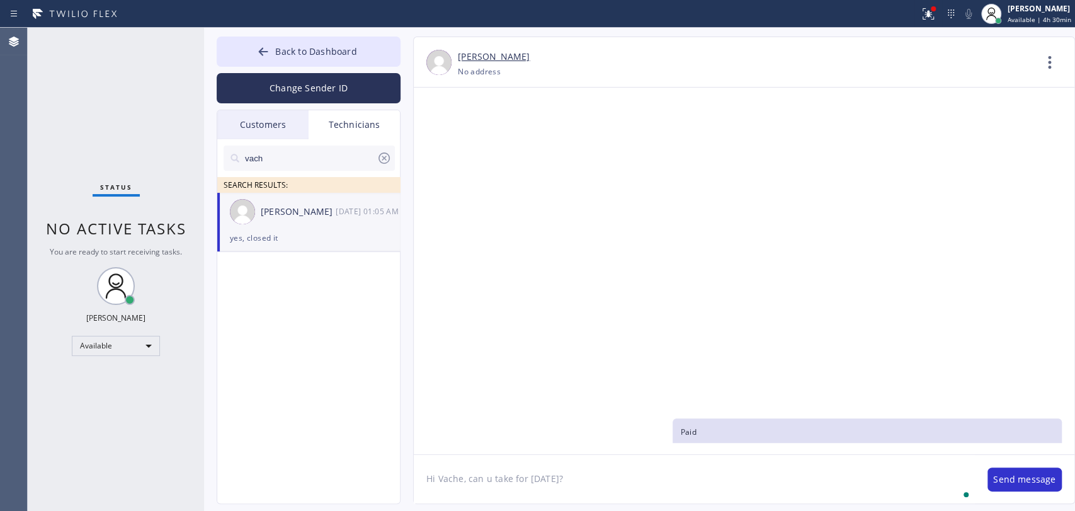
paste textarea "8-11 / FREE ESTIMATE / when they turn on the faucet in the shower the cold wate…"
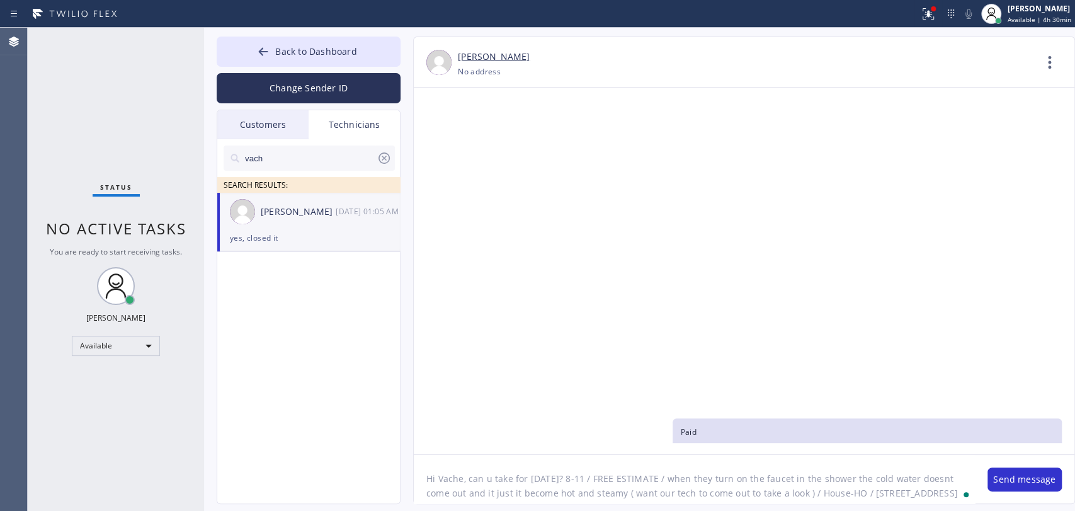
scroll to position [10, 0]
type textarea "Hi Vache, can u take for [DATE]? 8-11 / FREE ESTIMATE / when they turn on the f…"
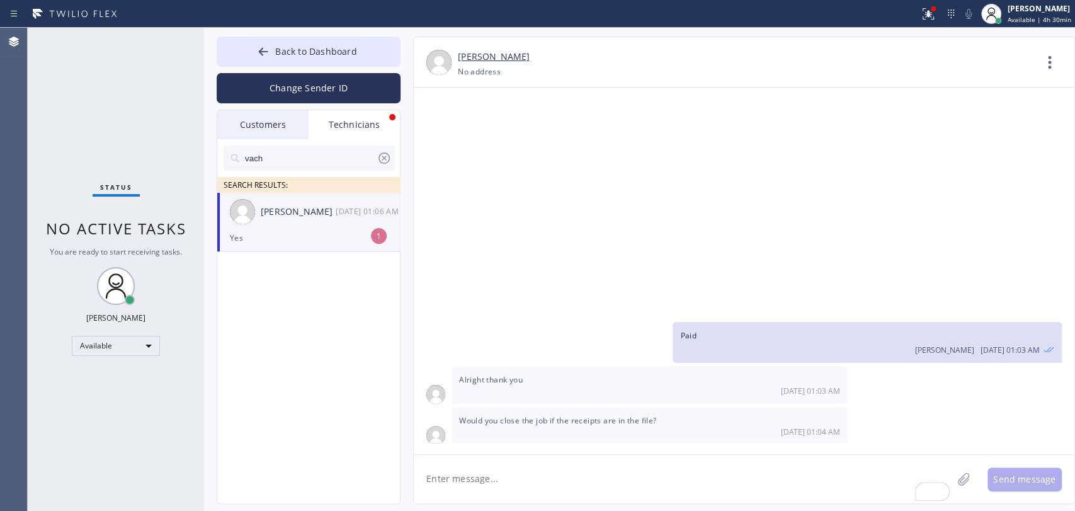
scroll to position [32658, 0]
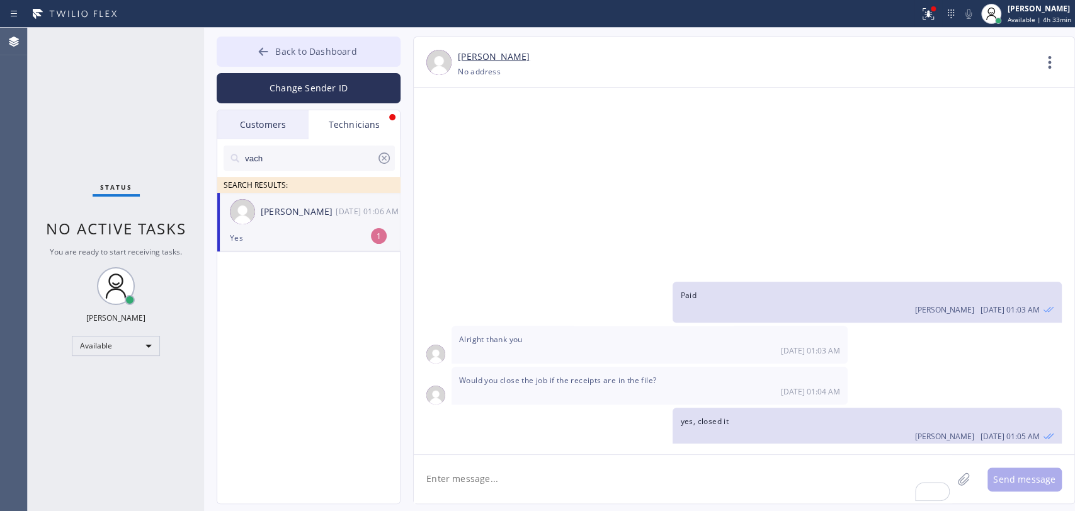
click at [311, 62] on button "Back to Dashboard" at bounding box center [309, 52] width 184 height 30
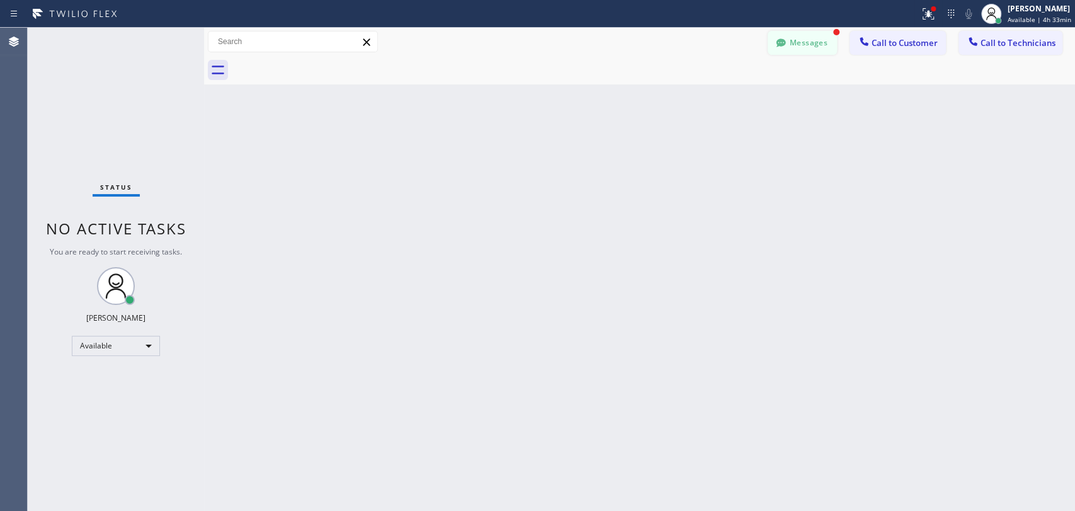
click at [802, 42] on button "Messages" at bounding box center [802, 43] width 69 height 24
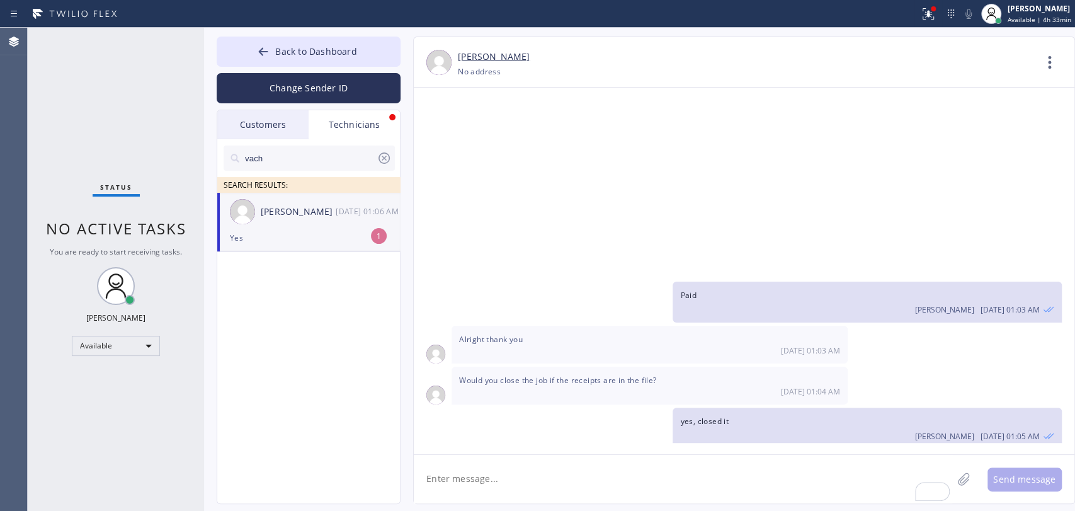
click at [289, 238] on div "Yes" at bounding box center [308, 237] width 157 height 14
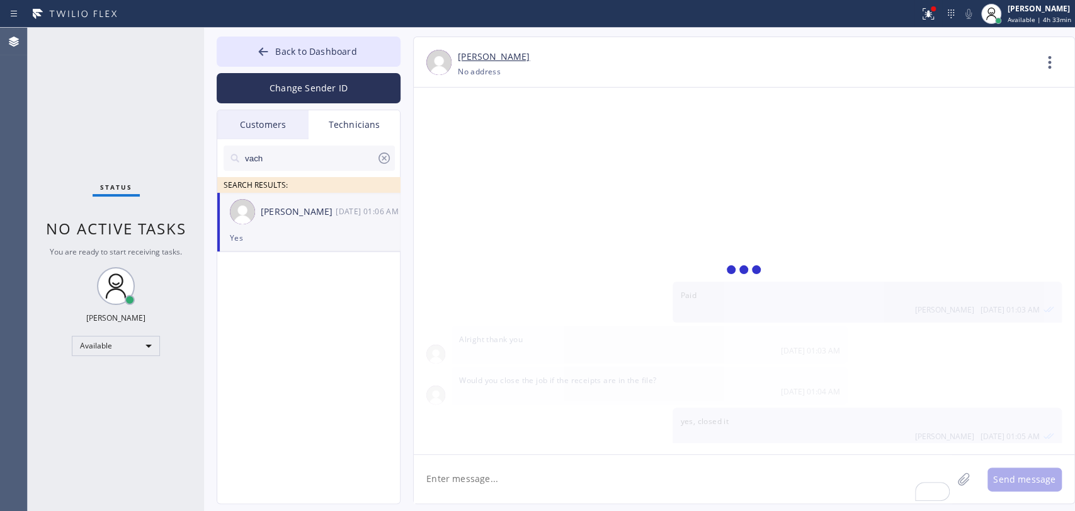
click at [475, 465] on textarea "To enrich screen reader interactions, please activate Accessibility in Grammarl…" at bounding box center [683, 479] width 538 height 48
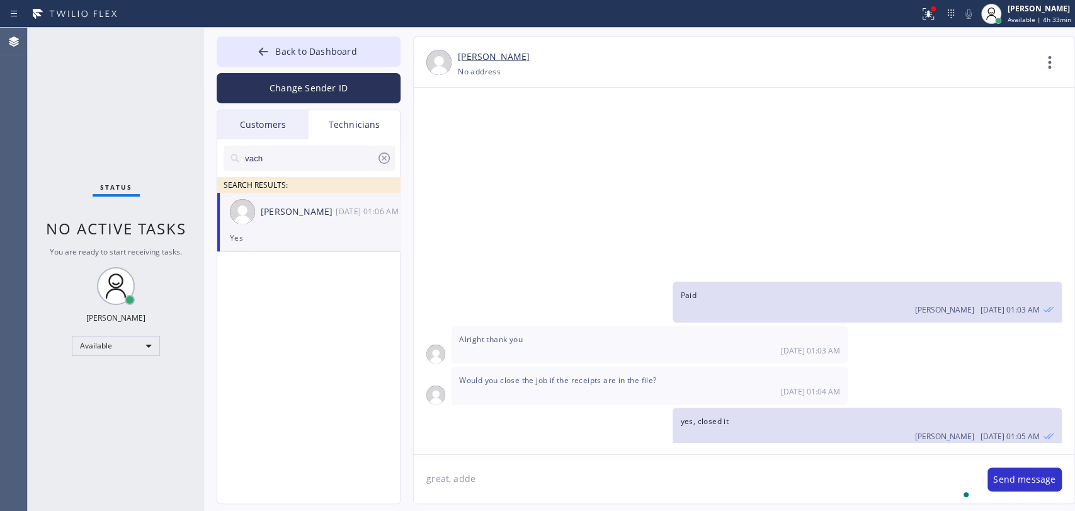
type textarea "great, added"
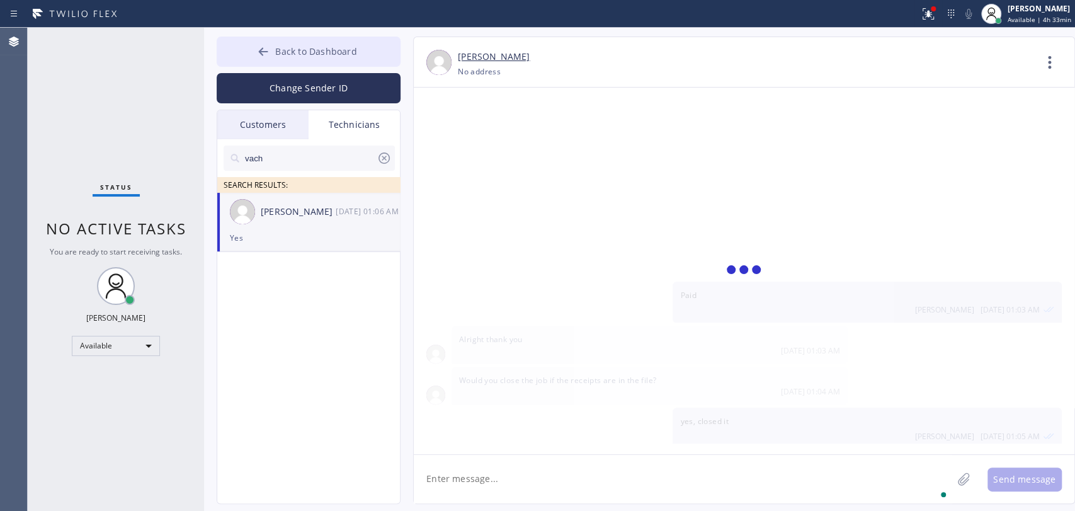
scroll to position [32702, 0]
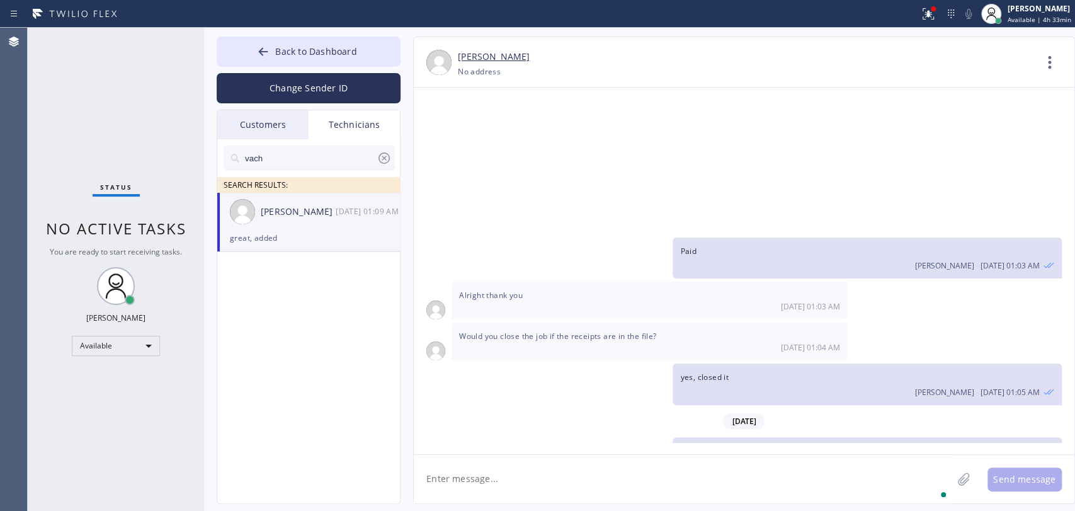
click at [226, 57] on button "Back to Dashboard" at bounding box center [309, 52] width 184 height 30
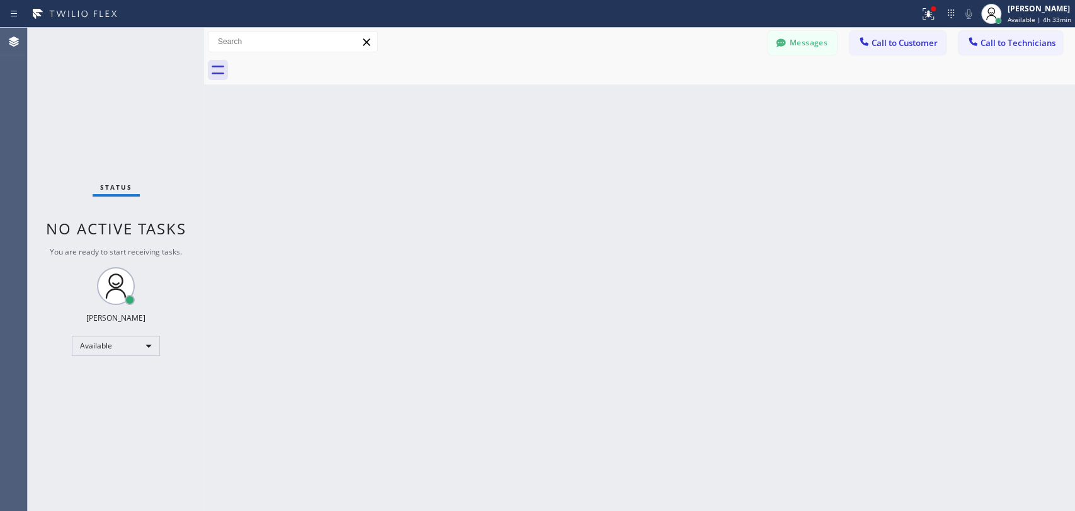
click at [982, 51] on button "Call to Technicians" at bounding box center [1010, 43] width 104 height 24
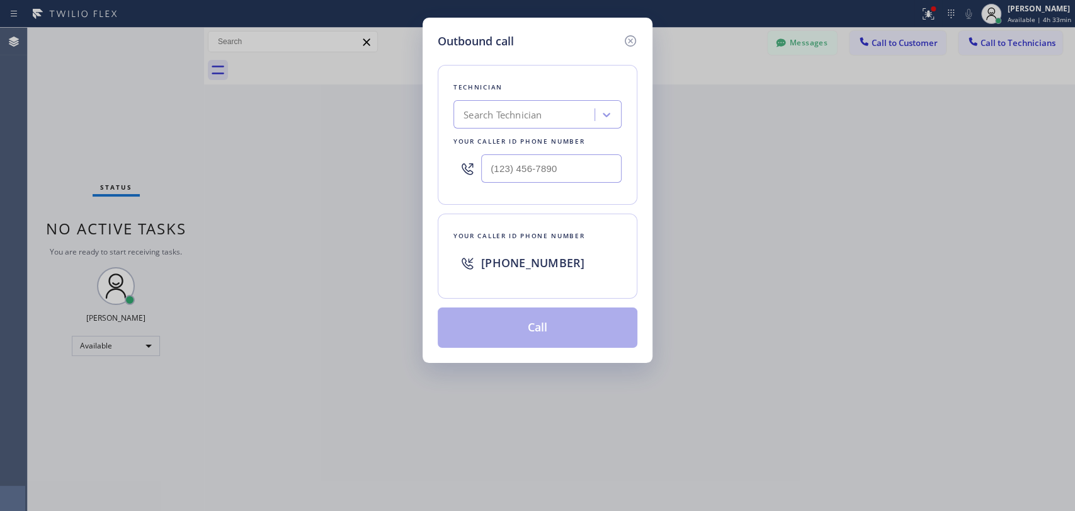
click at [547, 128] on div "Technician Search Technician Your caller id phone number" at bounding box center [538, 135] width 200 height 140
click at [547, 121] on div "Search Technician" at bounding box center [525, 115] width 137 height 22
type input "[PERSON_NAME]"
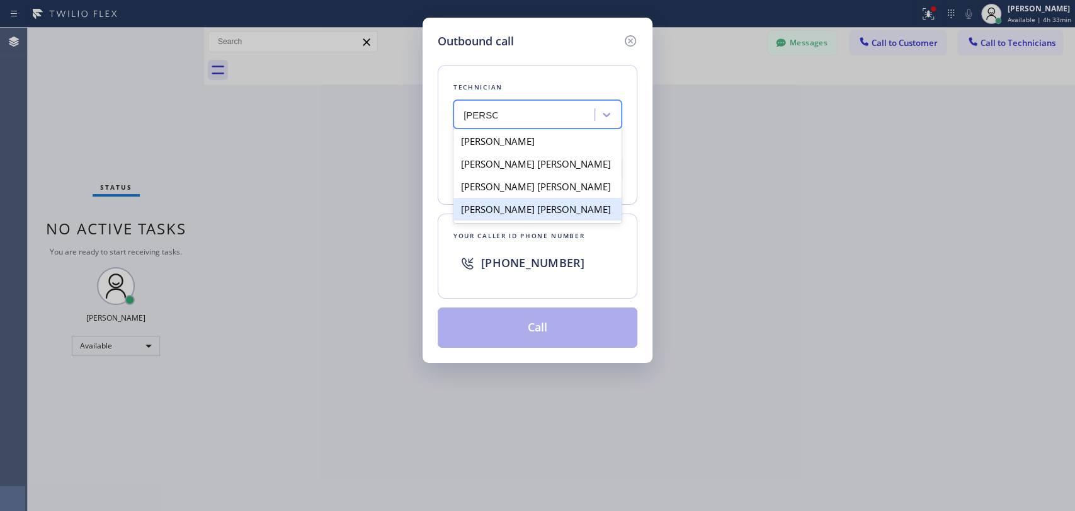
click at [509, 211] on div "[PERSON_NAME] [PERSON_NAME]" at bounding box center [537, 209] width 168 height 23
type input "[PHONE_NUMBER]"
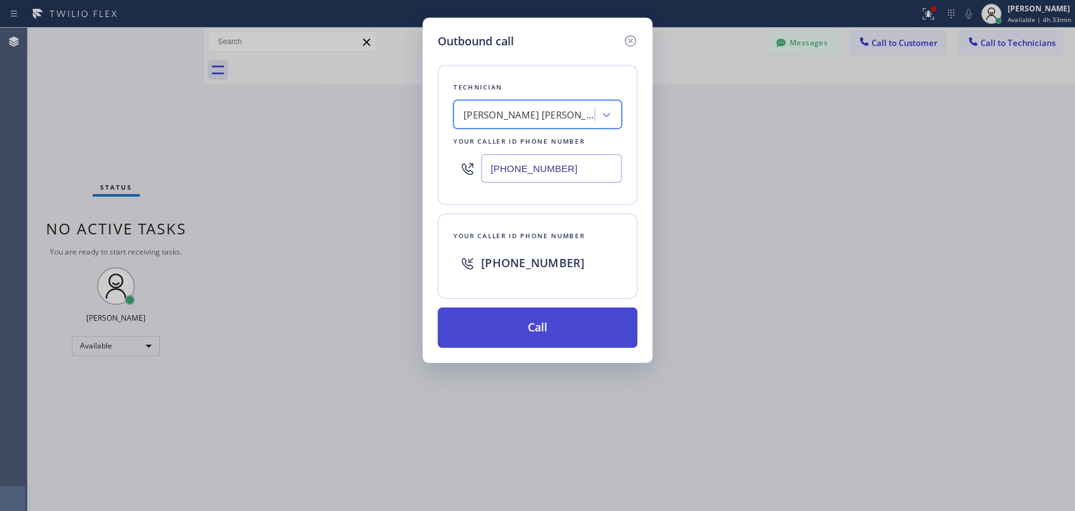
click at [524, 317] on button "Call" at bounding box center [538, 327] width 200 height 40
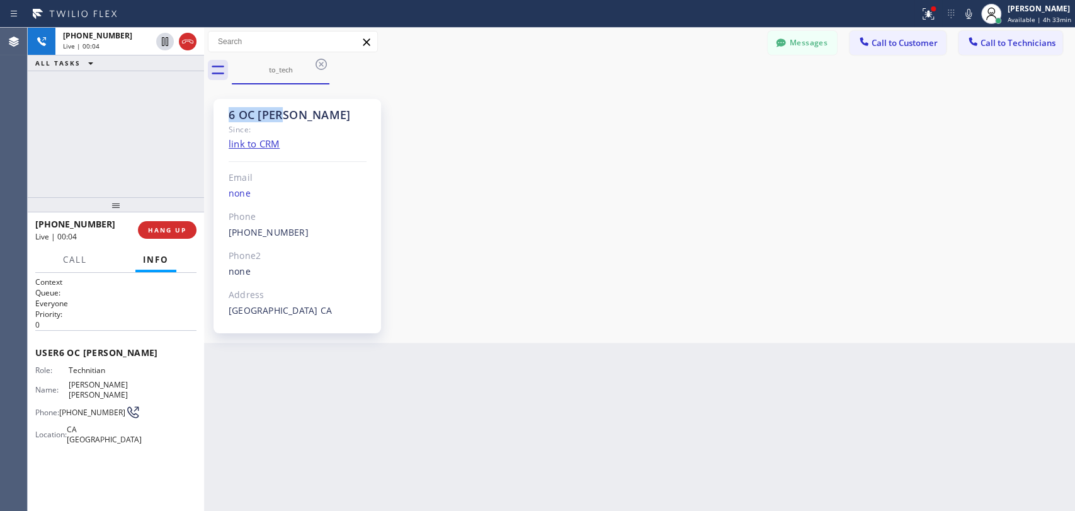
drag, startPoint x: 285, startPoint y: 113, endPoint x: 212, endPoint y: 111, distance: 73.1
click at [212, 111] on div "6 OC [PERSON_NAME] Since: link to CRM Email none Phone [PHONE_NUMBER] Outbound …" at bounding box center [301, 214] width 189 height 252
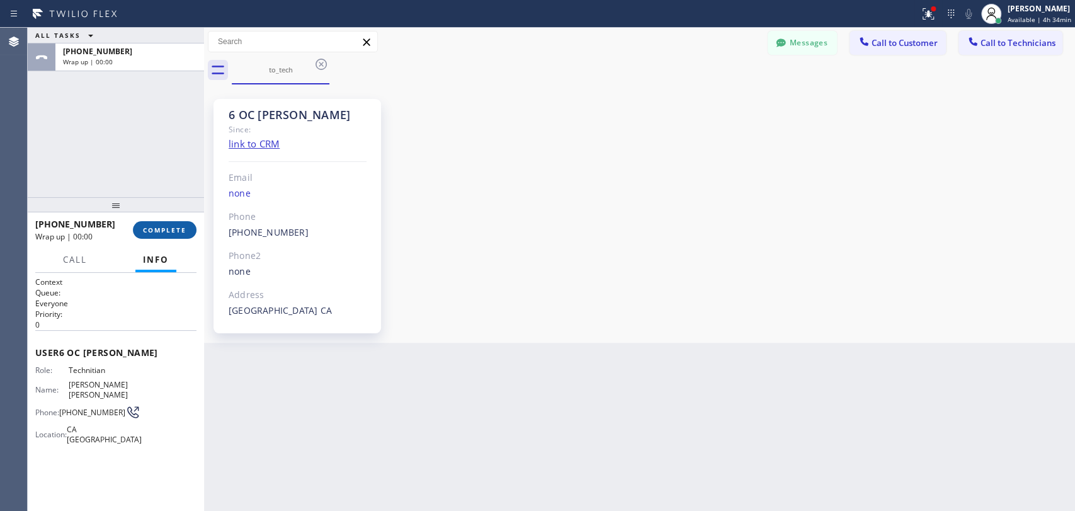
click at [188, 228] on button "COMPLETE" at bounding box center [165, 230] width 64 height 18
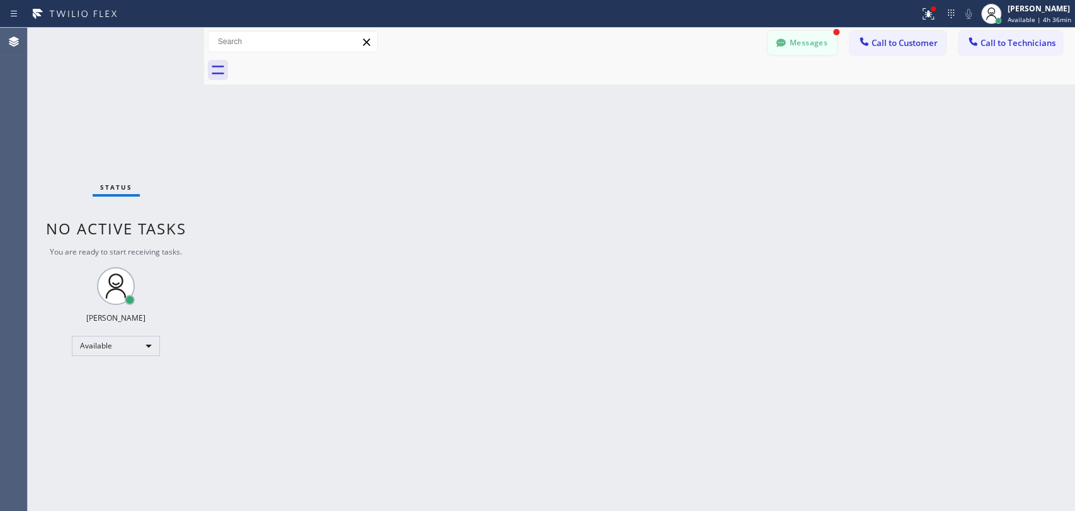
click at [809, 40] on button "Messages" at bounding box center [802, 43] width 69 height 24
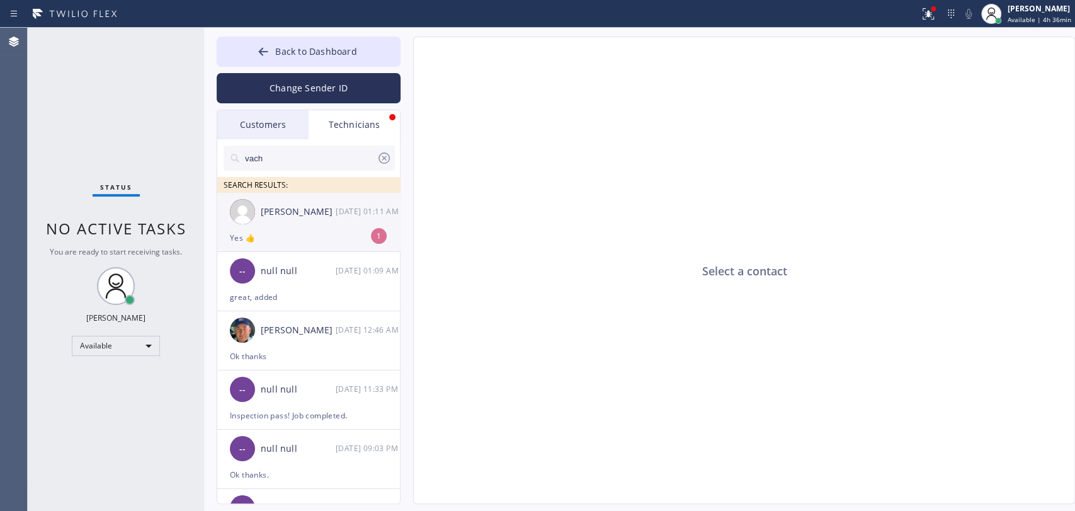
click at [285, 227] on div "[PERSON_NAME] [DATE] 01:11 AM" at bounding box center [309, 212] width 184 height 38
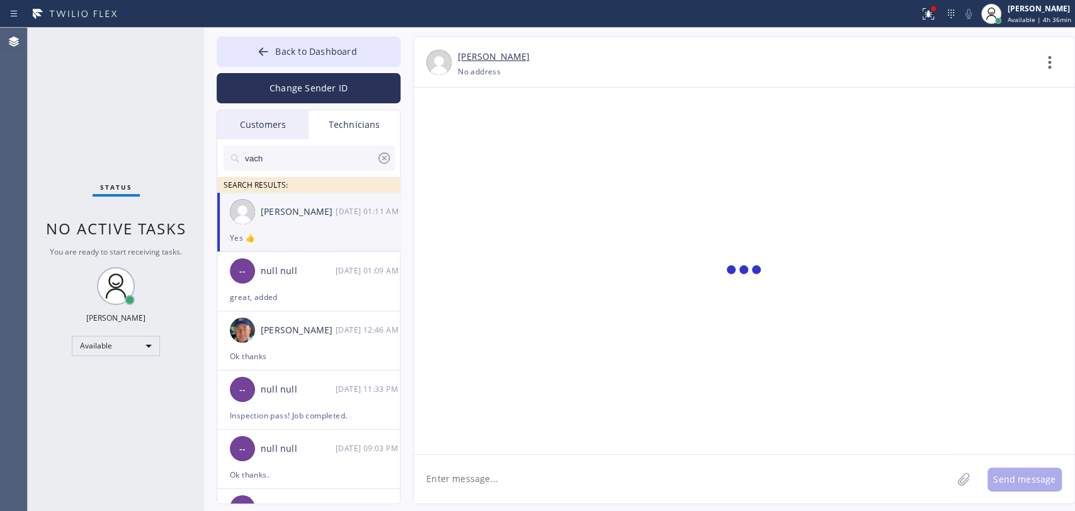
click at [460, 495] on div "[PERSON_NAME] [PHONE_NUMBER] Choose phone number [PHONE_NUMBER] No address Cont…" at bounding box center [744, 270] width 662 height 467
click at [458, 486] on textarea at bounding box center [683, 479] width 538 height 48
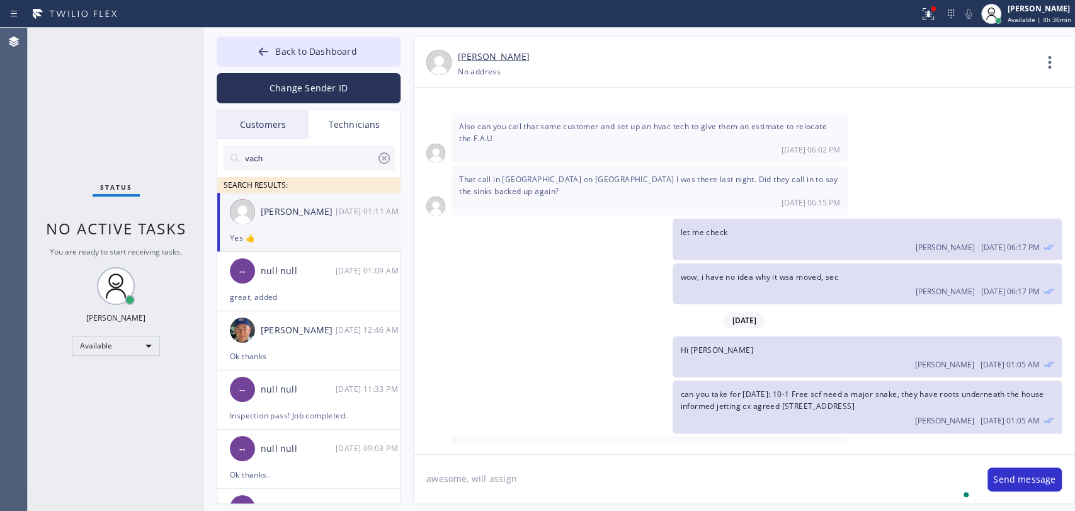
type textarea "awesome, will assign"
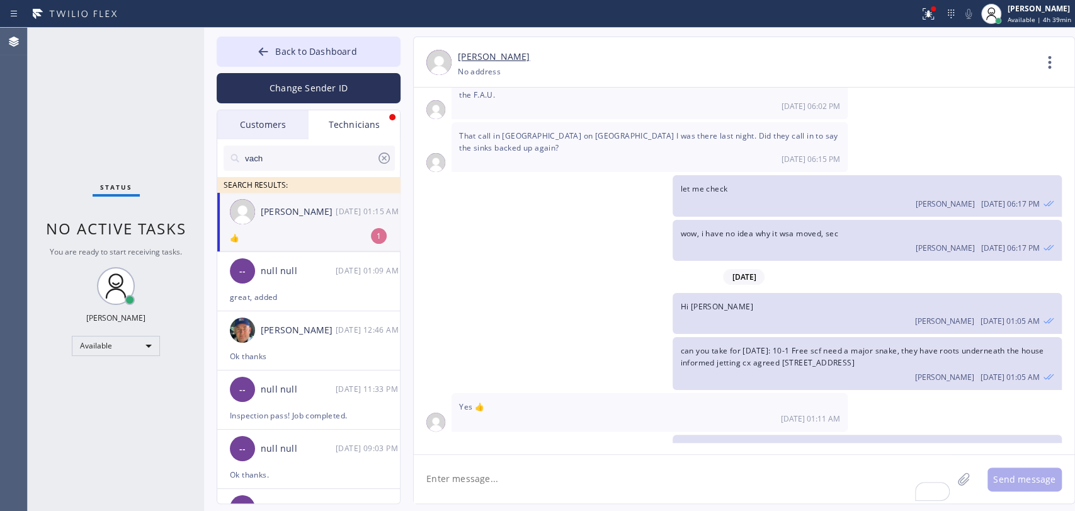
scroll to position [3237, 0]
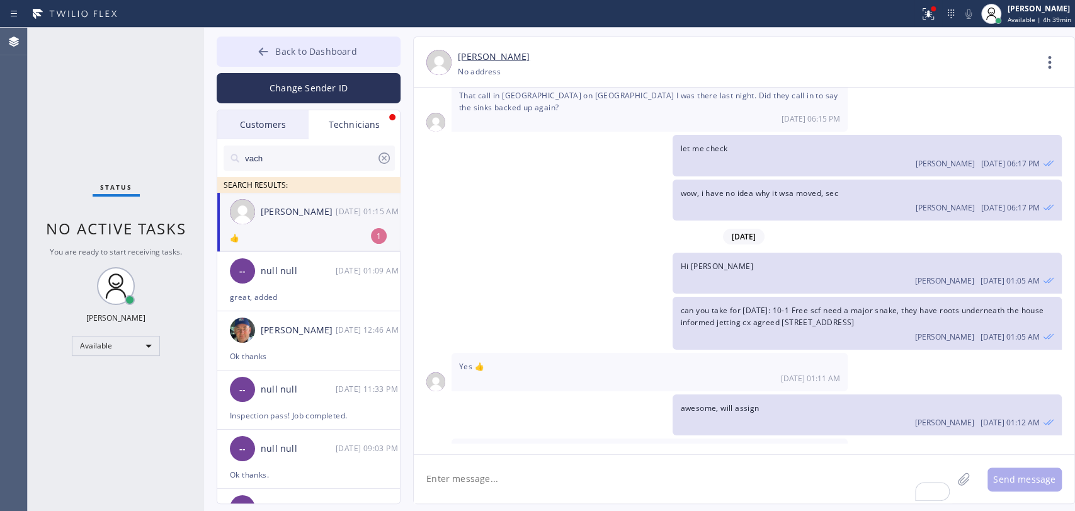
click at [368, 48] on button "Back to Dashboard" at bounding box center [309, 52] width 184 height 30
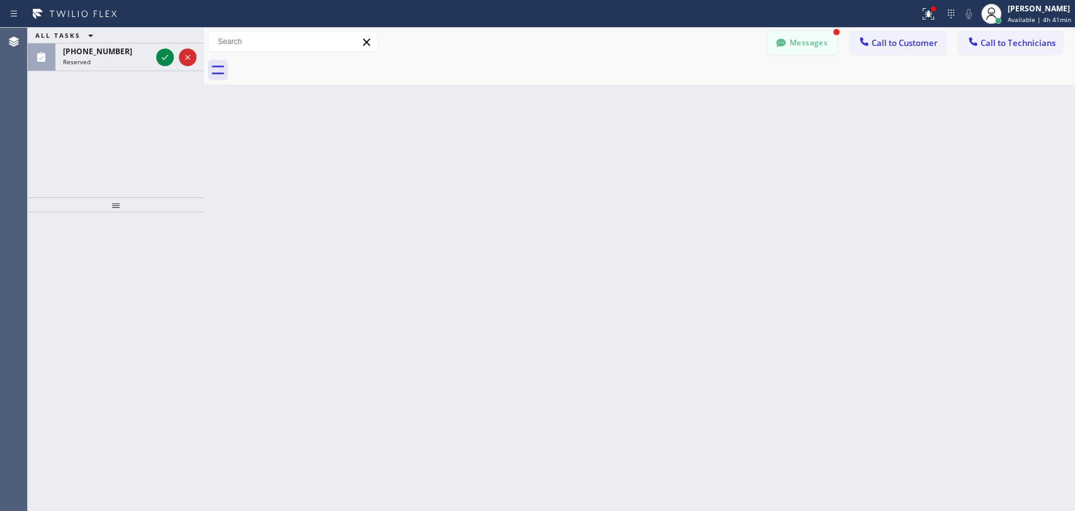
click at [831, 37] on button "Messages" at bounding box center [802, 43] width 69 height 24
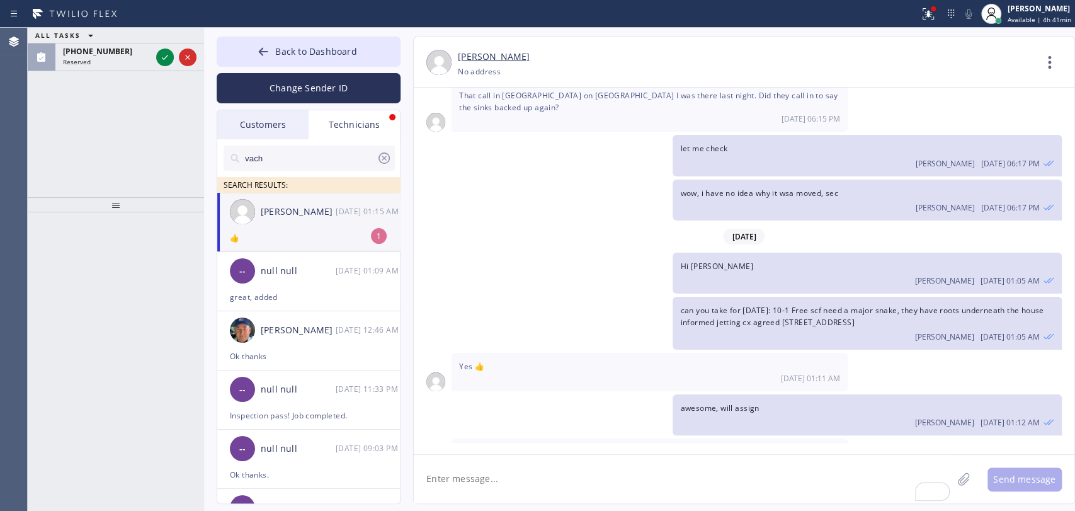
click at [246, 213] on img at bounding box center [242, 211] width 25 height 25
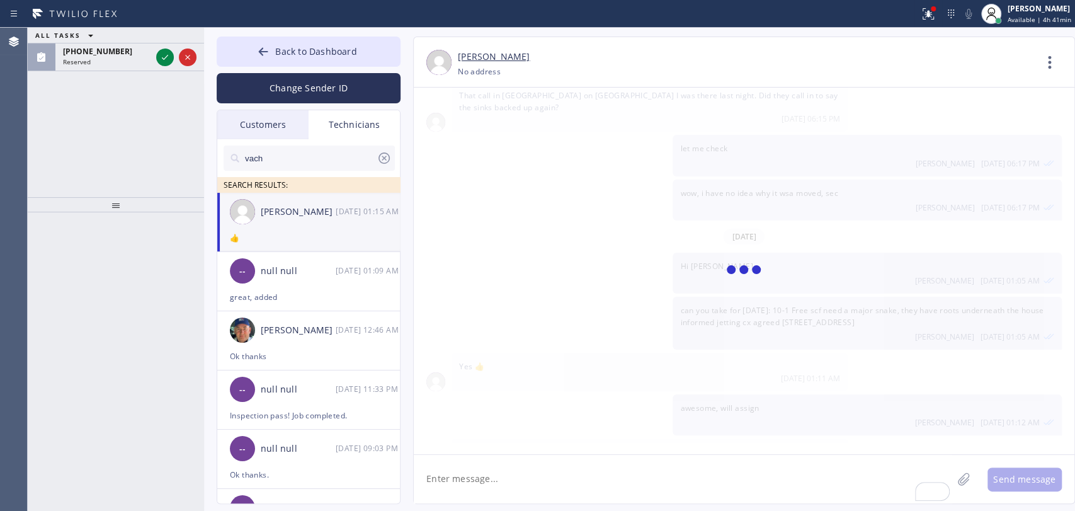
click at [95, 76] on div "ALL TASKS ALL TASKS ACTIVE TASKS TASKS IN WRAP UP [PHONE_NUMBER] Reserved" at bounding box center [116, 112] width 176 height 169
click at [96, 62] on div "Reserved" at bounding box center [107, 61] width 88 height 9
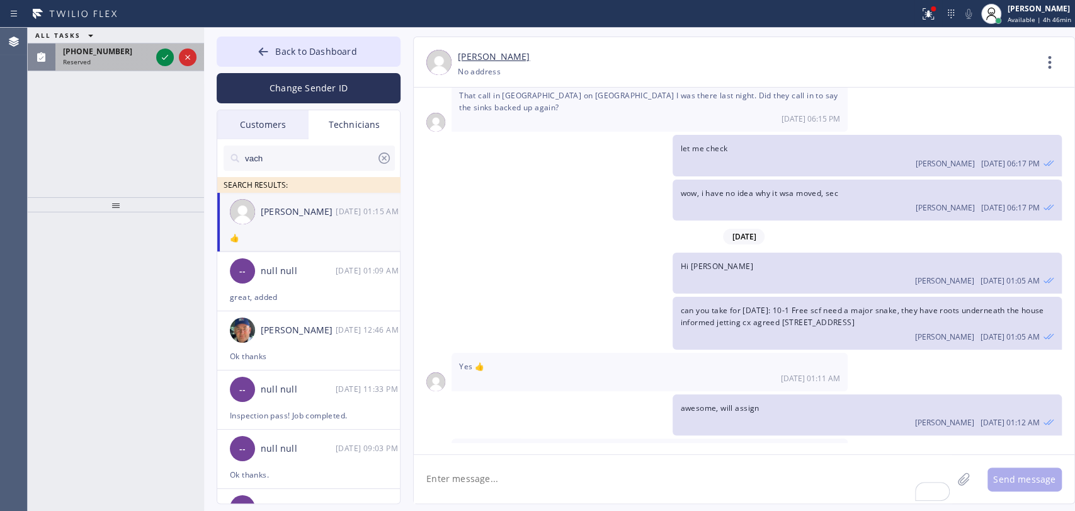
click at [112, 62] on div "Reserved" at bounding box center [107, 61] width 88 height 9
